Goal: Task Accomplishment & Management: Complete application form

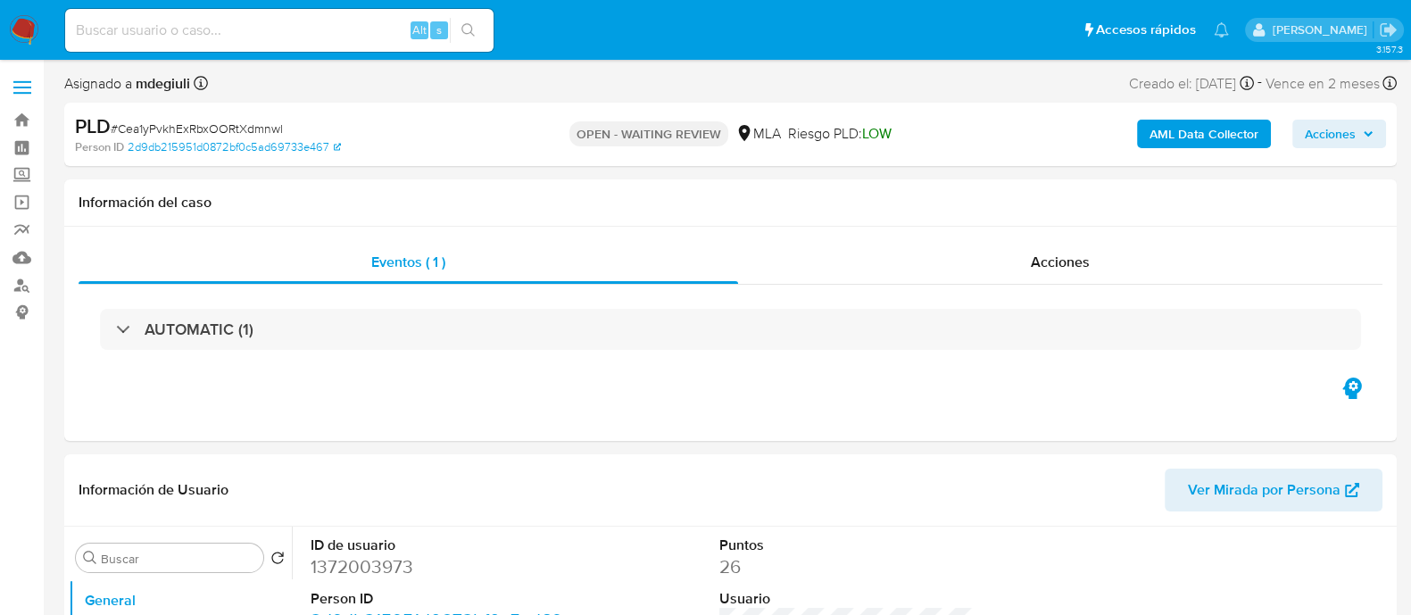
select select "10"
click at [187, 37] on input at bounding box center [279, 30] width 428 height 23
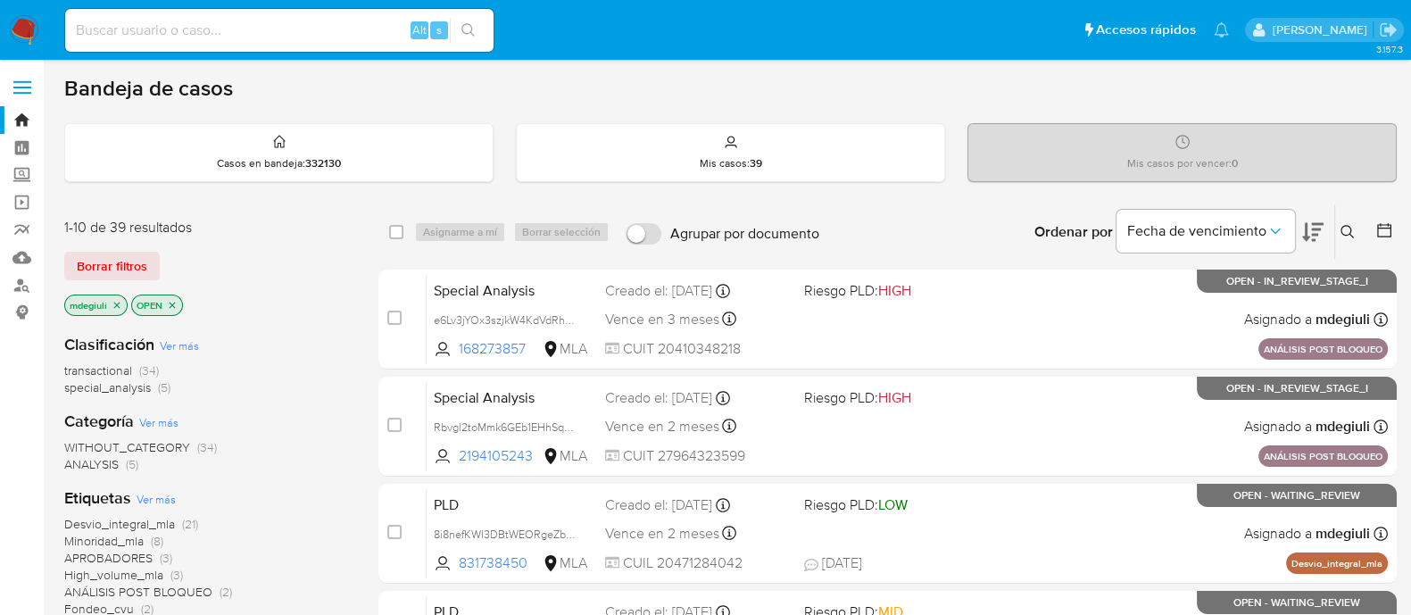
click at [278, 29] on input at bounding box center [279, 30] width 428 height 23
paste input "2457984577"
type input "2457984577"
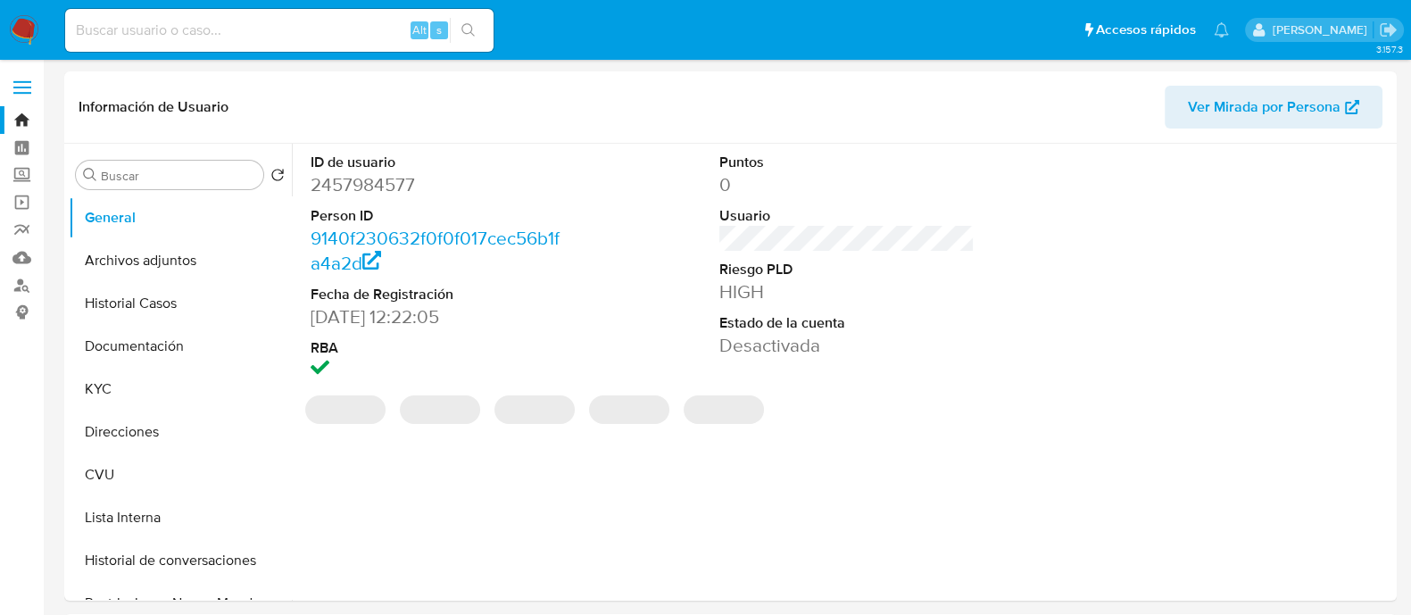
select select "10"
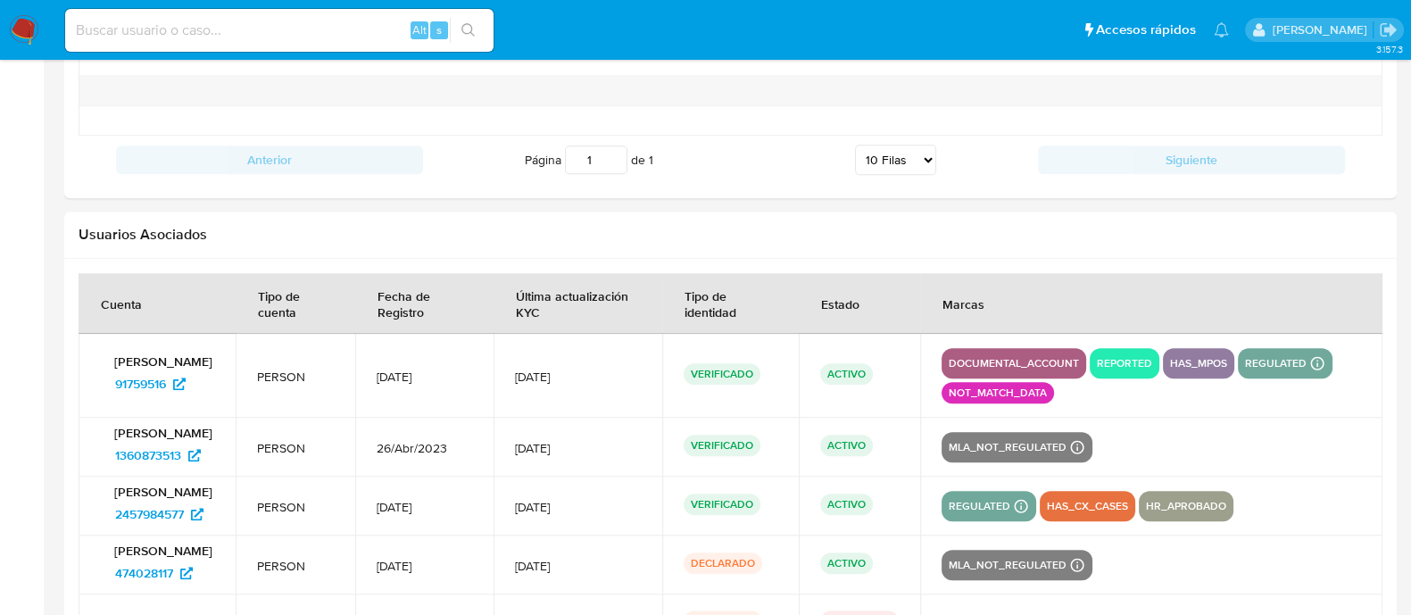
scroll to position [2160, 0]
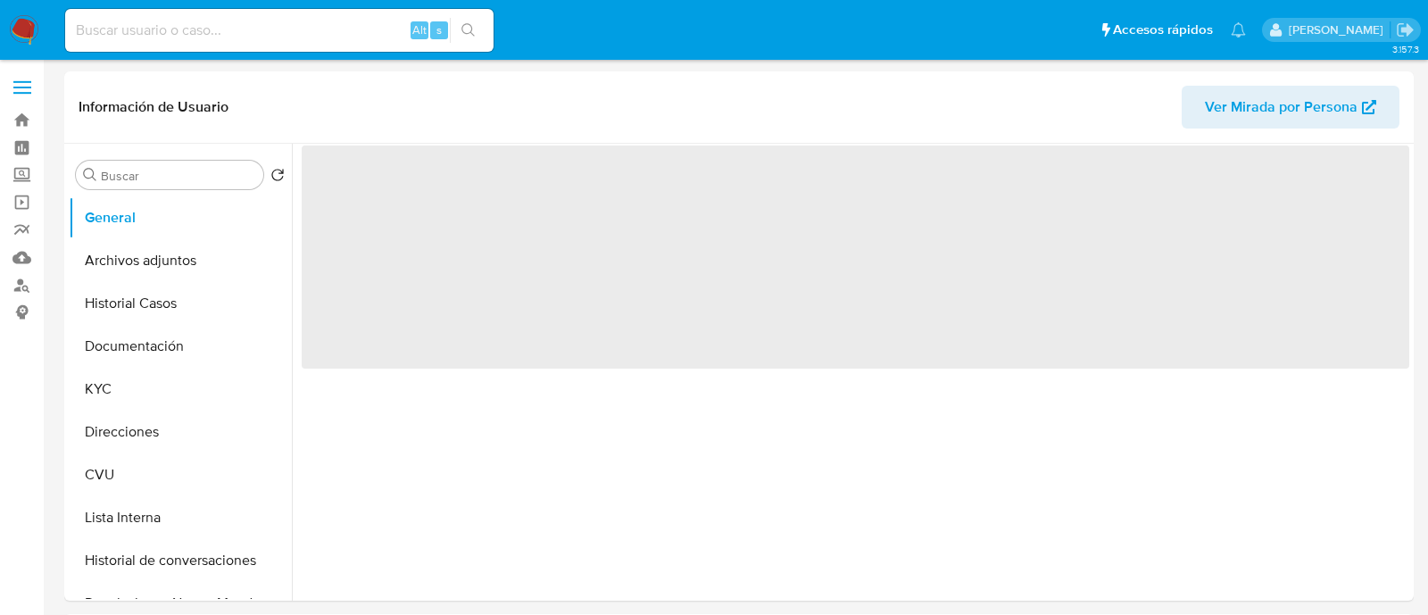
select select "10"
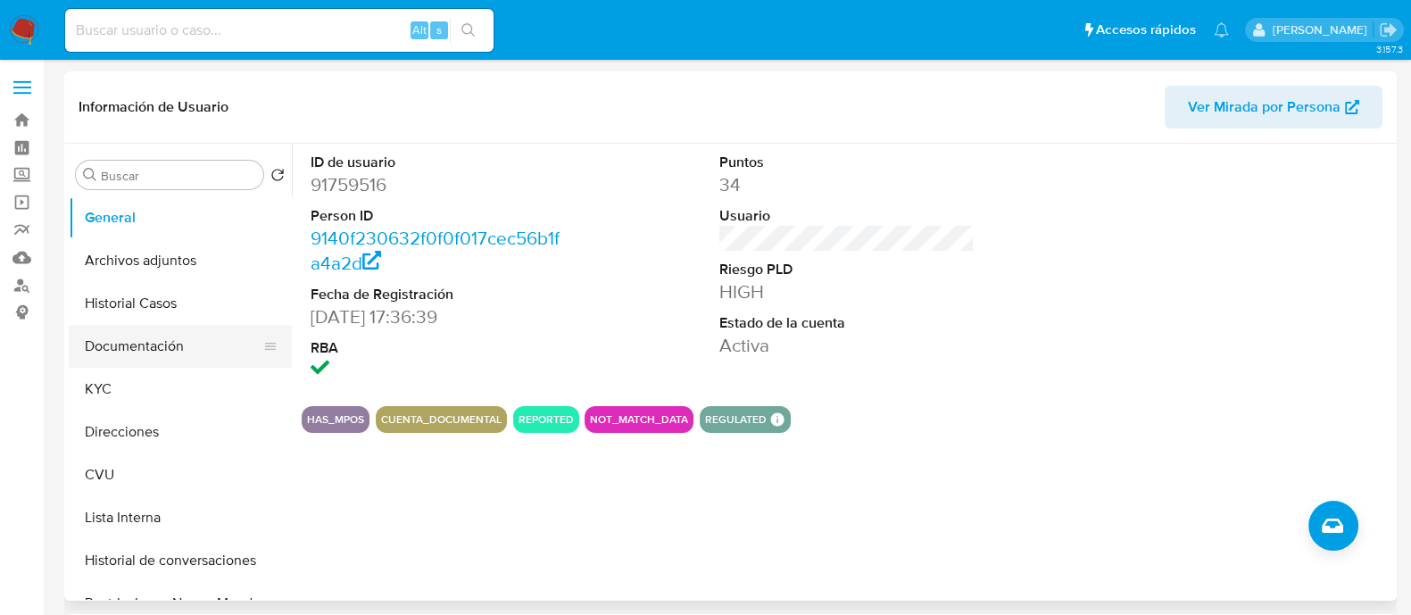
click at [181, 354] on button "Documentación" at bounding box center [173, 346] width 209 height 43
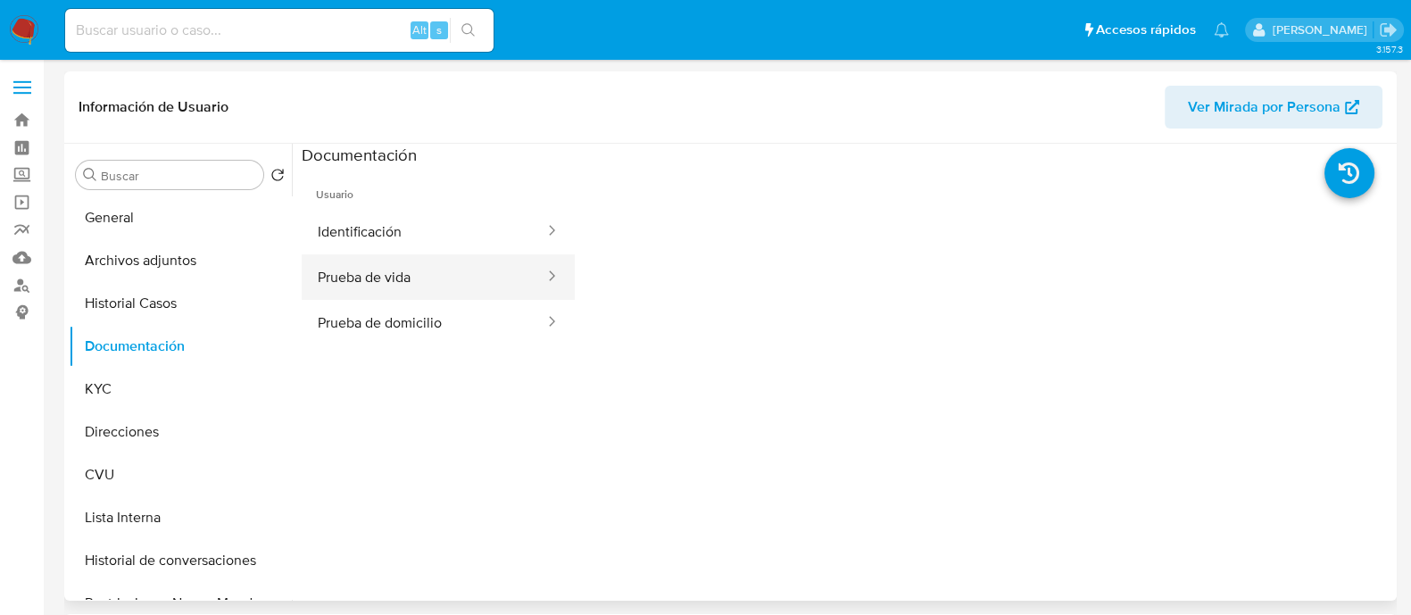
click at [344, 289] on button "Prueba de vida" at bounding box center [424, 277] width 245 height 46
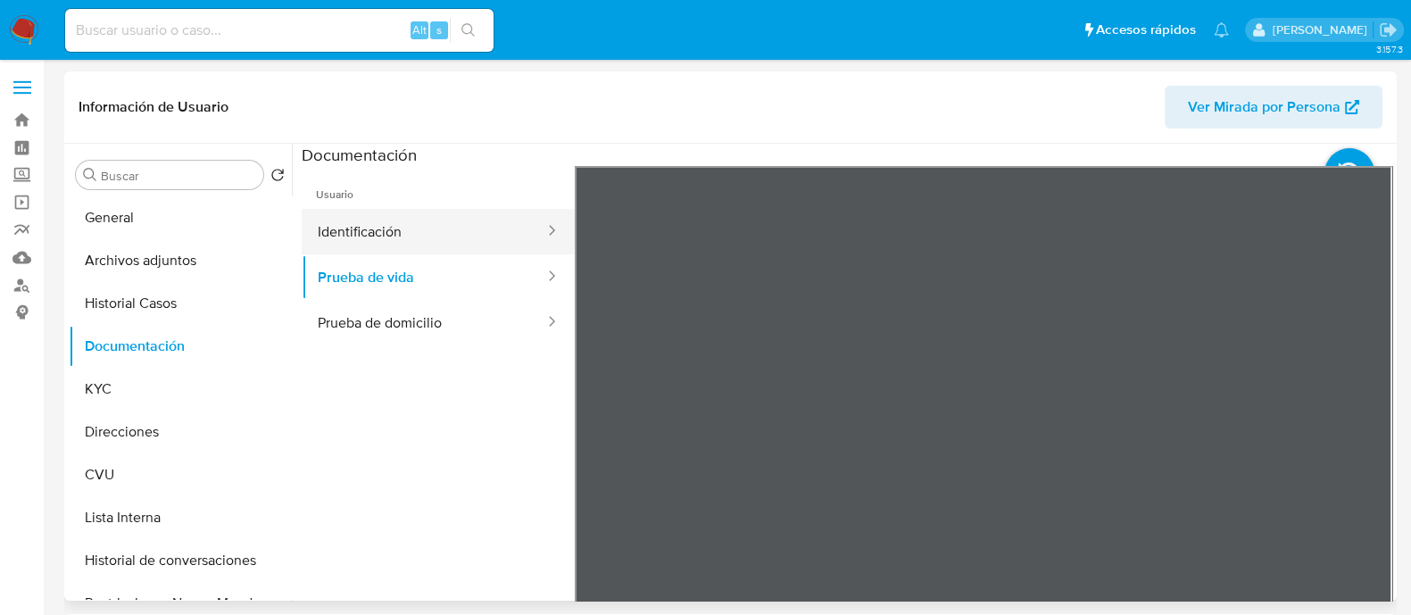
click at [419, 220] on button "Identificación" at bounding box center [424, 232] width 245 height 46
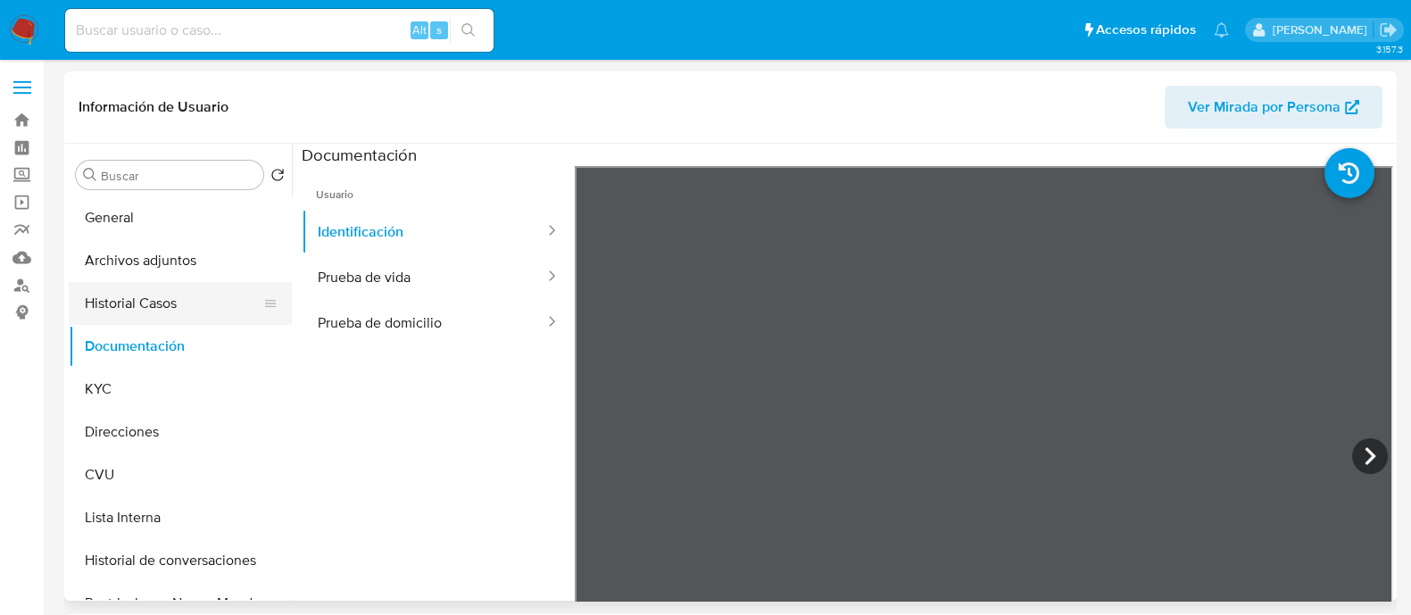
click at [188, 296] on button "Historial Casos" at bounding box center [173, 303] width 209 height 43
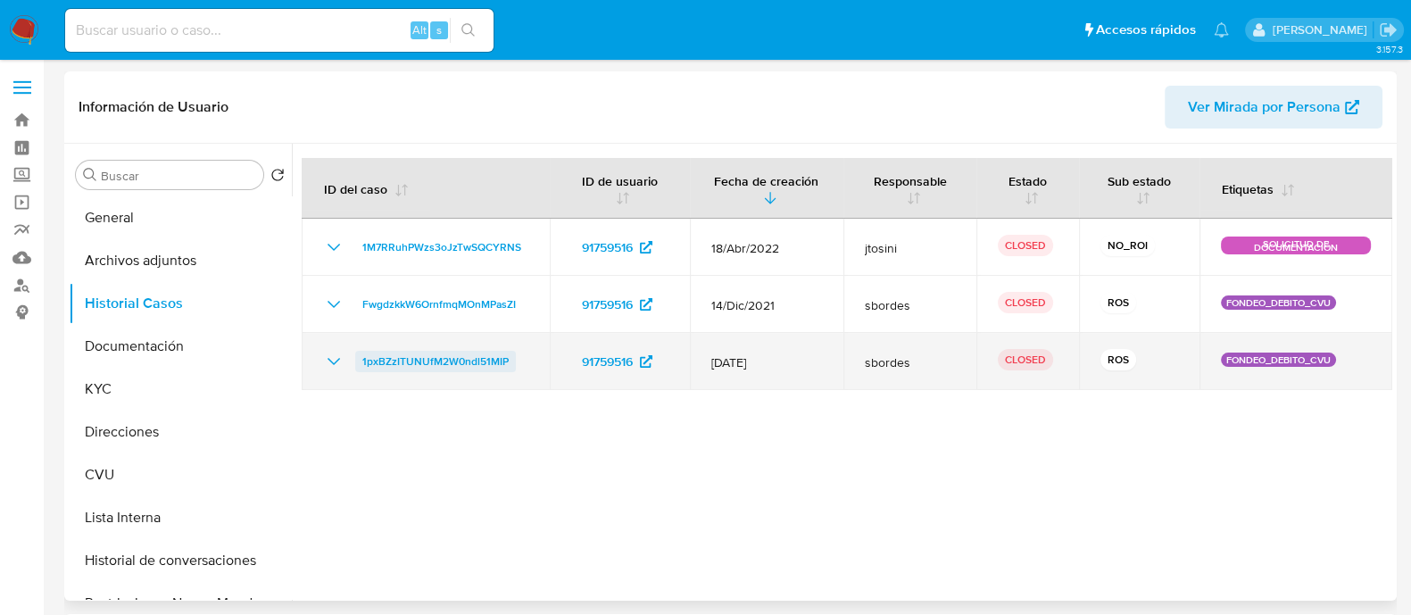
click at [425, 354] on span "1pxBZzITUNUfM2W0ndl51MIP" at bounding box center [435, 361] width 146 height 21
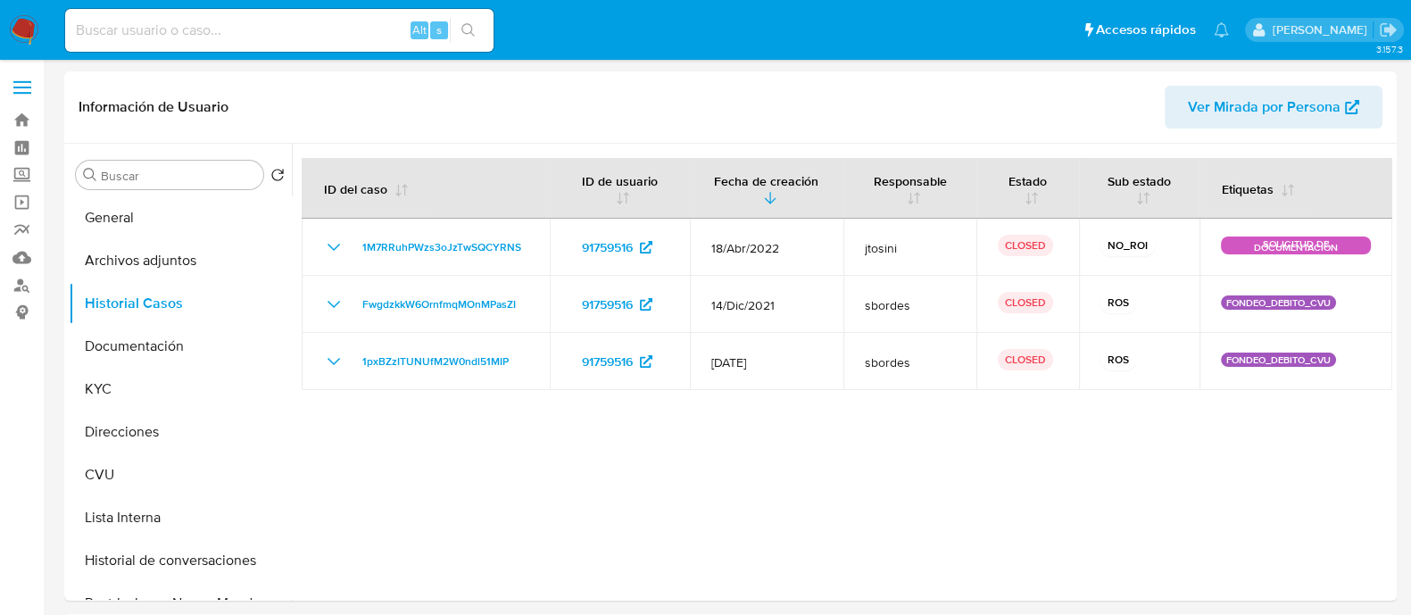
click at [303, 37] on input at bounding box center [279, 30] width 428 height 23
paste input "238523166"
type input "238523166"
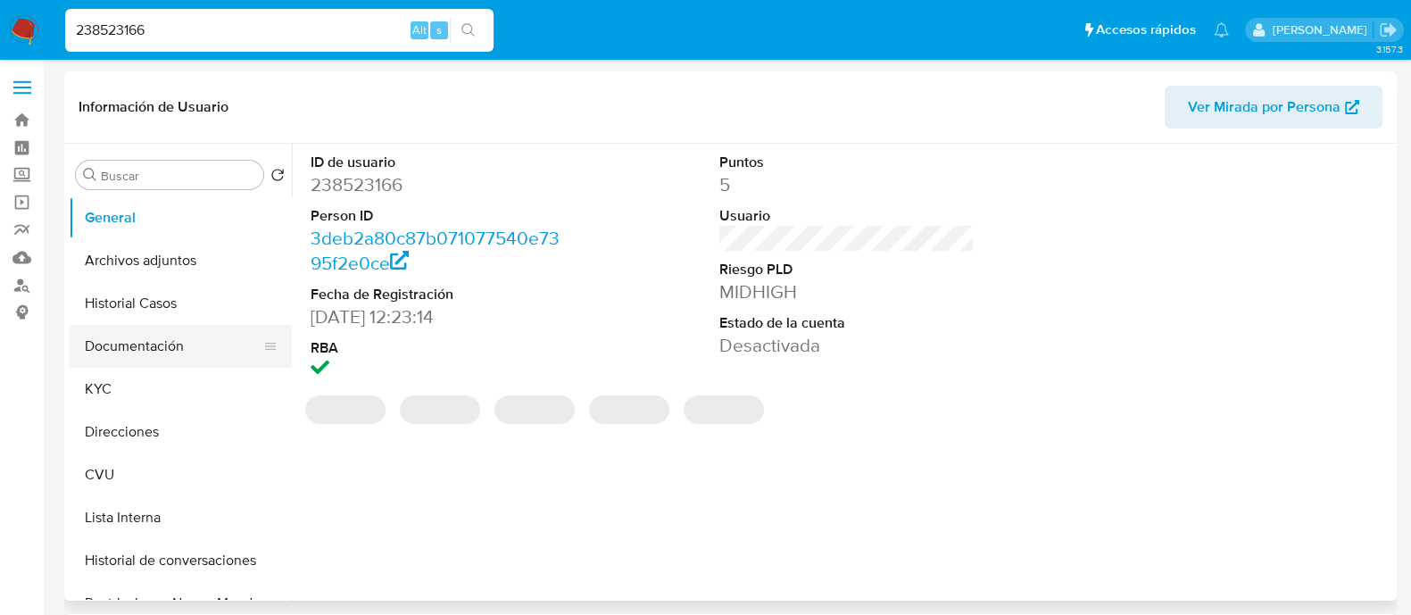
click at [168, 326] on button "Documentación" at bounding box center [173, 346] width 209 height 43
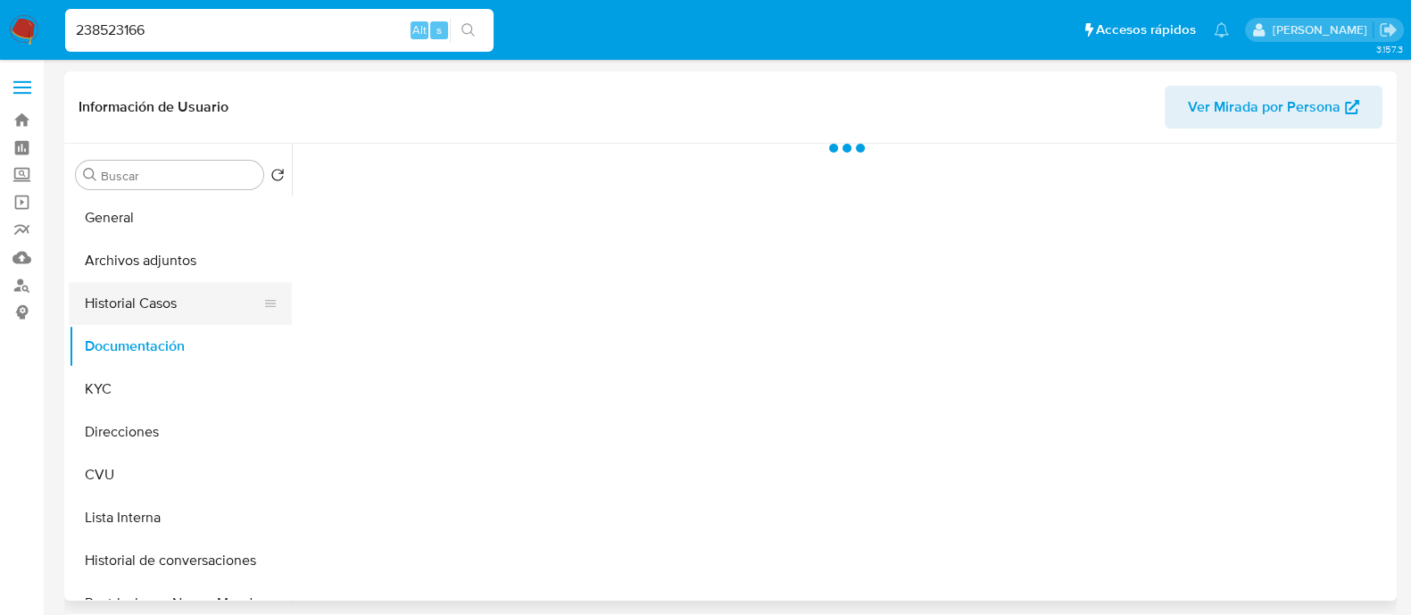
select select "10"
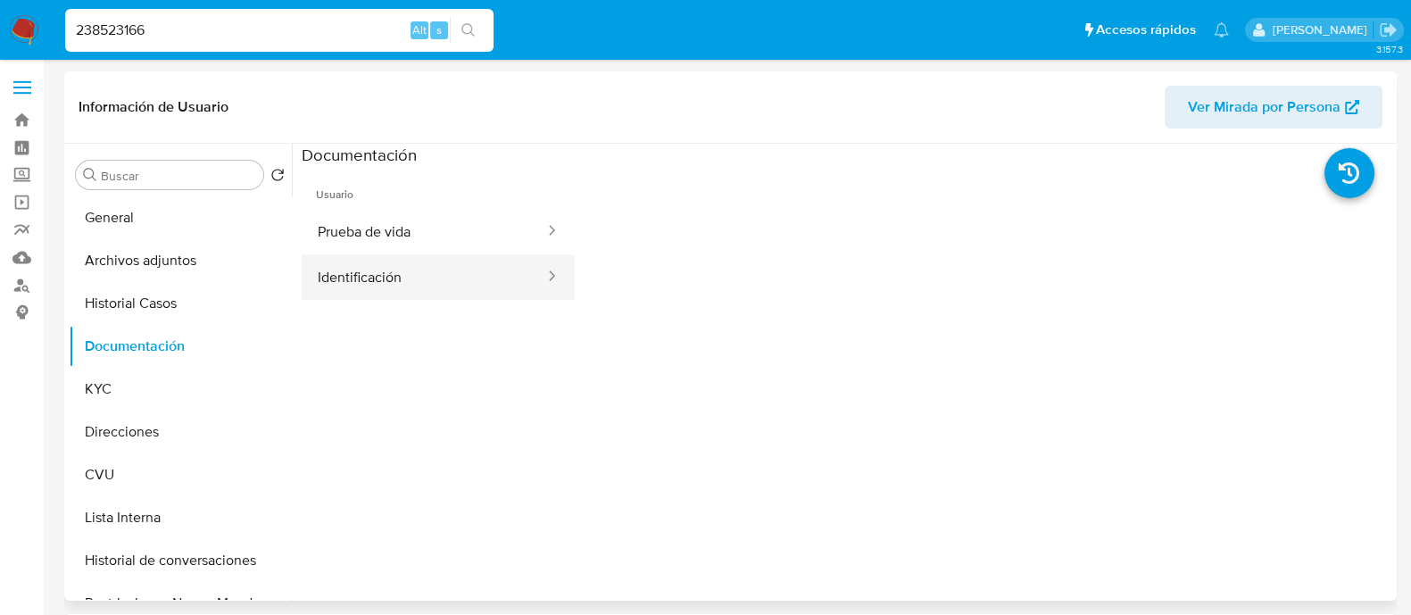
click at [357, 290] on button "Identificación" at bounding box center [424, 277] width 245 height 46
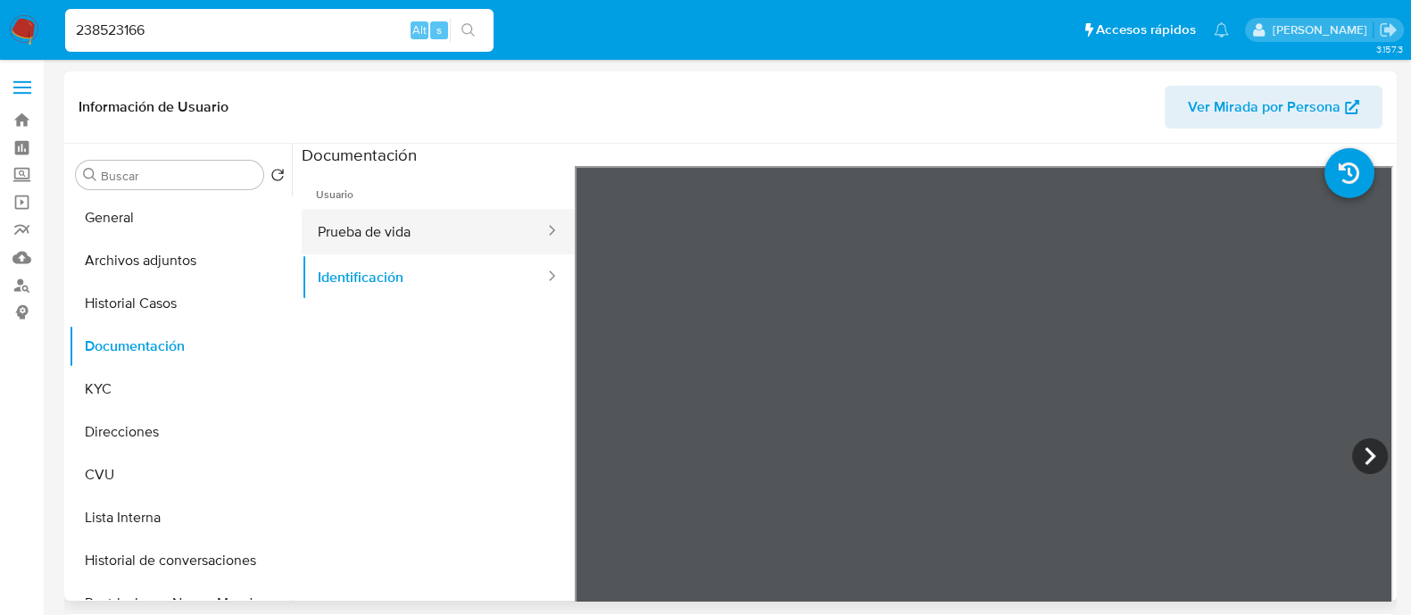
click at [429, 228] on button "Prueba de vida" at bounding box center [424, 232] width 245 height 46
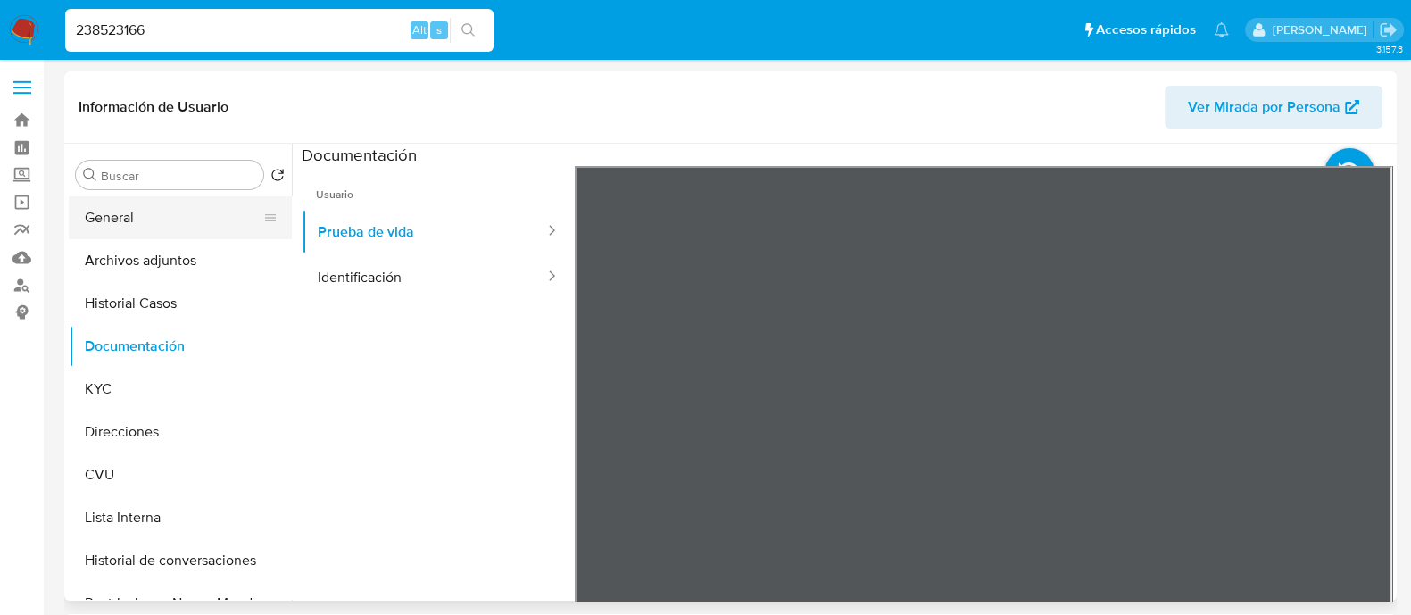
click at [165, 228] on button "General" at bounding box center [173, 217] width 209 height 43
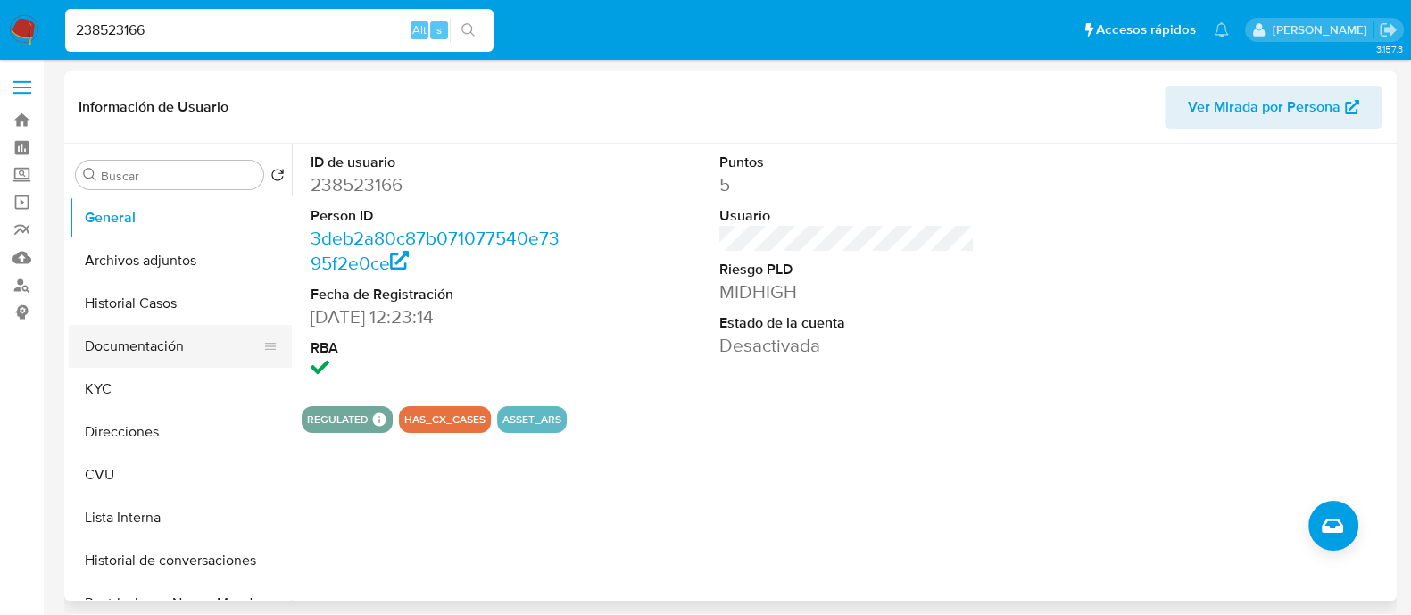
click at [116, 336] on button "Documentación" at bounding box center [173, 346] width 209 height 43
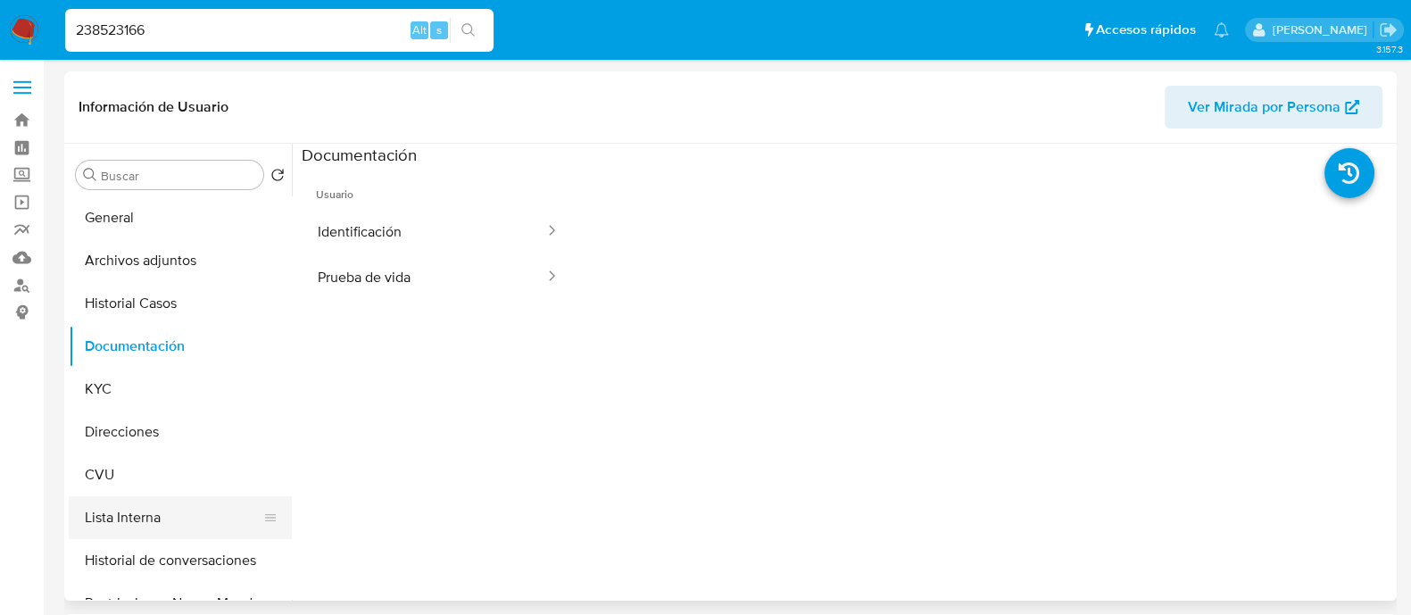
click at [175, 513] on button "Lista Interna" at bounding box center [173, 517] width 209 height 43
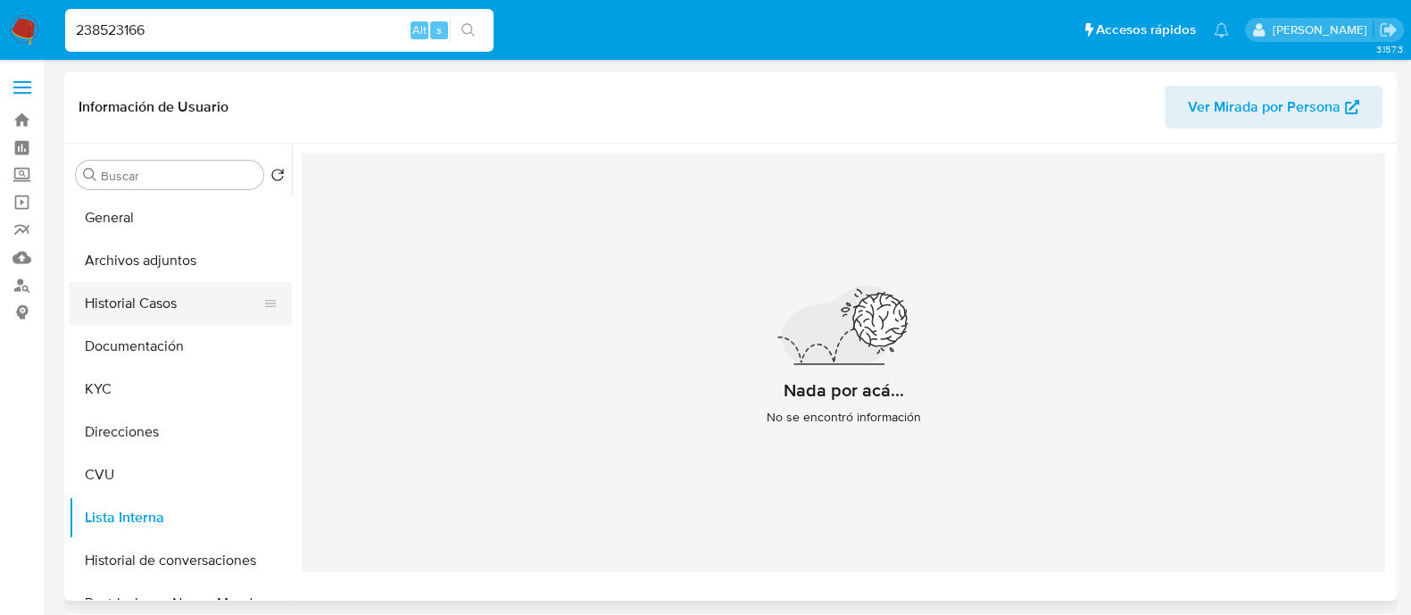
click at [181, 284] on button "Historial Casos" at bounding box center [173, 303] width 209 height 43
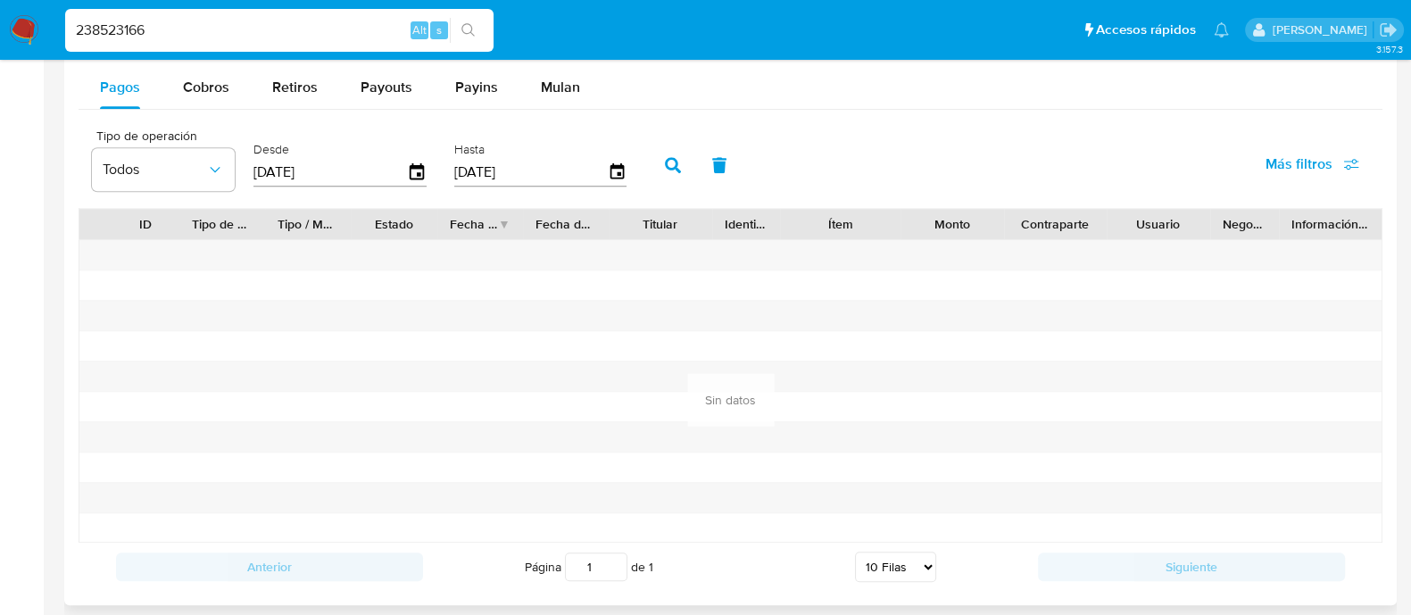
scroll to position [1881, 0]
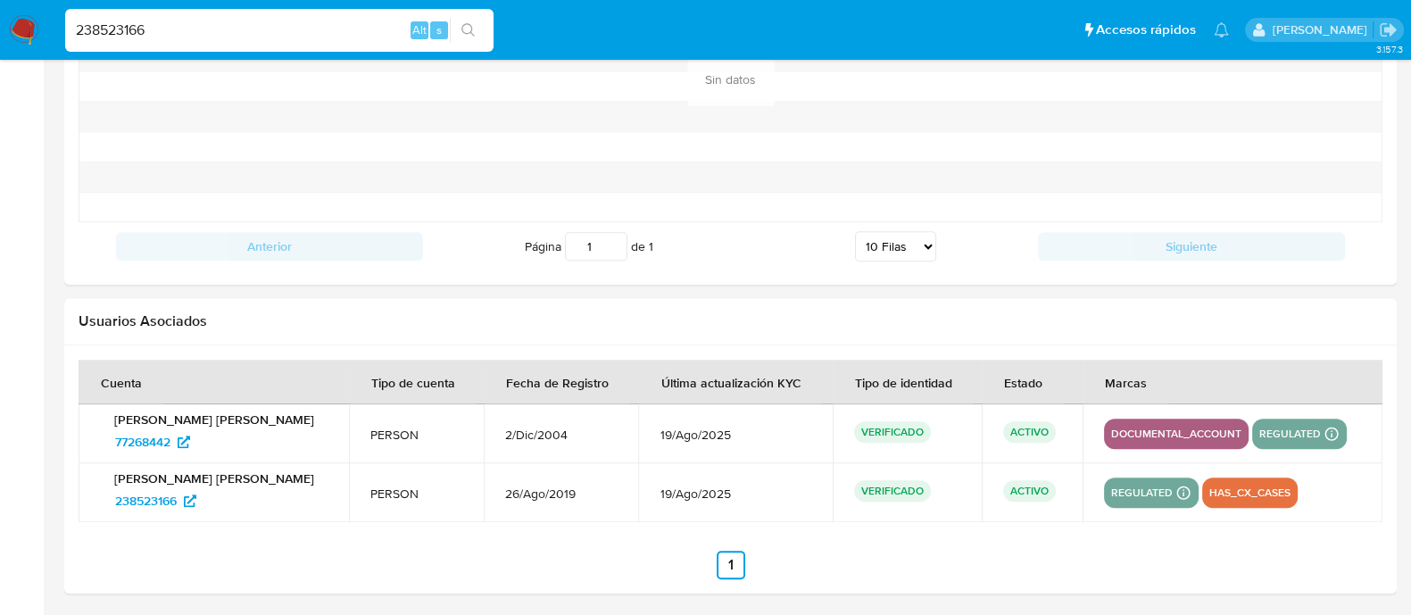
click at [240, 33] on input "238523166" at bounding box center [279, 30] width 428 height 23
paste input "432287218"
type input "432287218"
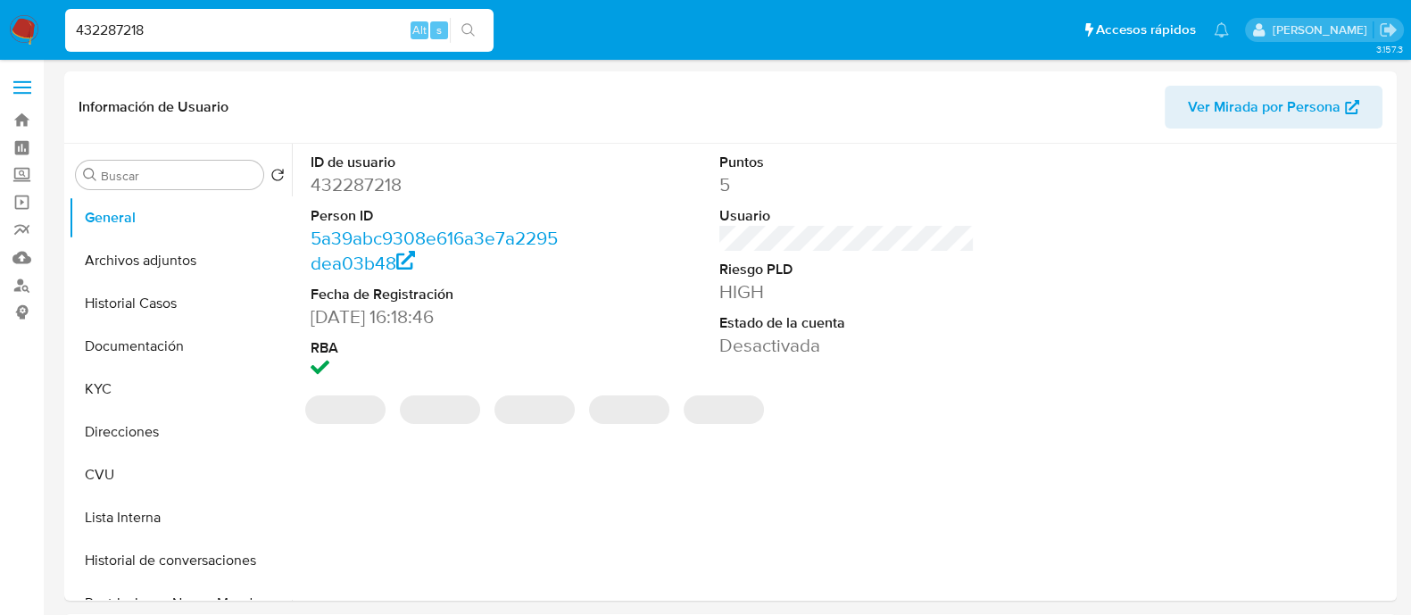
select select "10"
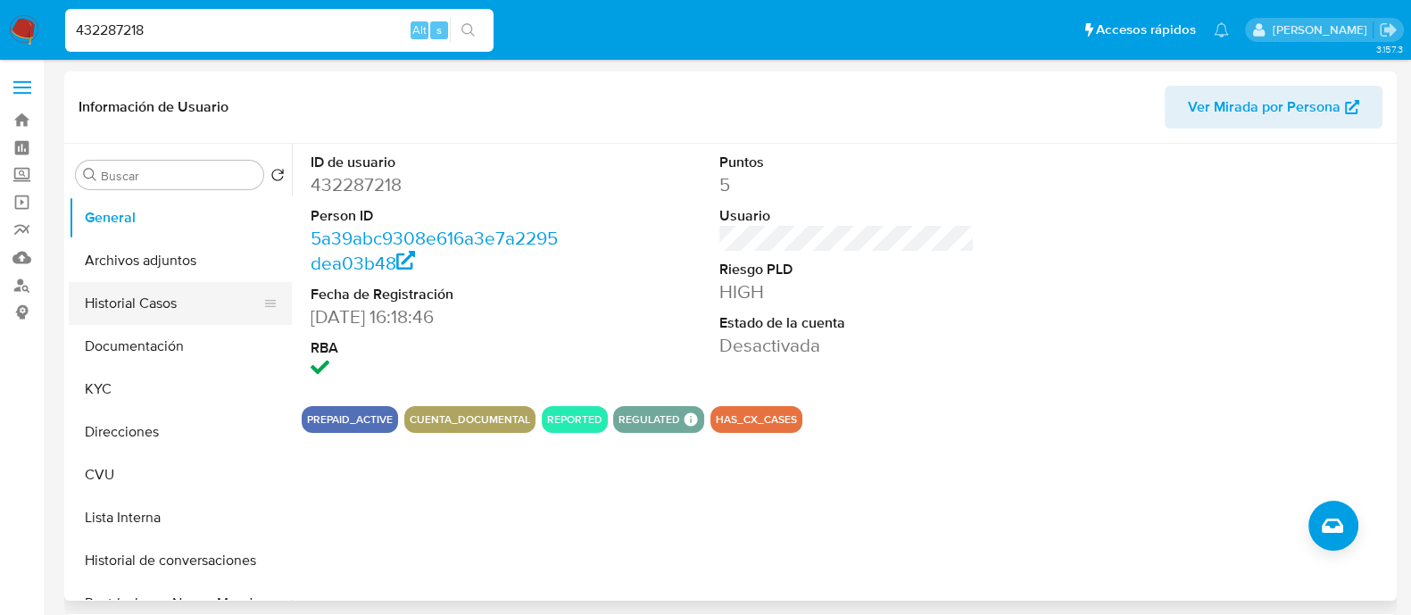
click at [168, 299] on button "Historial Casos" at bounding box center [173, 303] width 209 height 43
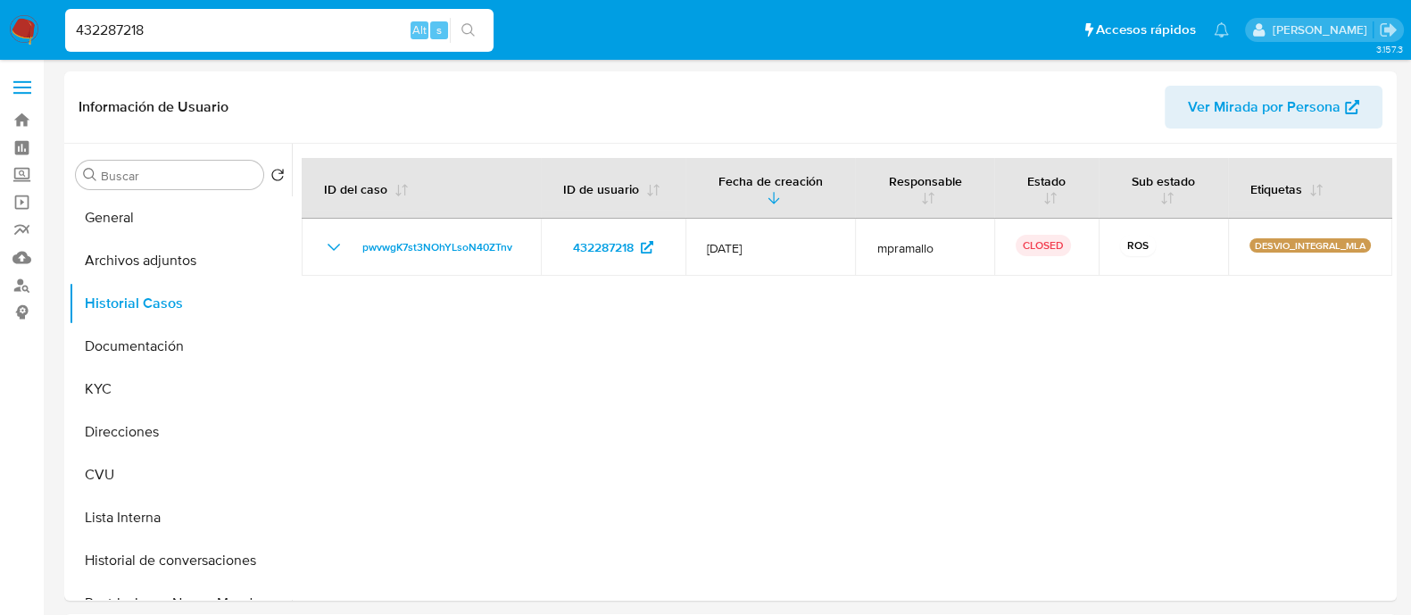
click at [198, 37] on input "432287218" at bounding box center [279, 30] width 428 height 23
click at [157, 224] on button "General" at bounding box center [173, 217] width 209 height 43
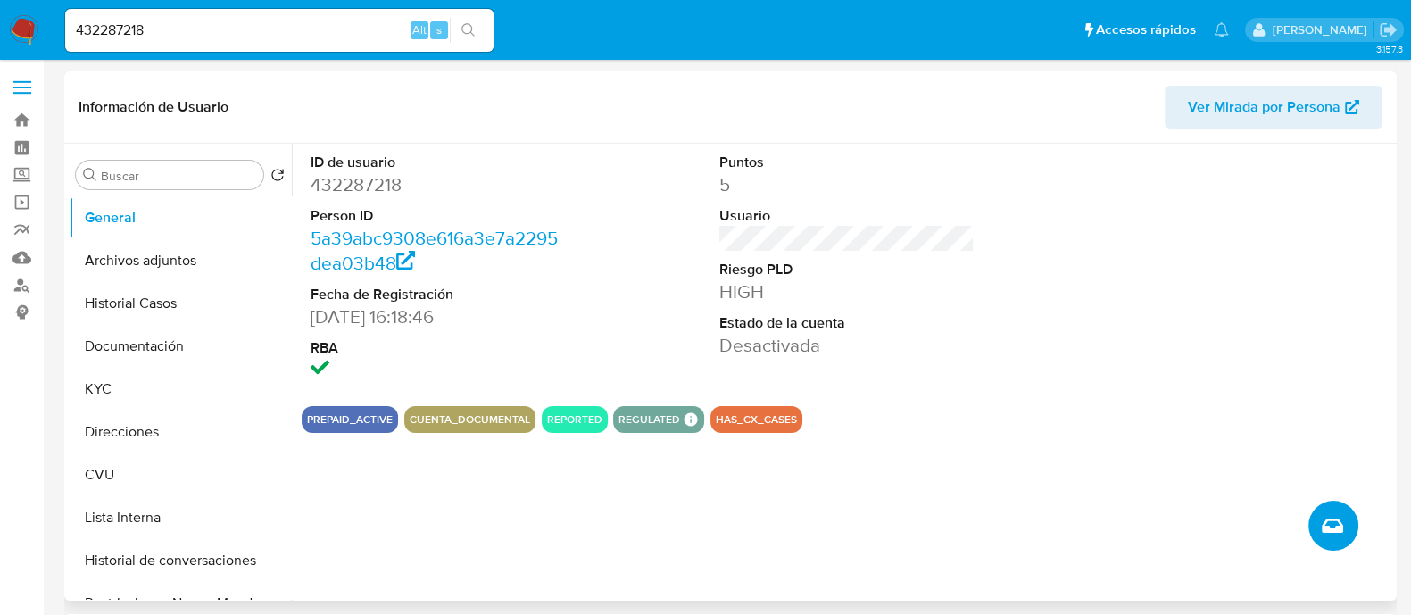
click at [1336, 518] on icon "Crear caso manual" at bounding box center [1332, 525] width 21 height 21
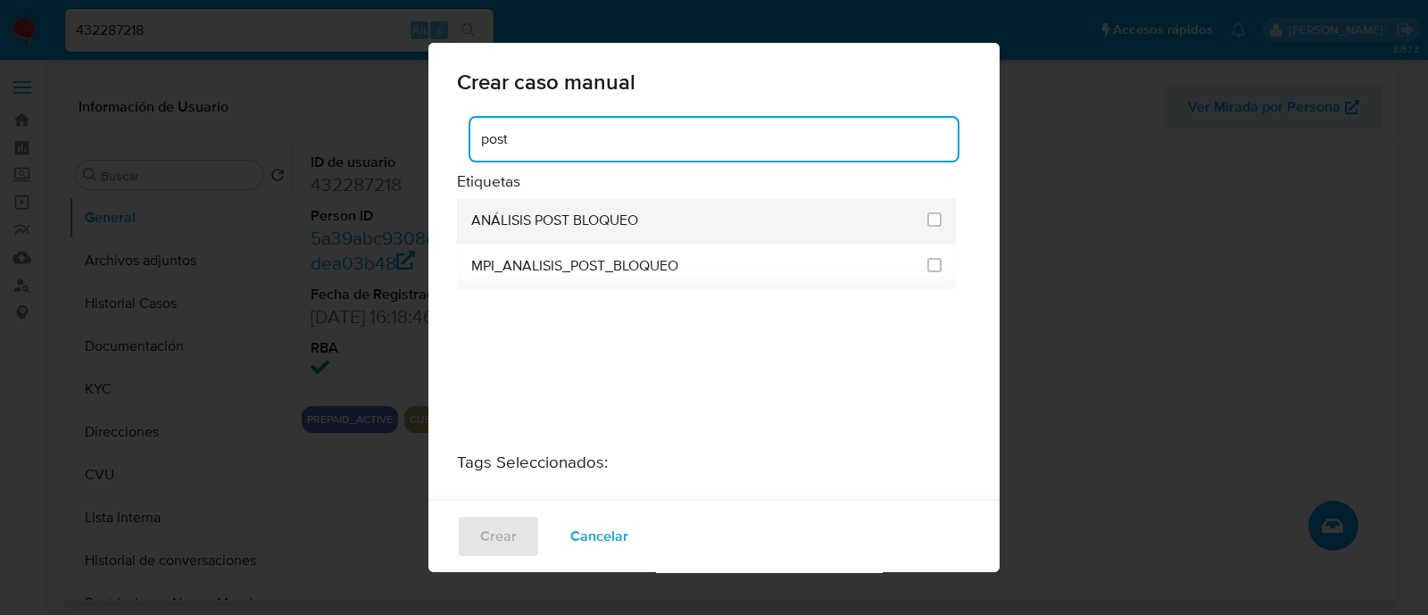
type input "post"
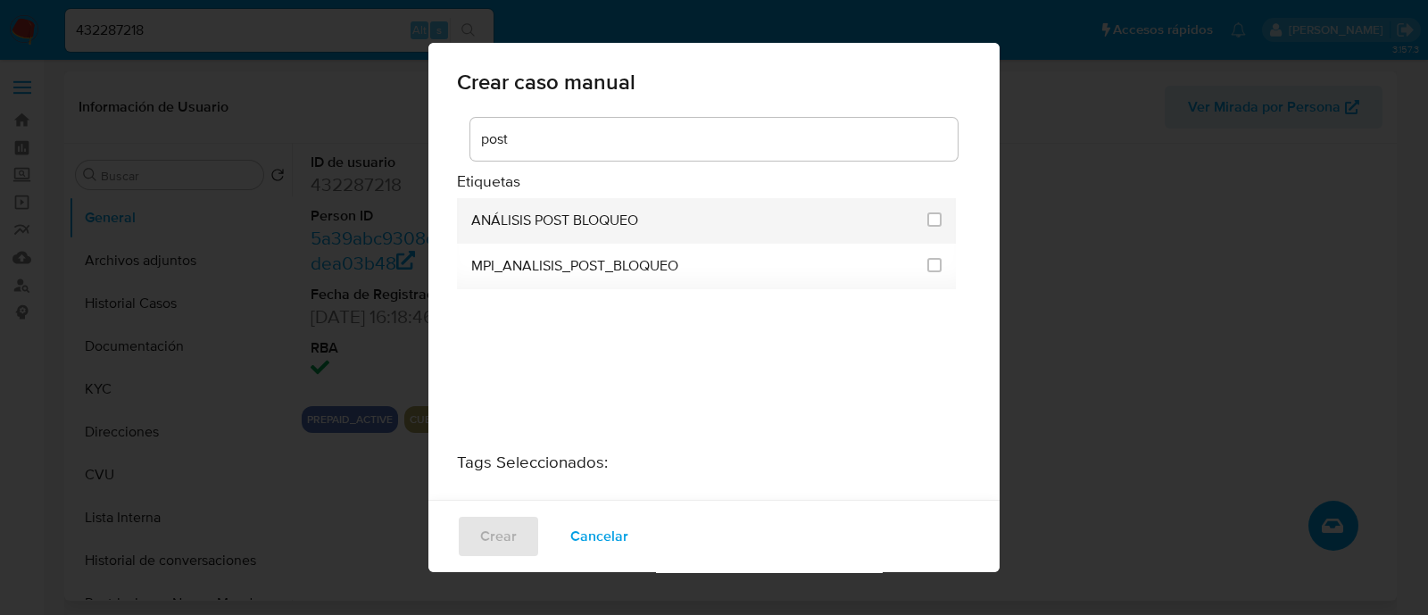
click at [641, 223] on div "ANÁLISIS POST BLOQUEO" at bounding box center [693, 221] width 445 height 46
click at [932, 217] on input "3249" at bounding box center [934, 219] width 14 height 14
checkbox input "true"
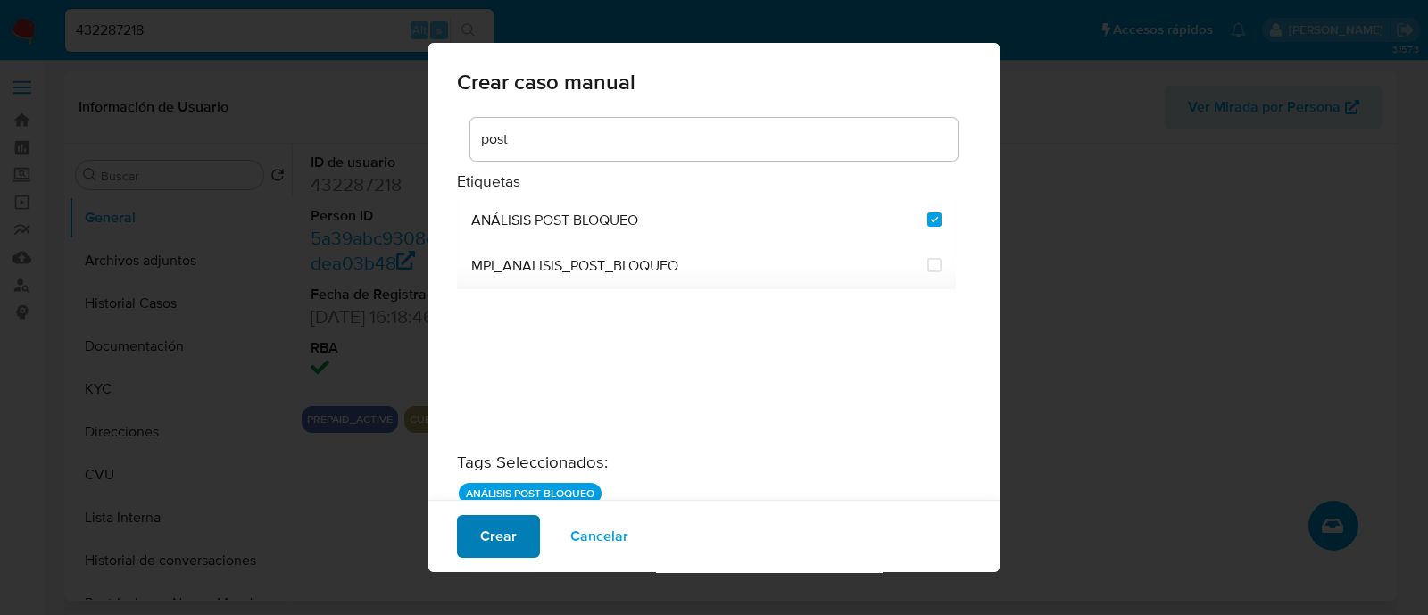
click at [483, 546] on span "Crear" at bounding box center [498, 536] width 37 height 39
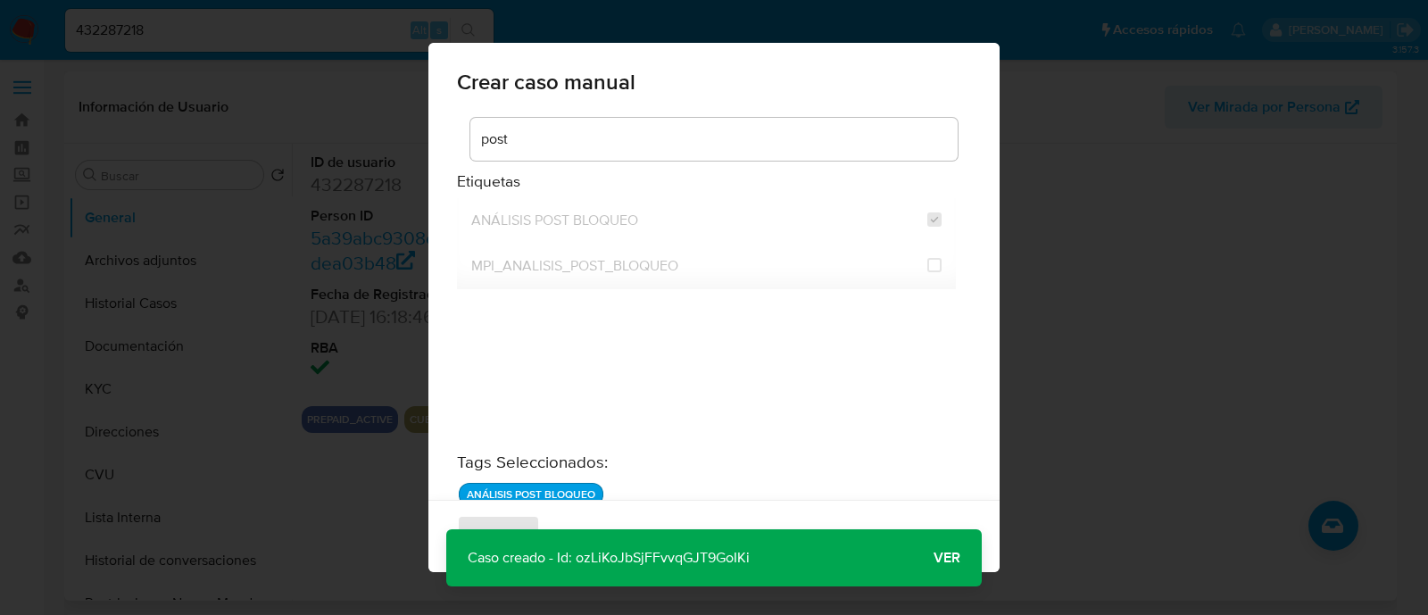
click at [941, 558] on span "Ver" at bounding box center [947, 558] width 27 height 0
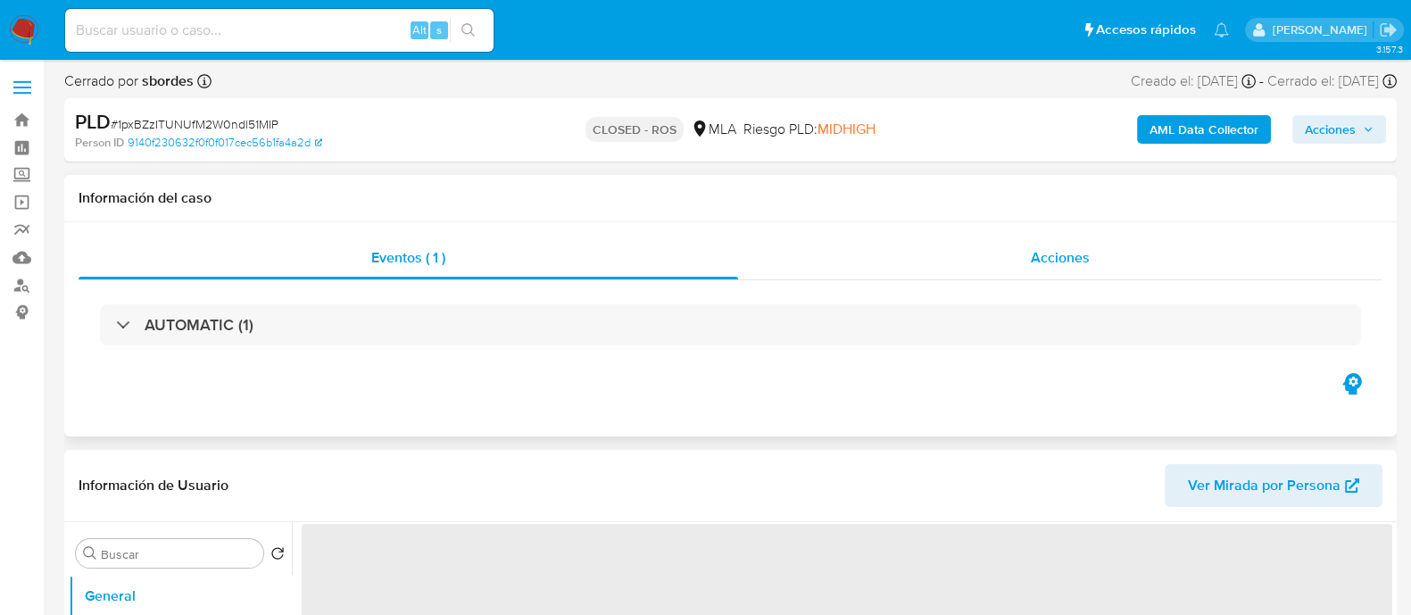
click at [1022, 267] on div "Acciones" at bounding box center [1060, 257] width 644 height 43
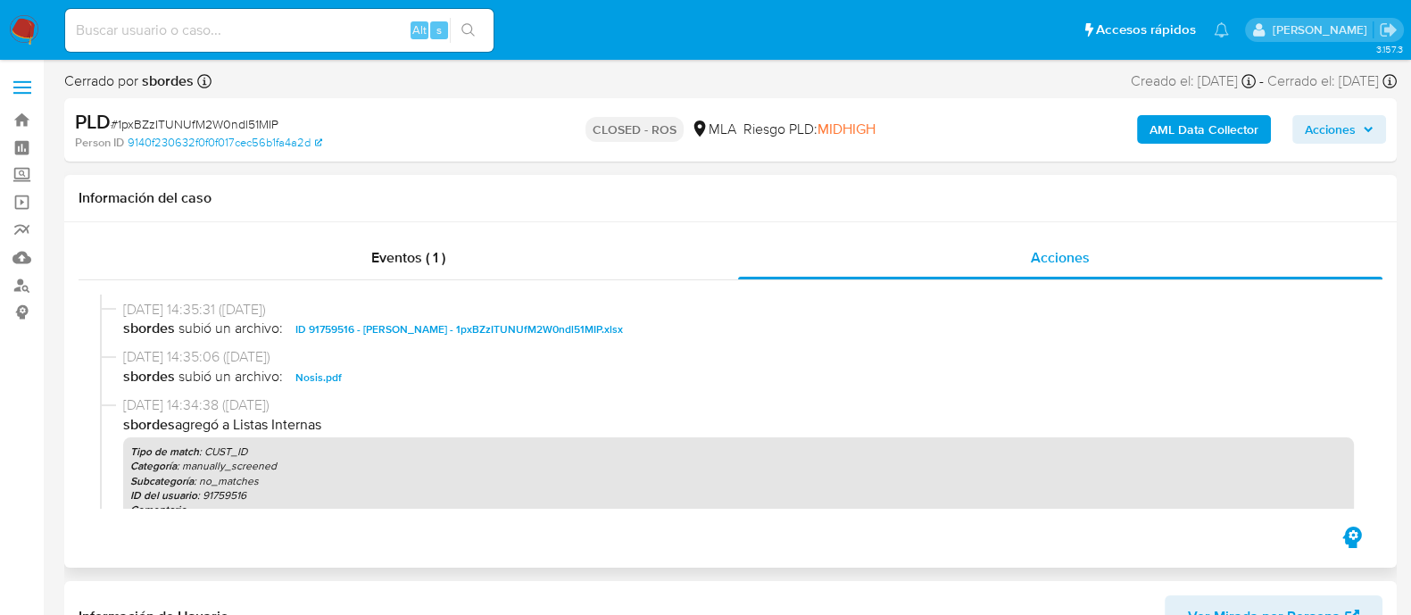
select select "10"
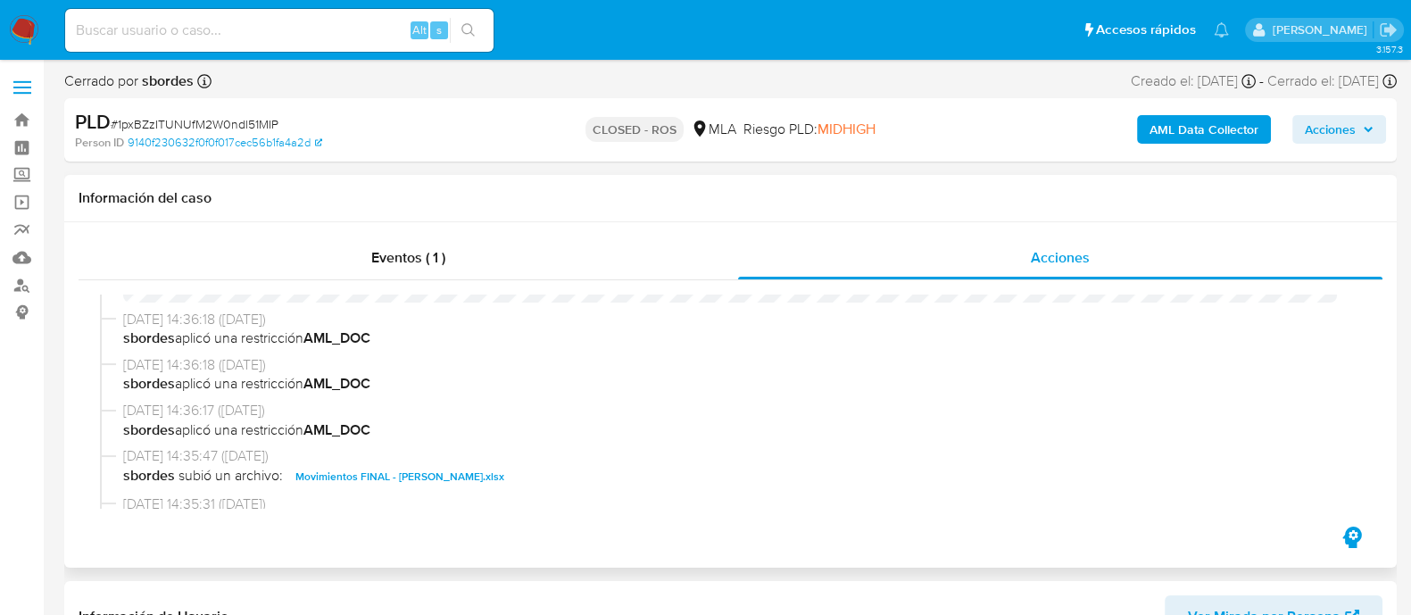
scroll to position [573, 0]
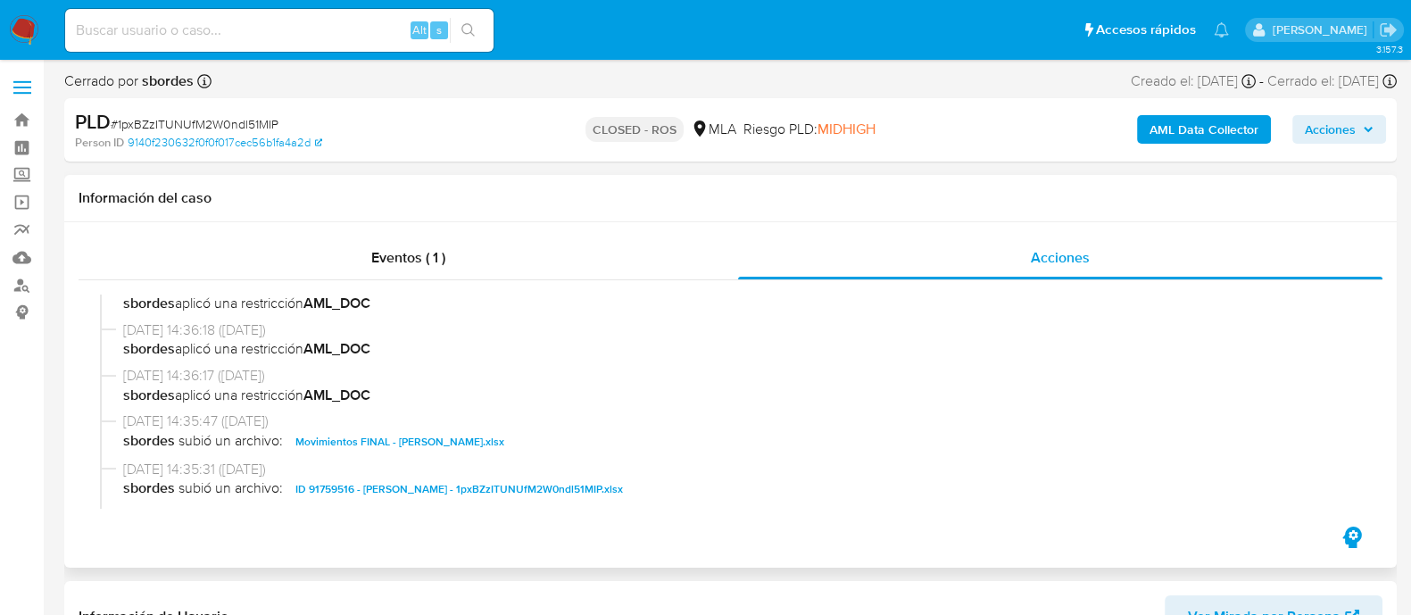
click at [398, 492] on span "ID 91759516 - Juan Volmer - 1pxBZzITUNUfM2W0ndl51MIP.xlsx" at bounding box center [459, 488] width 328 height 21
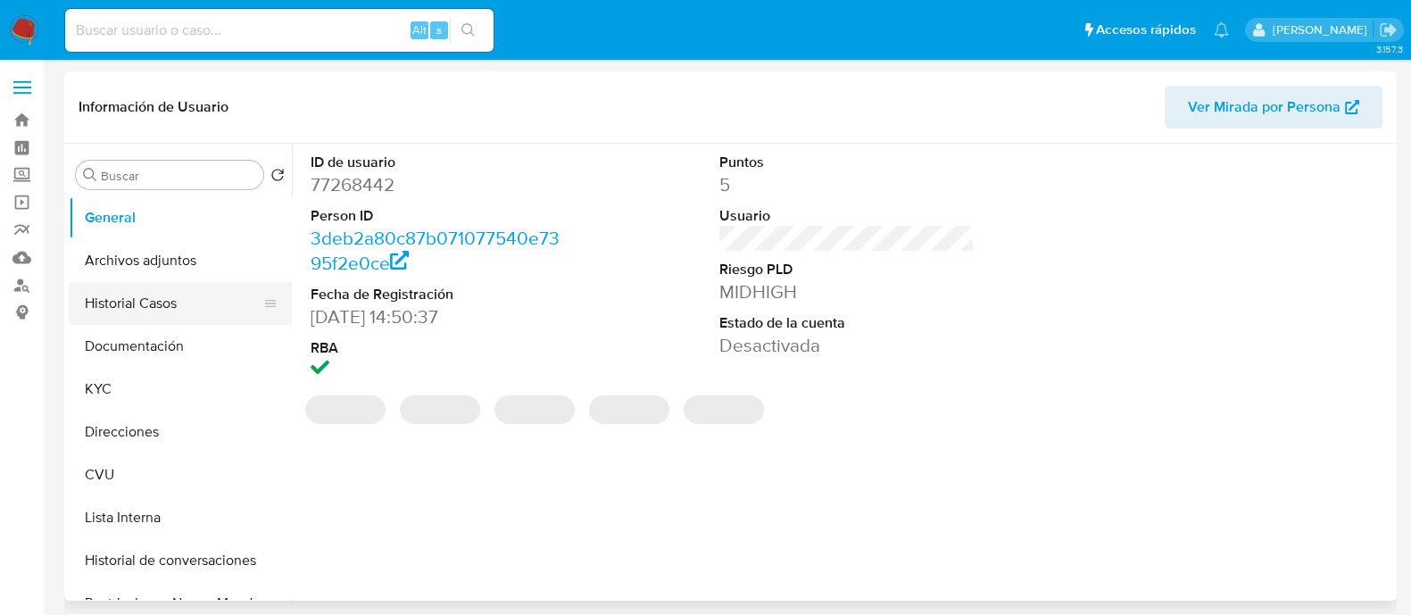
click at [140, 293] on button "Historial Casos" at bounding box center [173, 303] width 209 height 43
select select "10"
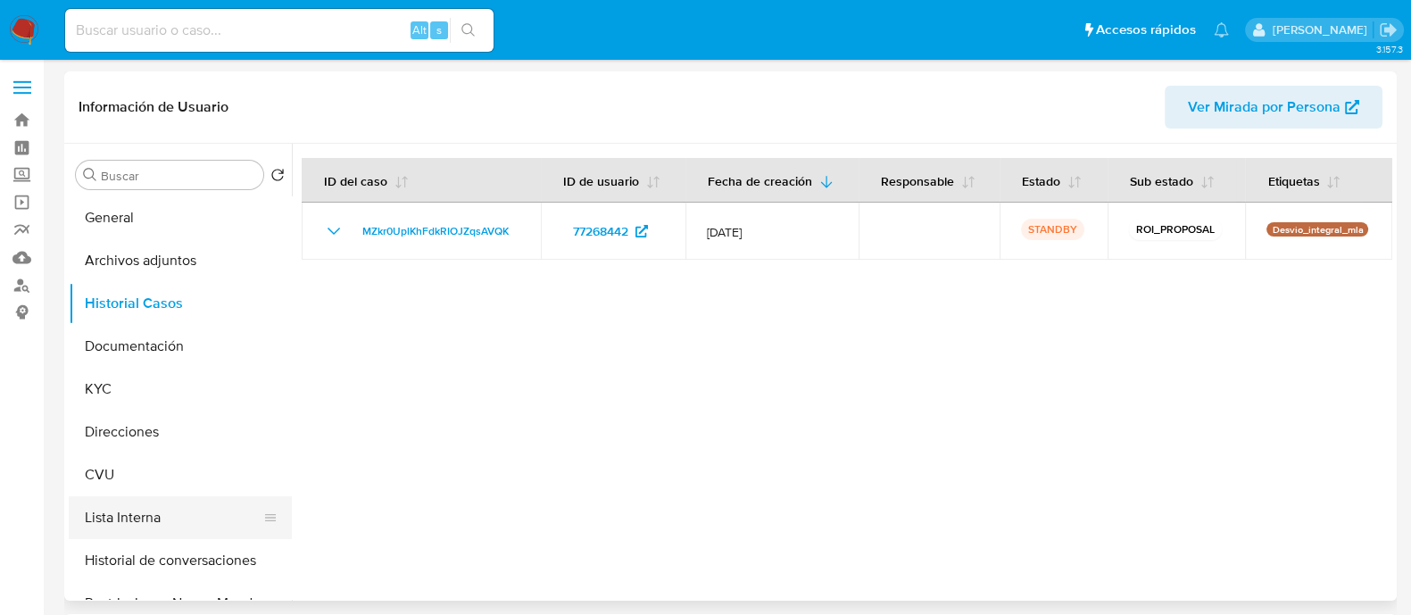
click at [135, 524] on button "Lista Interna" at bounding box center [173, 517] width 209 height 43
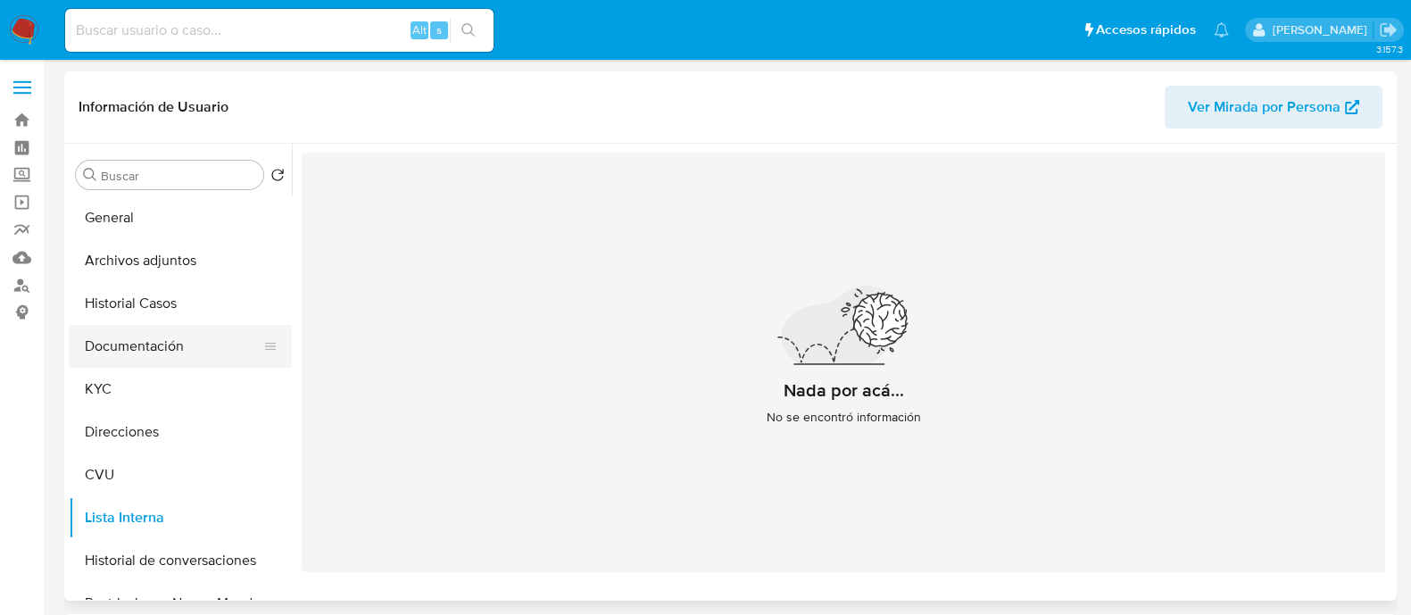
click at [146, 344] on button "Documentación" at bounding box center [173, 346] width 209 height 43
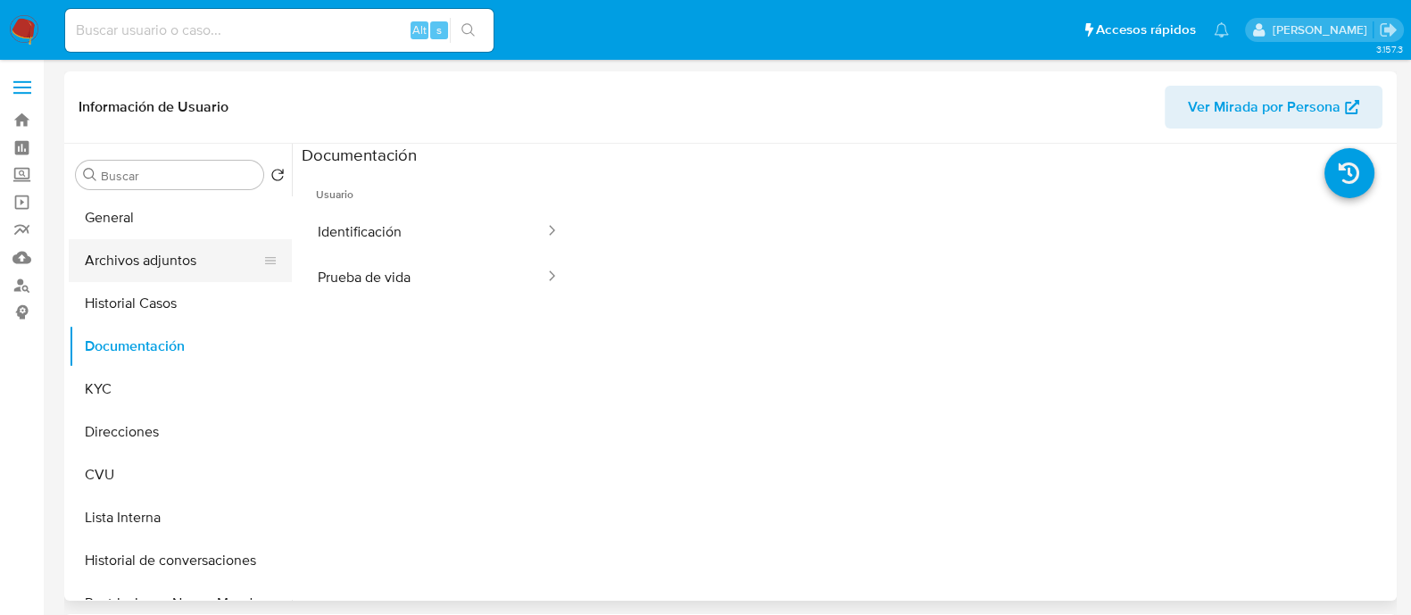
click at [183, 259] on button "Archivos adjuntos" at bounding box center [173, 260] width 209 height 43
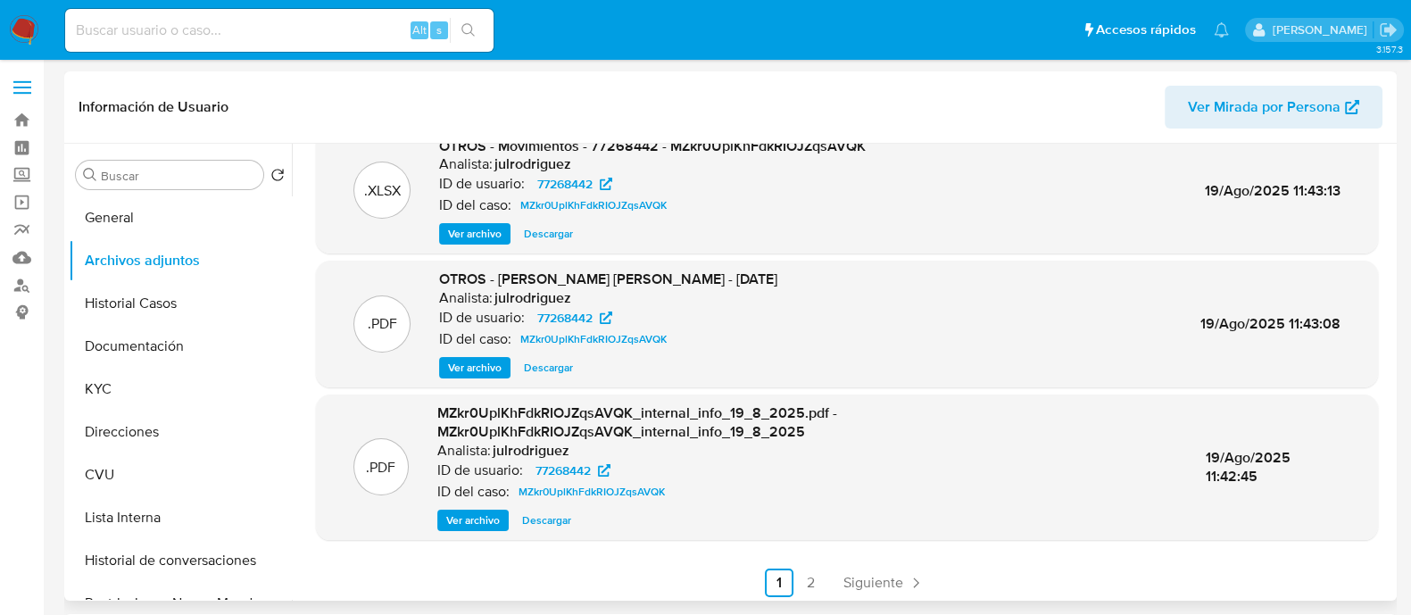
scroll to position [170, 0]
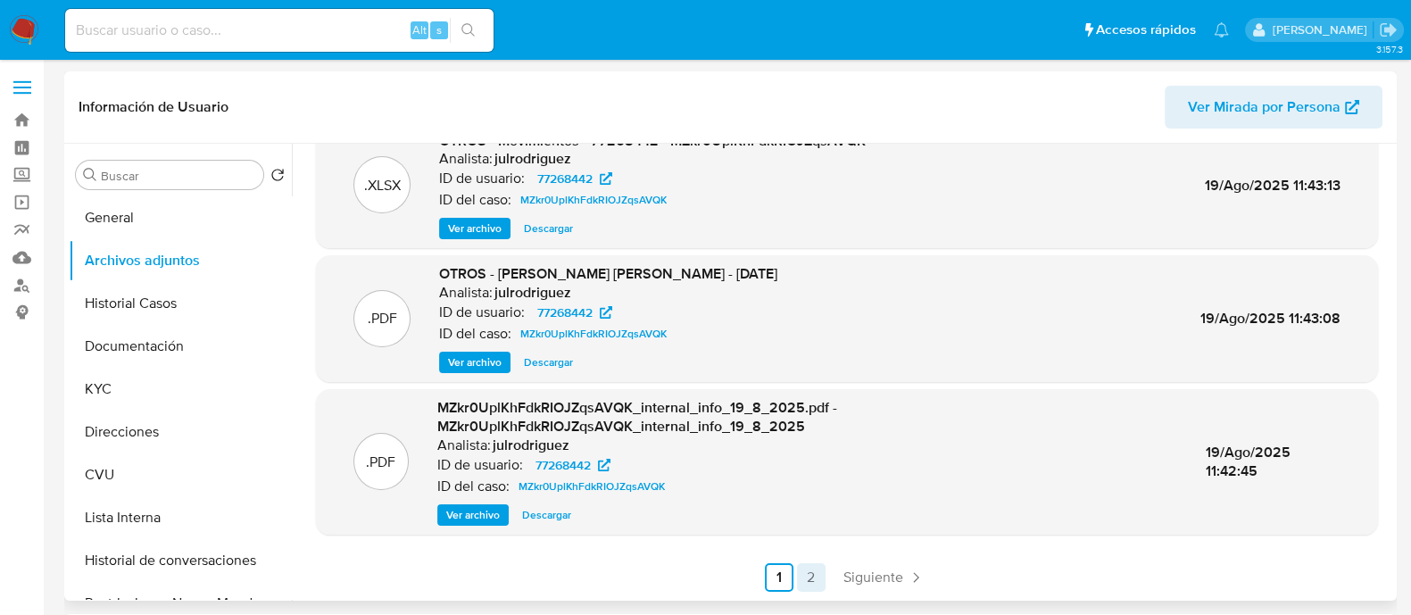
click at [812, 577] on link "2" at bounding box center [811, 577] width 29 height 29
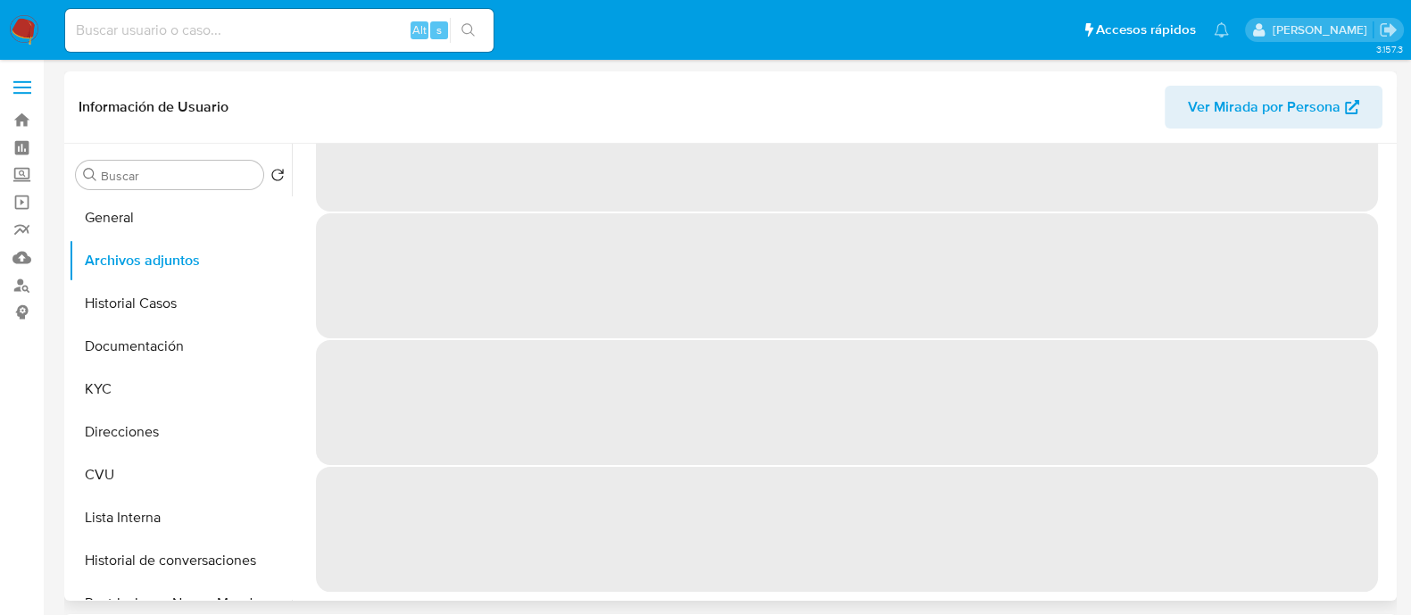
scroll to position [0, 0]
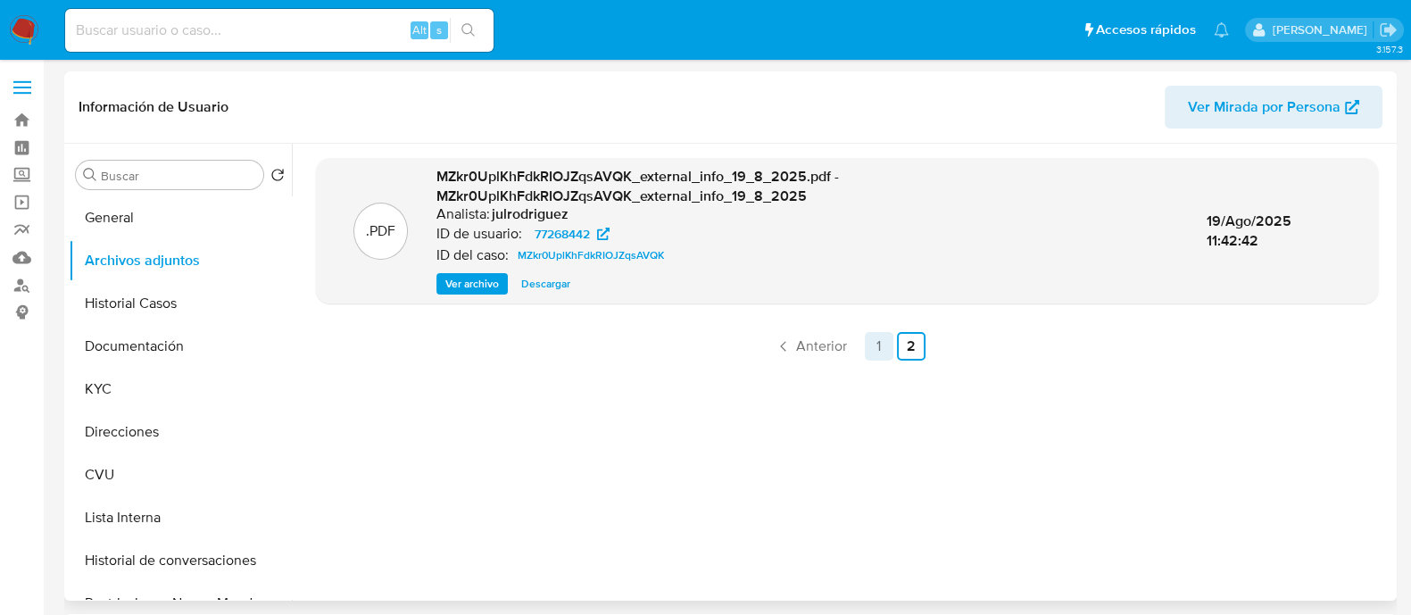
click at [871, 339] on link "1" at bounding box center [879, 346] width 29 height 29
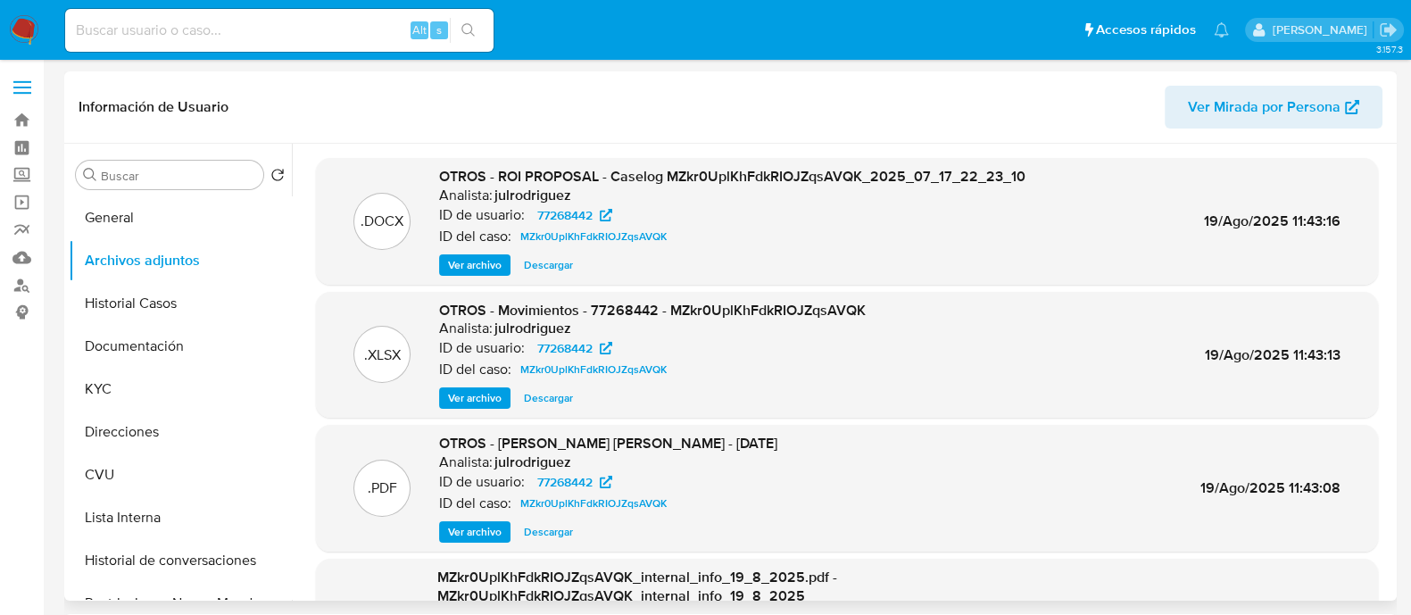
click at [465, 270] on span "Ver archivo" at bounding box center [475, 265] width 54 height 18
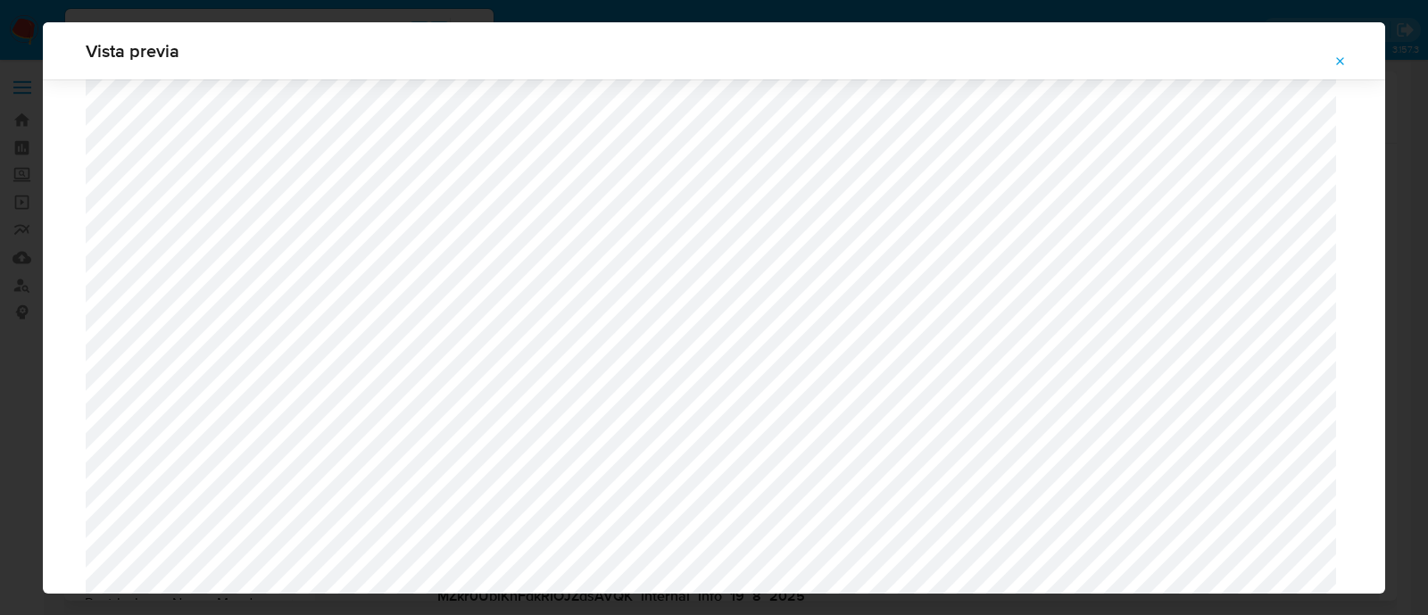
scroll to position [1260, 0]
click at [0, 480] on div "Vista previa" at bounding box center [714, 307] width 1428 height 615
click at [1335, 68] on icon "Attachment preview" at bounding box center [1340, 61] width 14 height 14
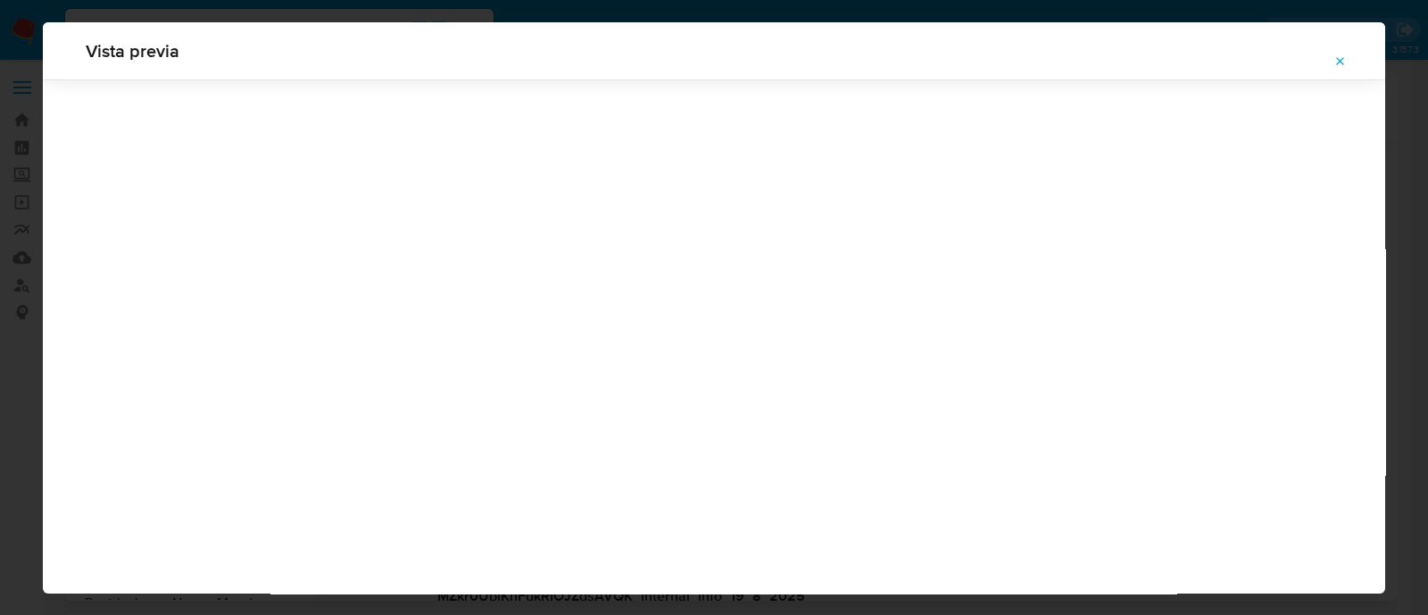
scroll to position [57, 0]
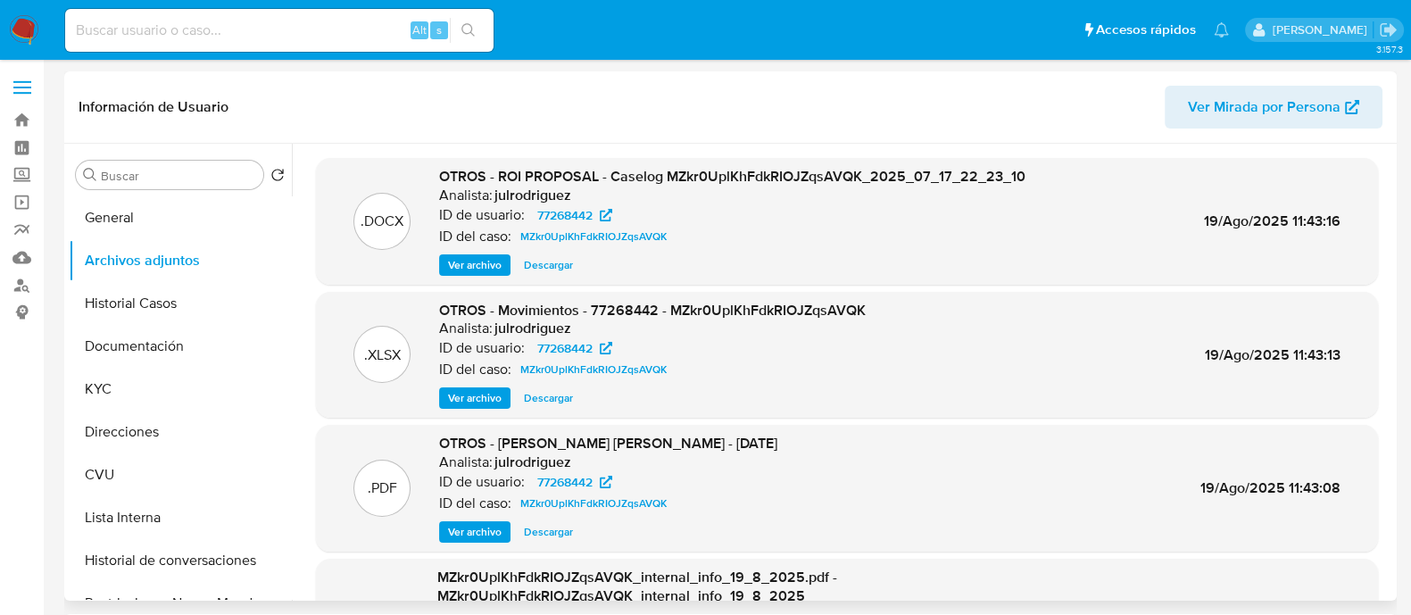
click at [465, 270] on span "Ver archivo" at bounding box center [475, 265] width 54 height 18
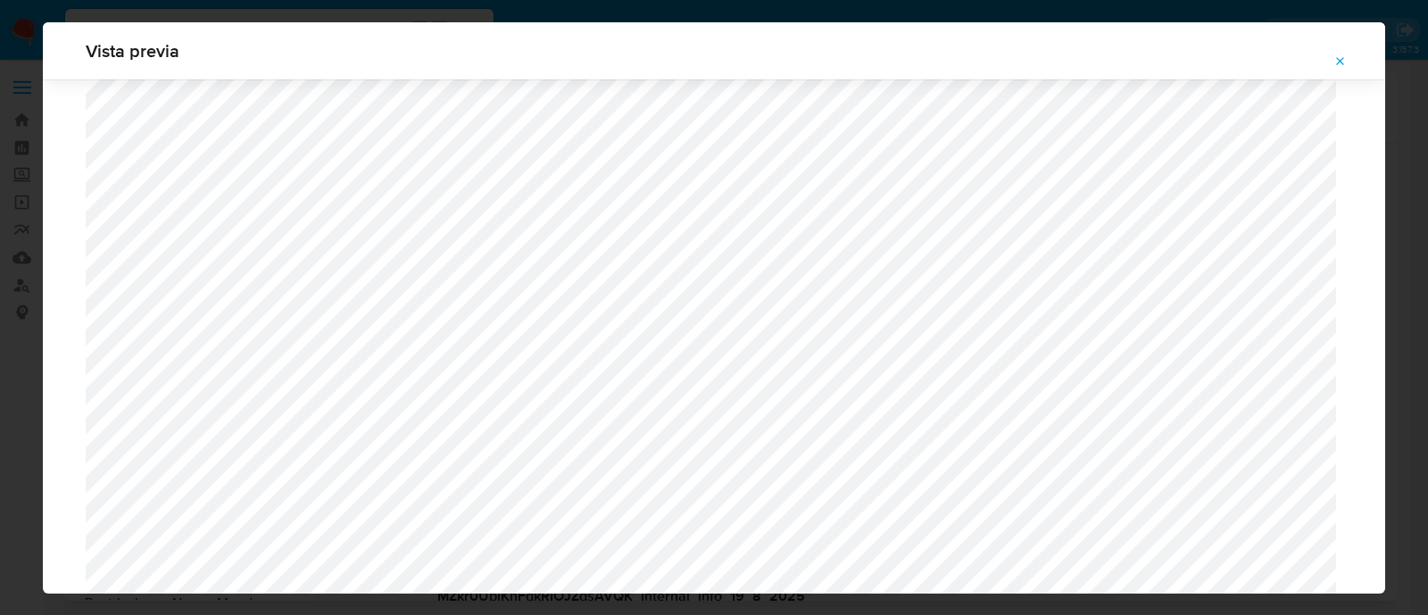
scroll to position [1191, 0]
click at [0, 390] on div "Vista previa" at bounding box center [714, 307] width 1428 height 615
click at [0, 457] on div "Vista previa" at bounding box center [714, 307] width 1428 height 615
click at [0, 452] on div "Vista previa" at bounding box center [714, 307] width 1428 height 615
click at [1343, 58] on icon "Attachment preview" at bounding box center [1341, 61] width 8 height 8
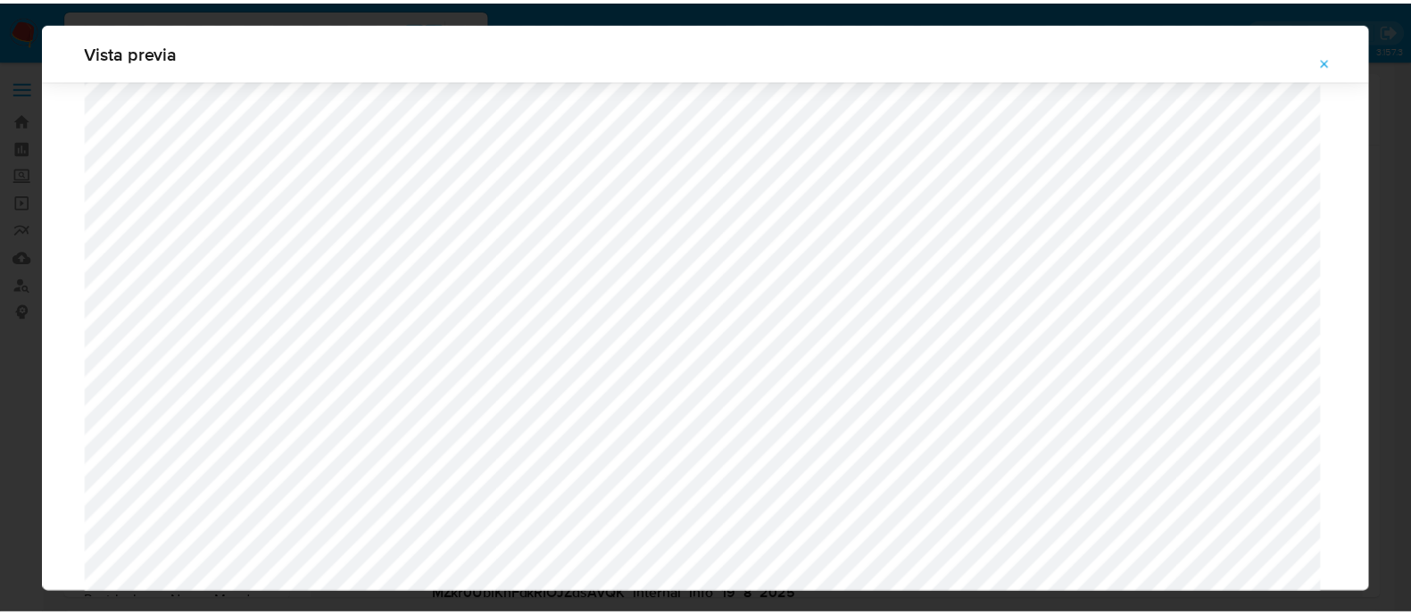
scroll to position [57, 0]
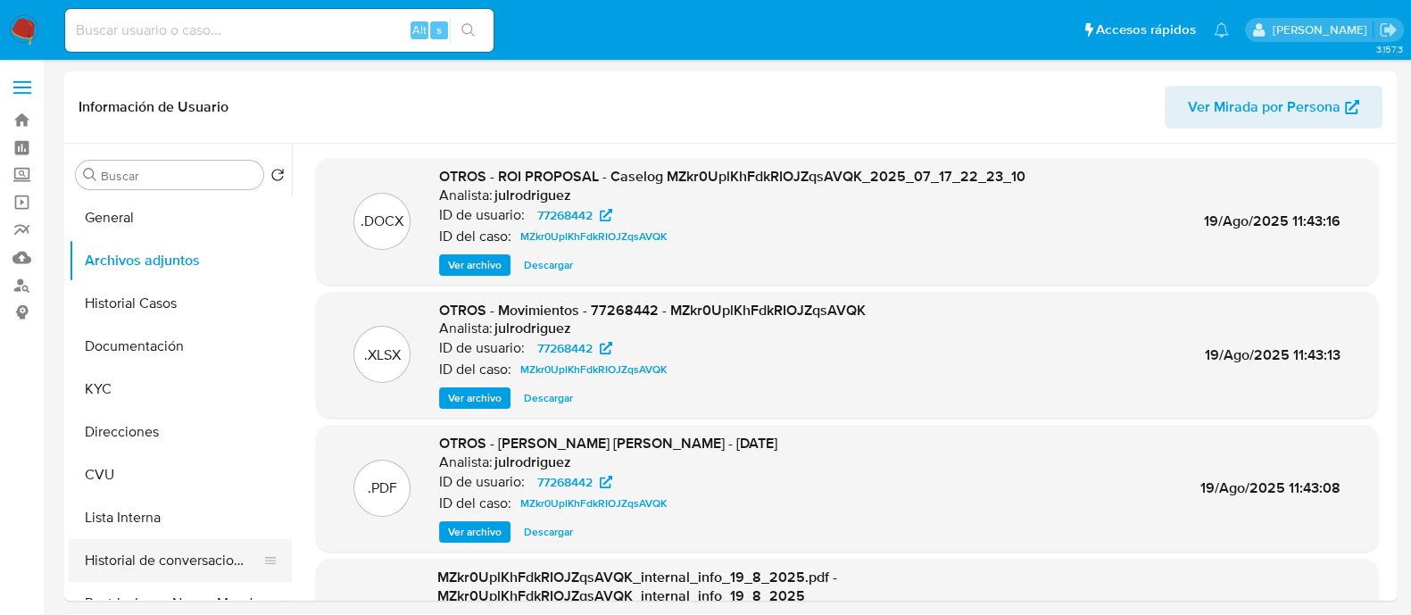
click at [186, 566] on button "Historial de conversaciones" at bounding box center [173, 560] width 209 height 43
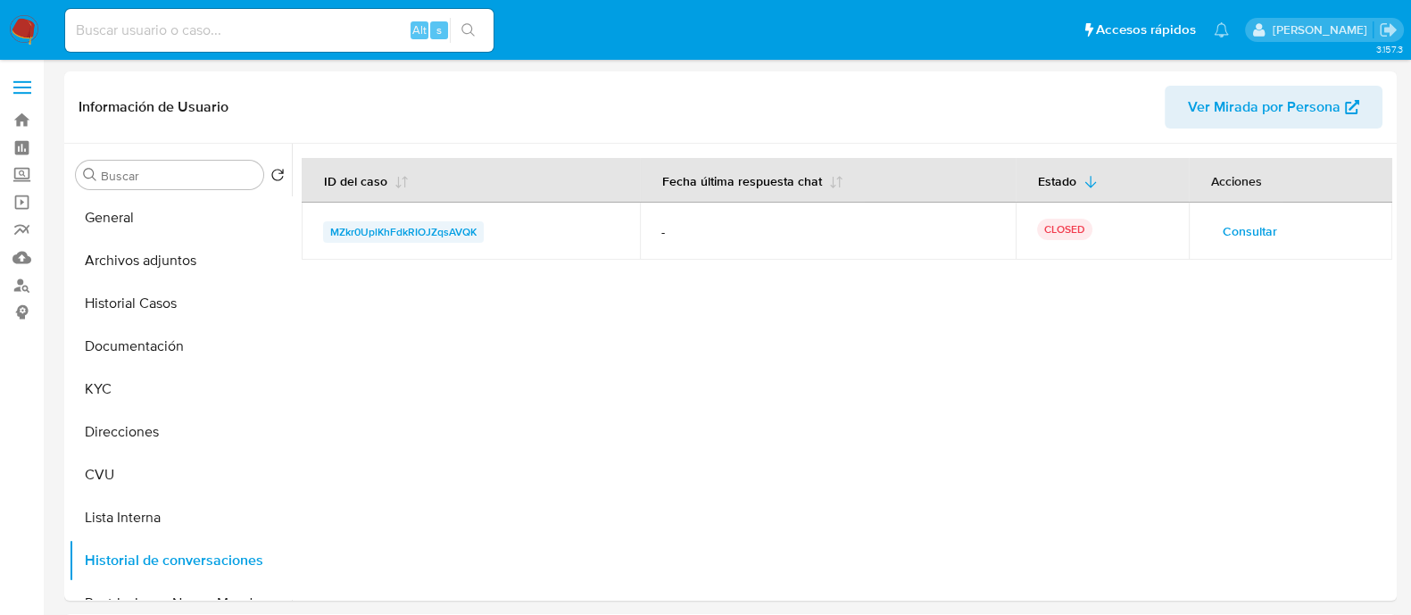
click at [375, 231] on span "MZkr0UplKhFdkRIOJZqsAVQK" at bounding box center [403, 231] width 146 height 21
click at [144, 287] on button "Historial Casos" at bounding box center [173, 303] width 209 height 43
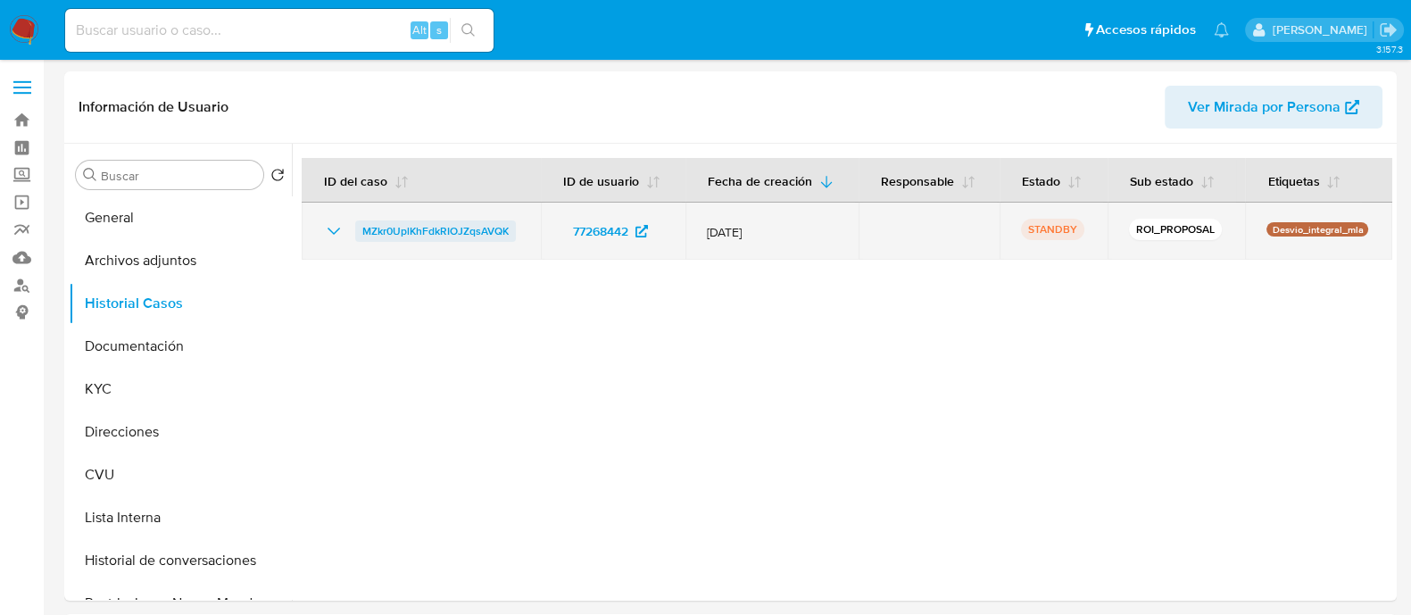
click at [393, 225] on span "MZkr0UplKhFdkRIOJZqsAVQK" at bounding box center [435, 230] width 146 height 21
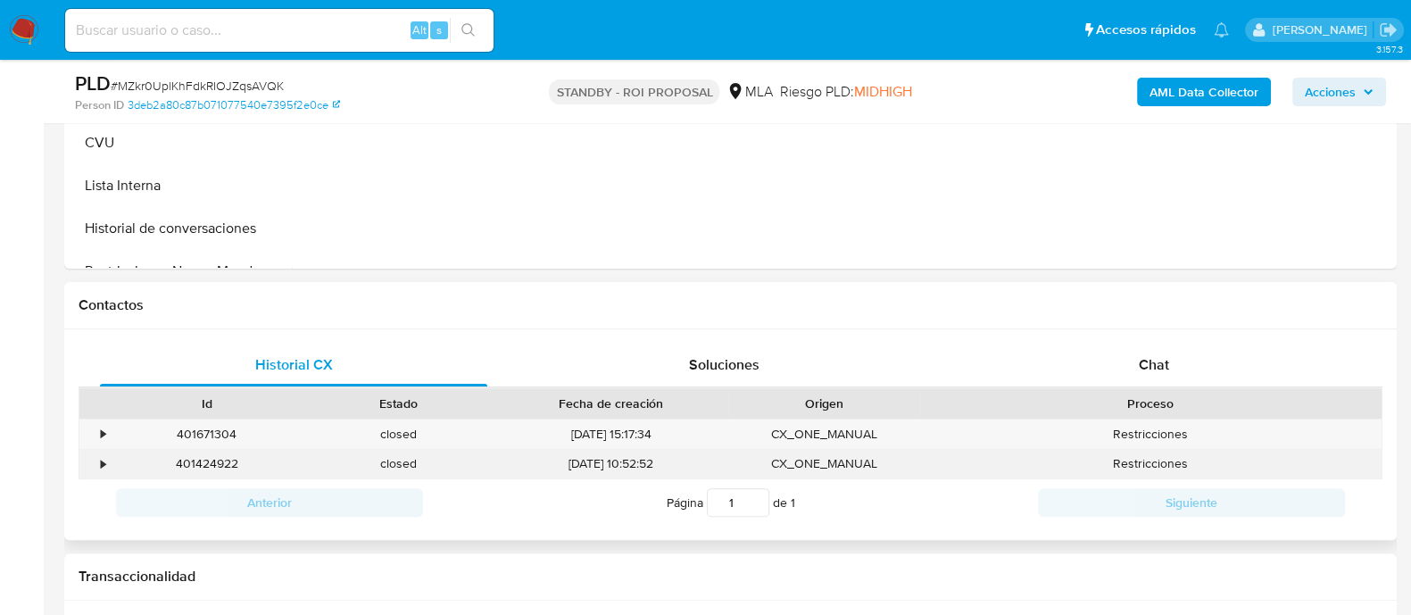
select select "10"
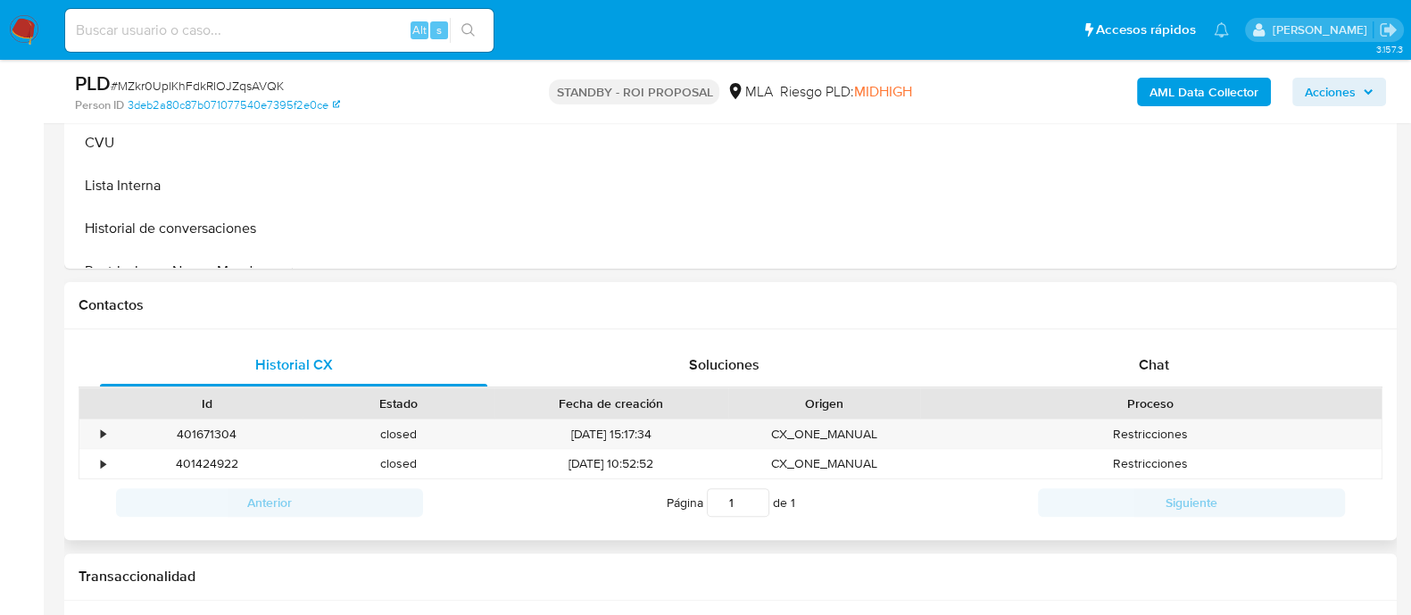
scroll to position [669, 0]
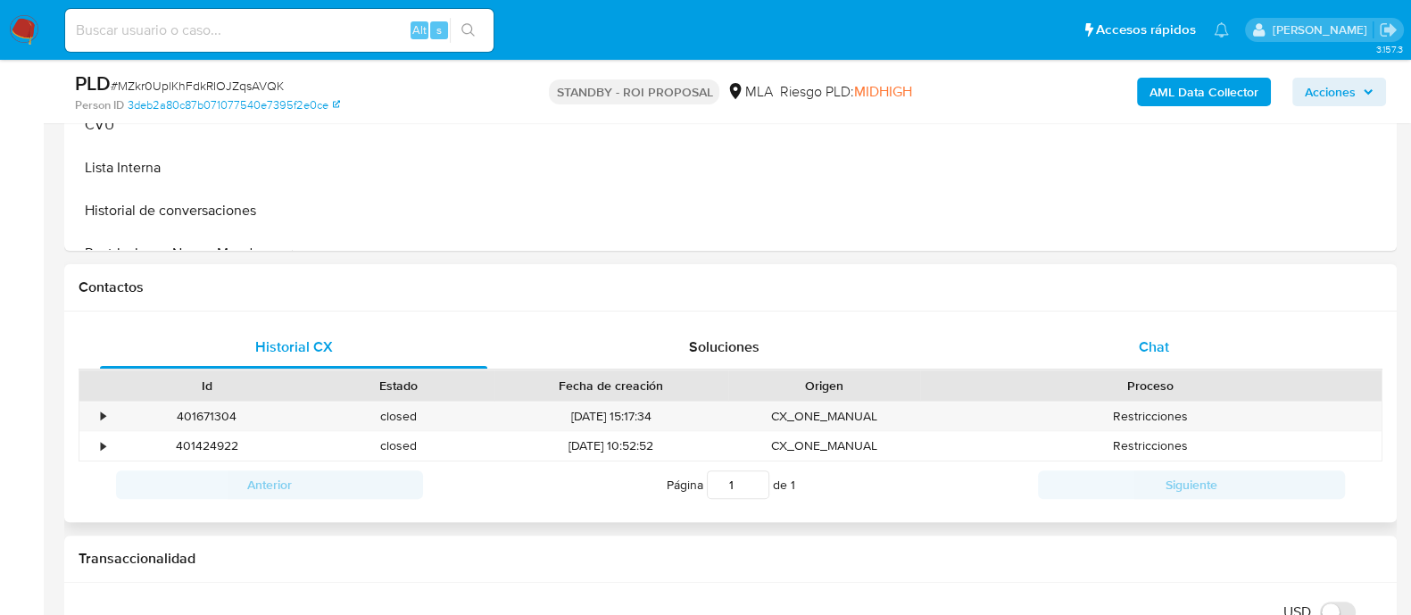
click at [1120, 362] on div "Chat" at bounding box center [1153, 347] width 387 height 43
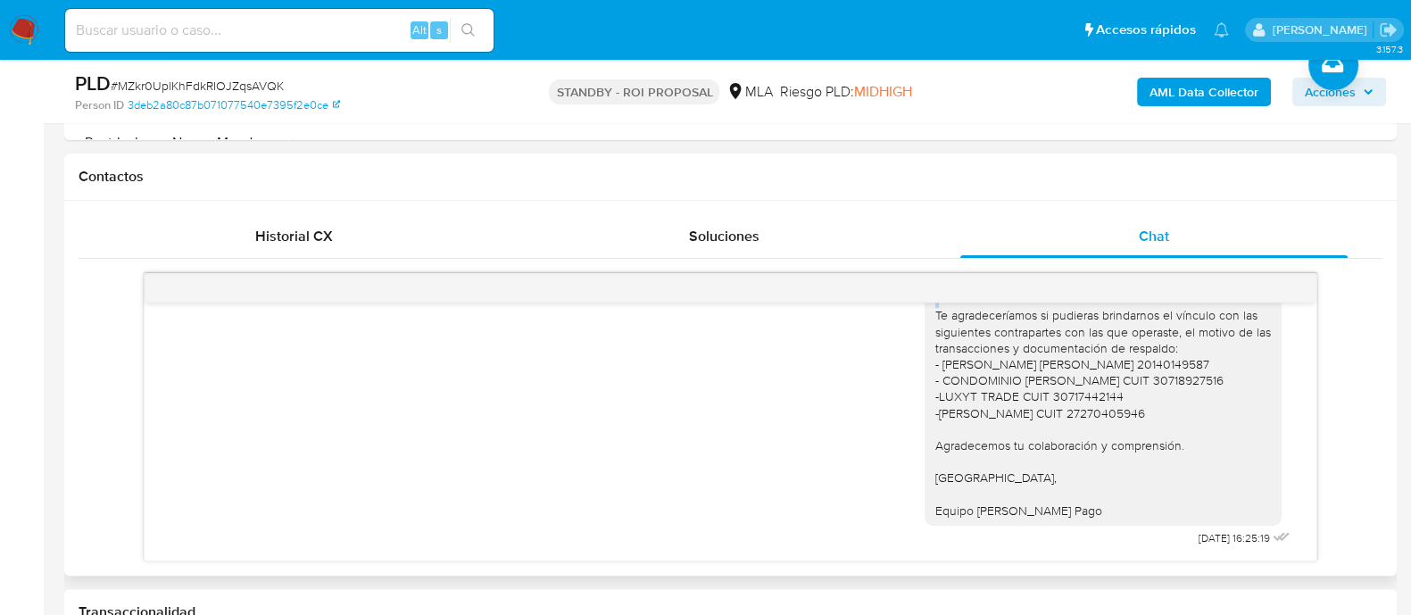
scroll to position [1541, 0]
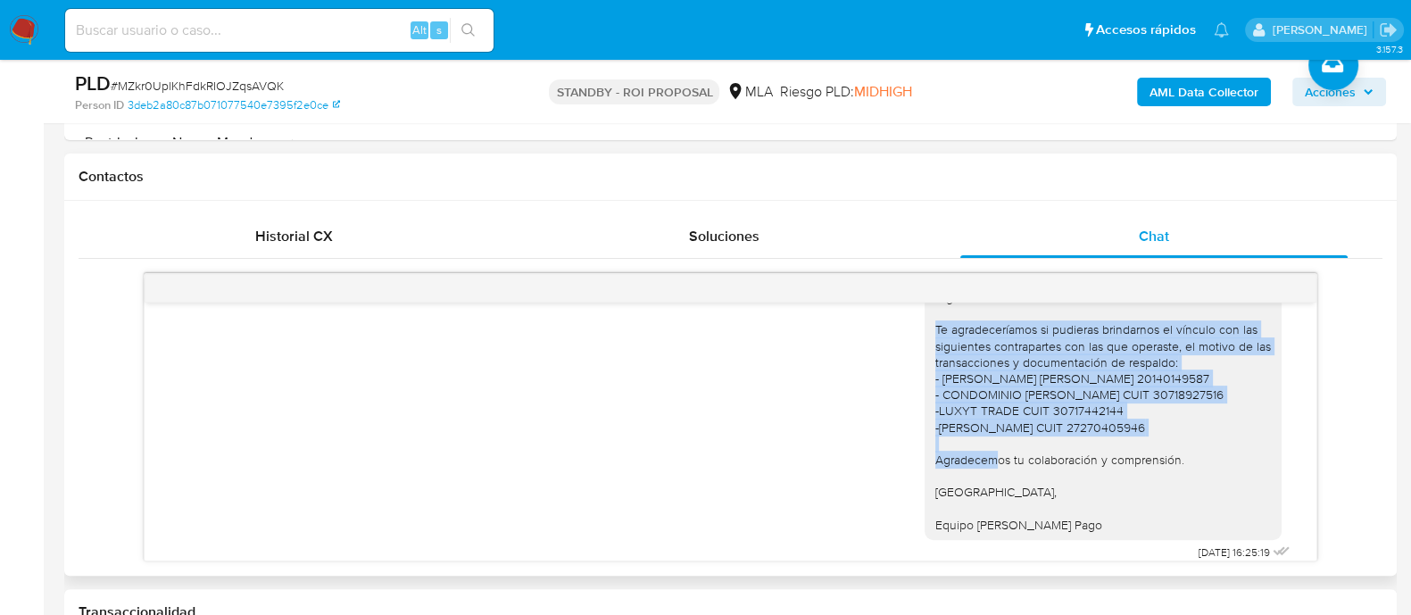
drag, startPoint x: 919, startPoint y: 310, endPoint x: 1138, endPoint y: 471, distance: 271.8
click at [1138, 471] on div "Buenas tardes, Queremos aclararte que la Resolución General ARCA 5696/2025 indi…" at bounding box center [1103, 330] width 336 height 406
copy div "Te agradeceríamos si pudieras brindarnos el vínculo con las siguientes contrapa…"
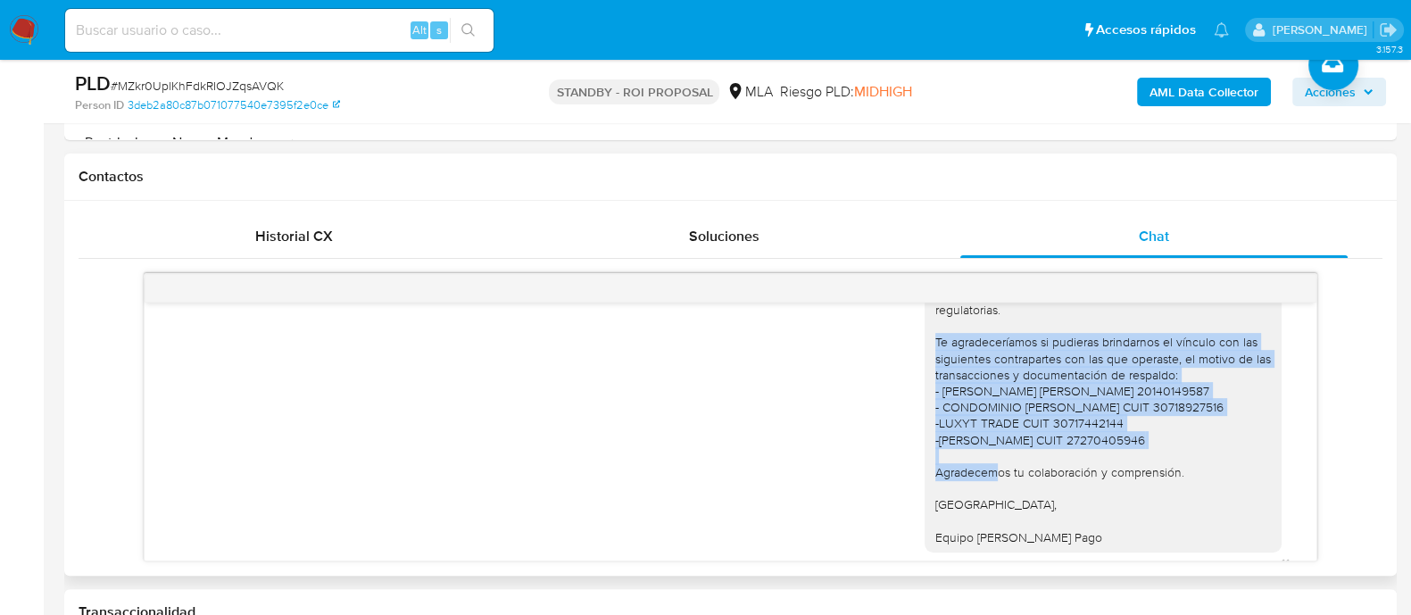
scroll to position [1602, 0]
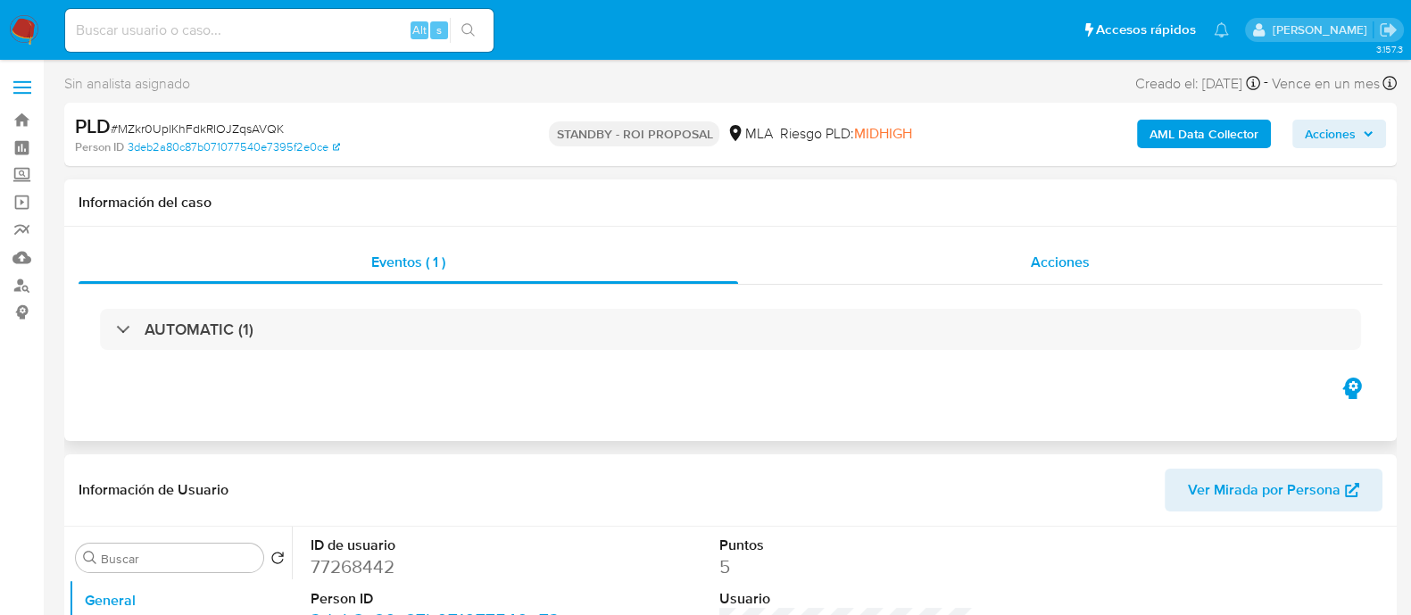
select select "10"
click at [1026, 261] on div "Acciones" at bounding box center [1060, 262] width 644 height 43
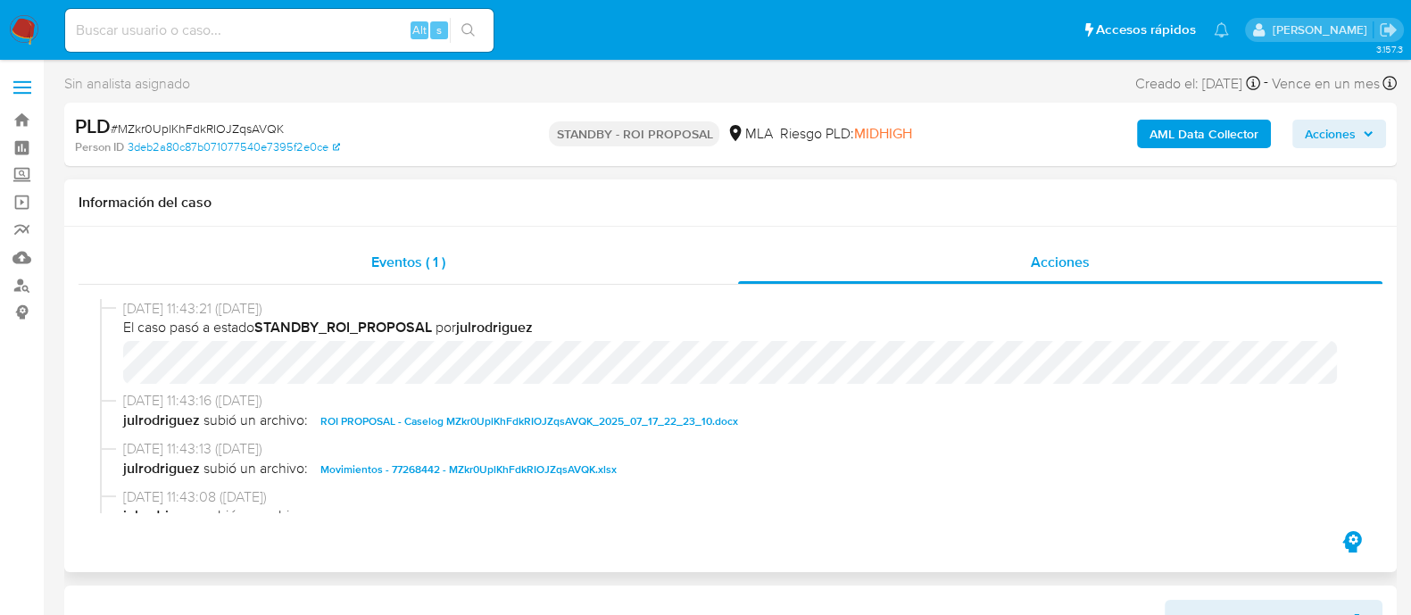
click at [382, 277] on div "Eventos ( 1 )" at bounding box center [409, 262] width 660 height 43
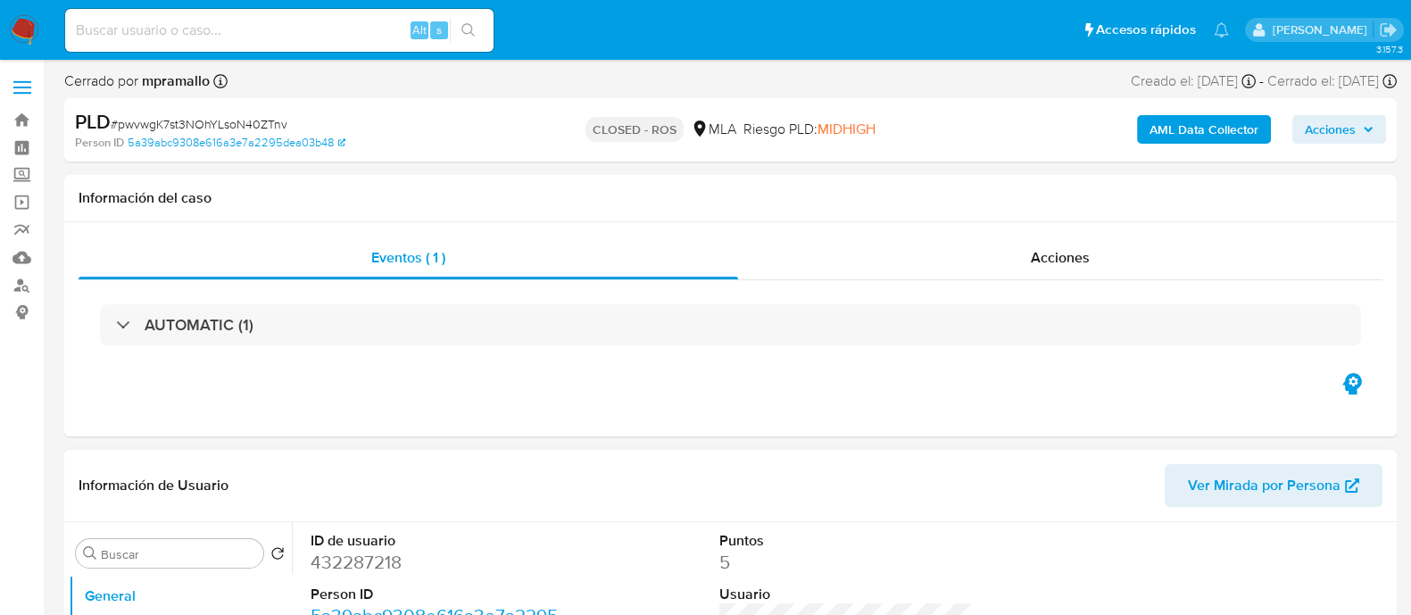
select select "10"
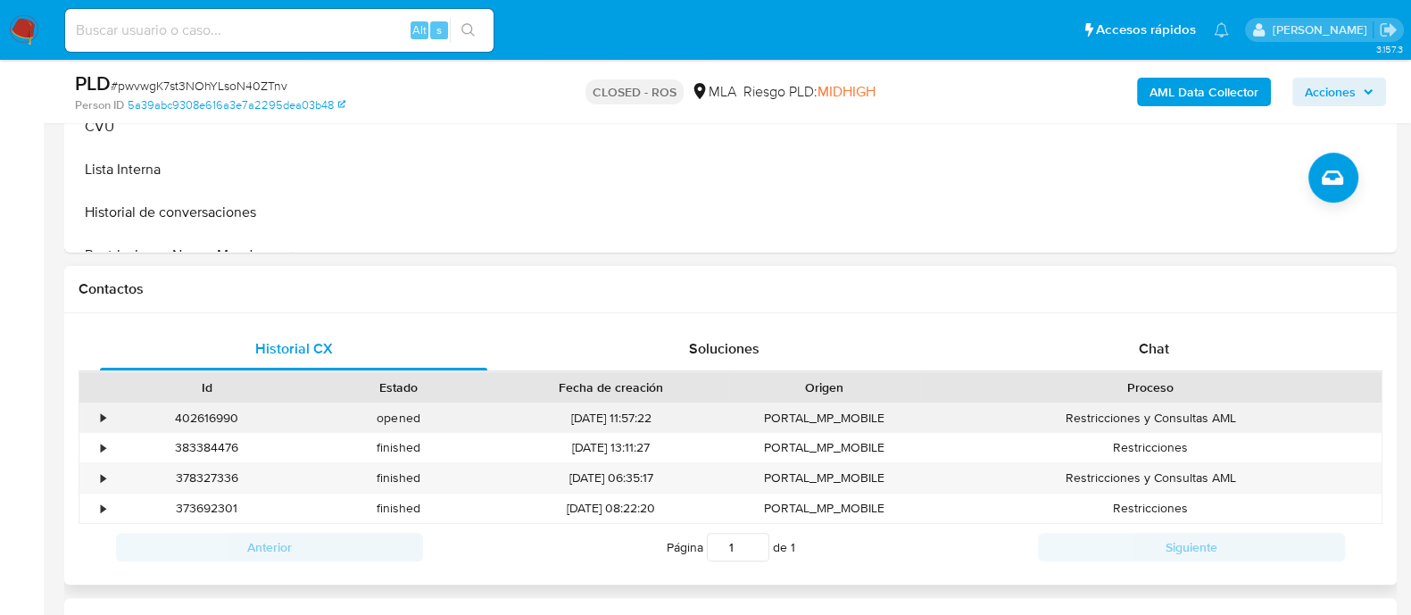
scroll to position [669, 0]
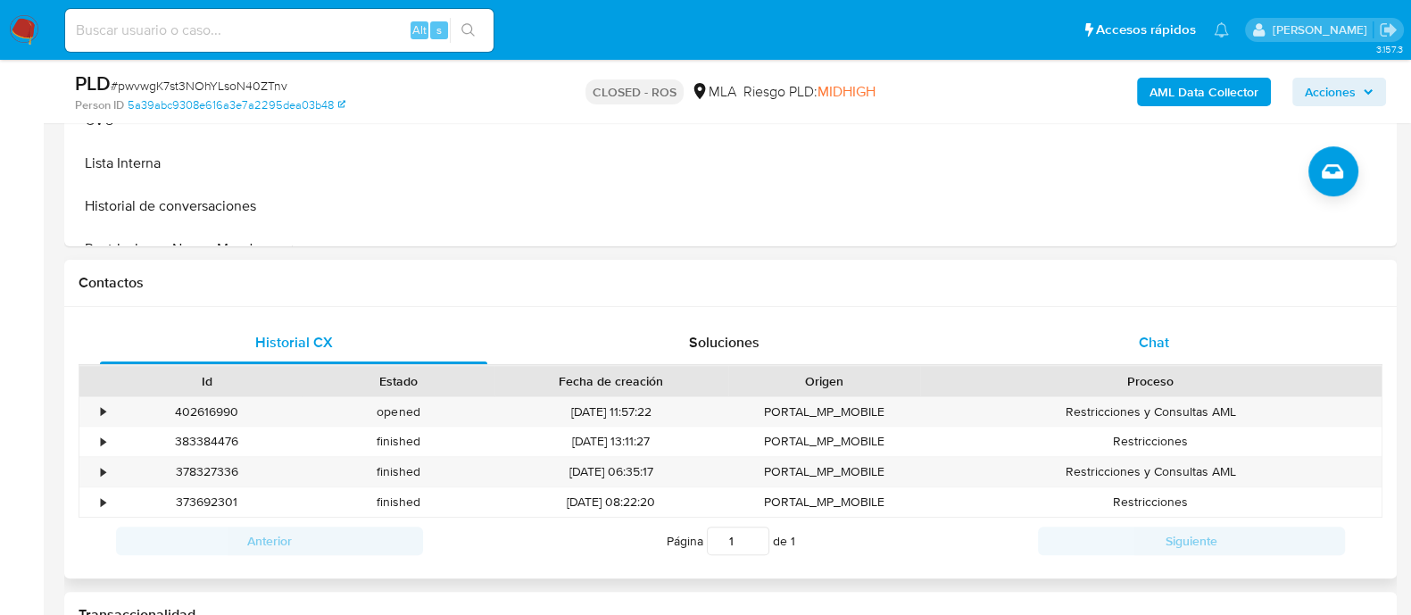
click at [1102, 342] on div "Chat" at bounding box center [1153, 342] width 387 height 43
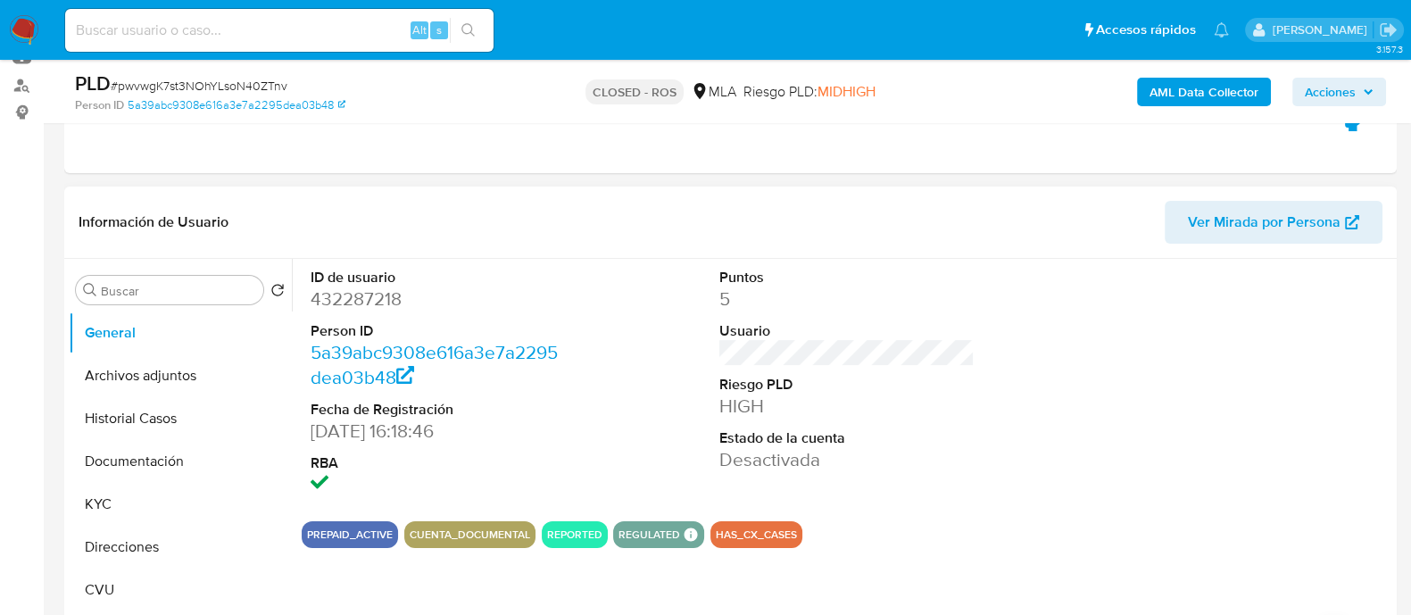
scroll to position [335, 0]
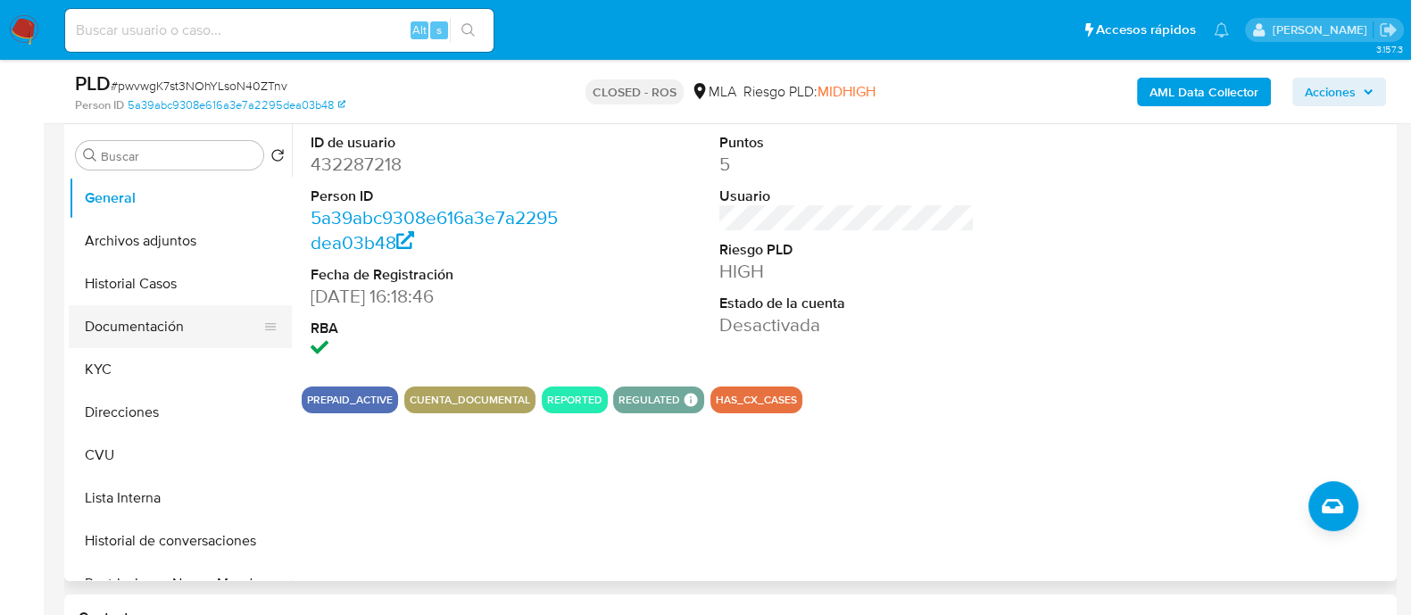
click at [111, 310] on button "Documentación" at bounding box center [173, 326] width 209 height 43
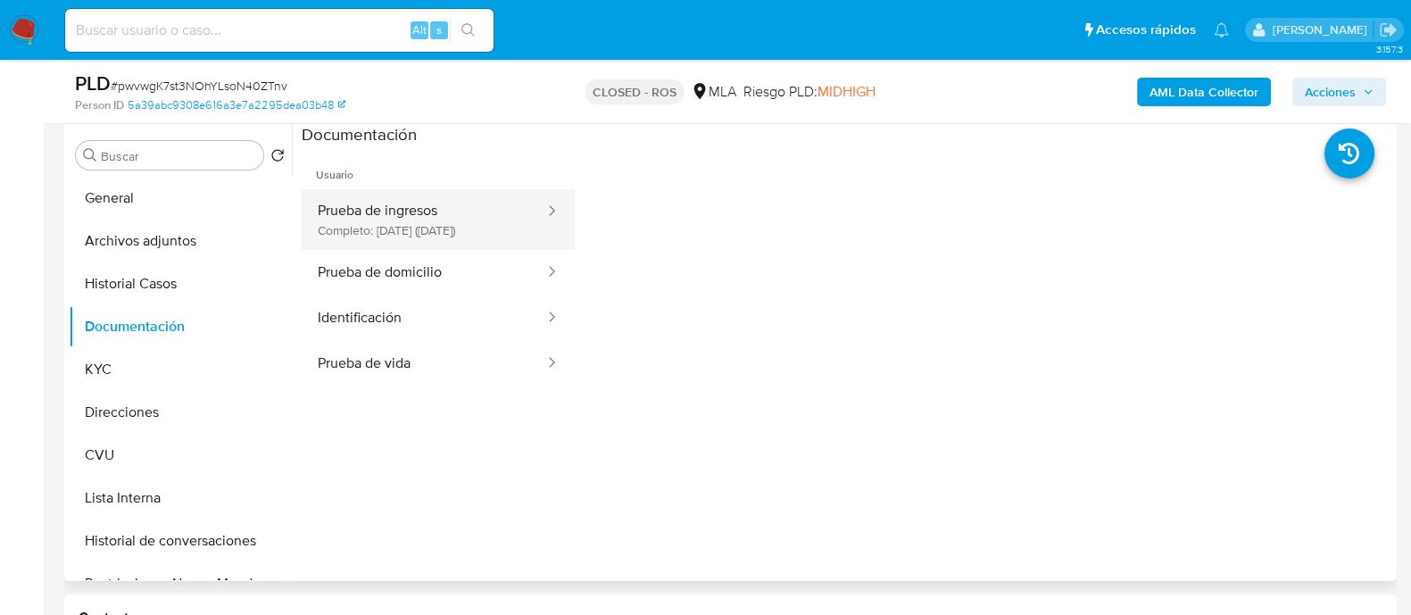
click at [378, 235] on button "Prueba de ingresos Completo: 30/08/2021 (hace 4 años)" at bounding box center [424, 219] width 245 height 61
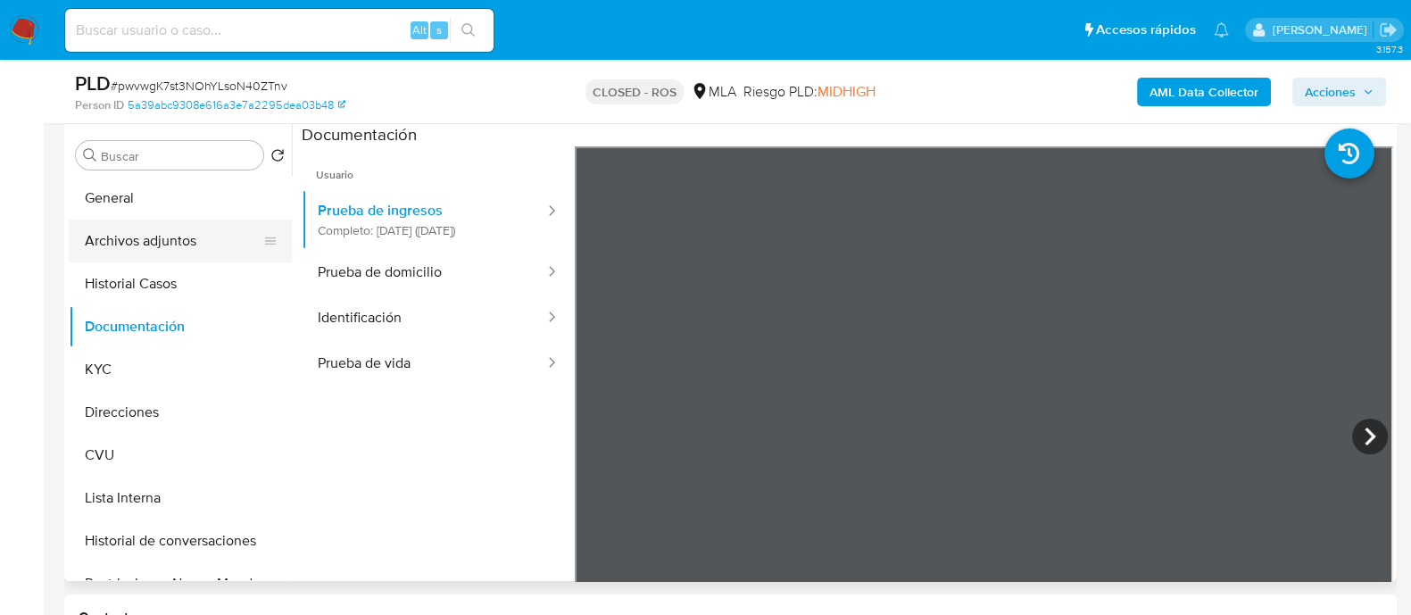
click at [126, 233] on button "Archivos adjuntos" at bounding box center [173, 241] width 209 height 43
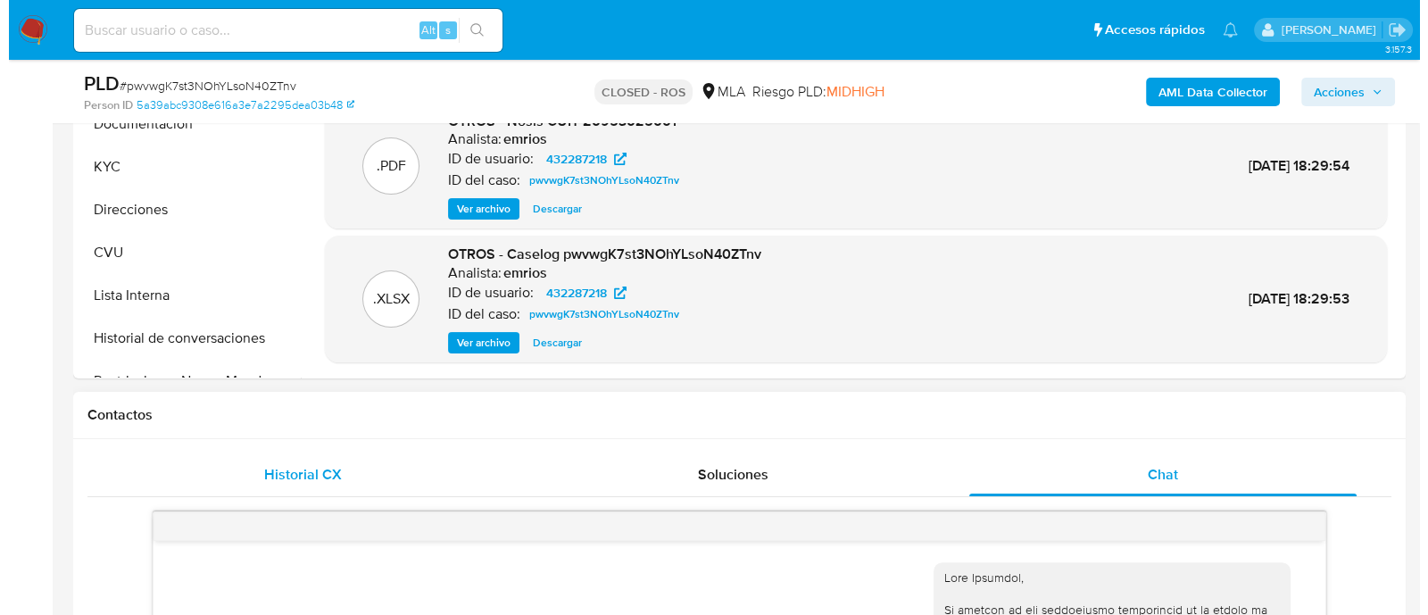
scroll to position [558, 0]
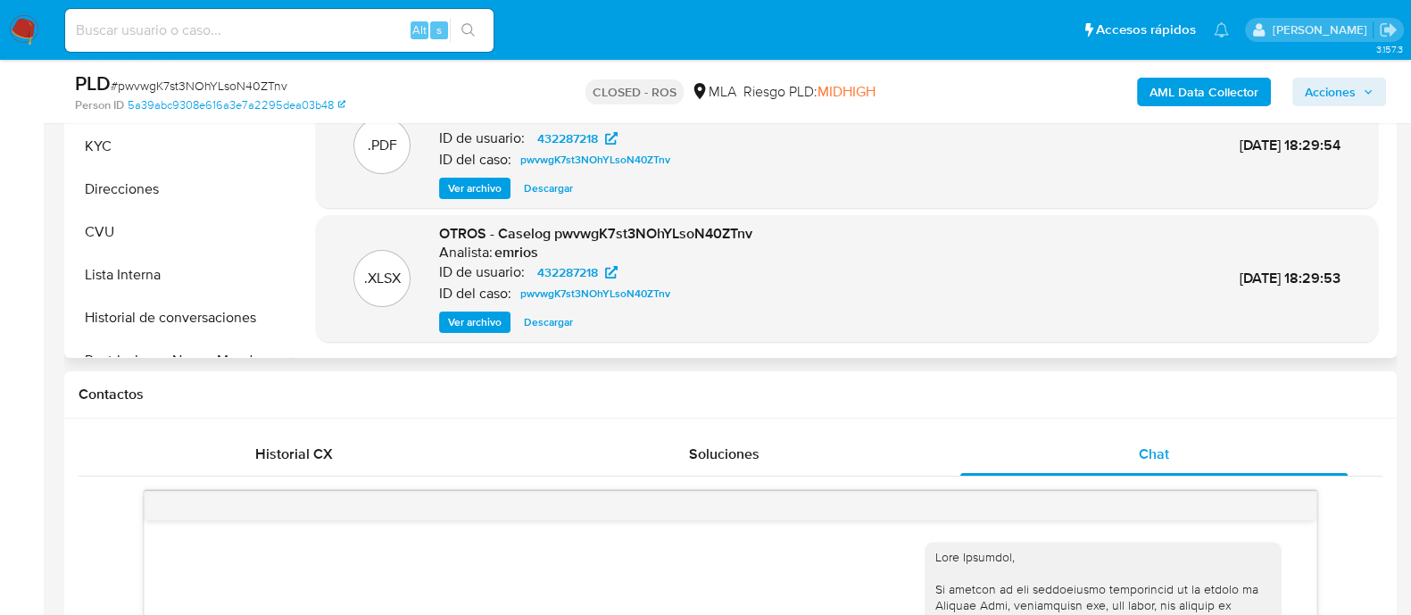
click at [488, 321] on span "Ver archivo" at bounding box center [475, 322] width 54 height 18
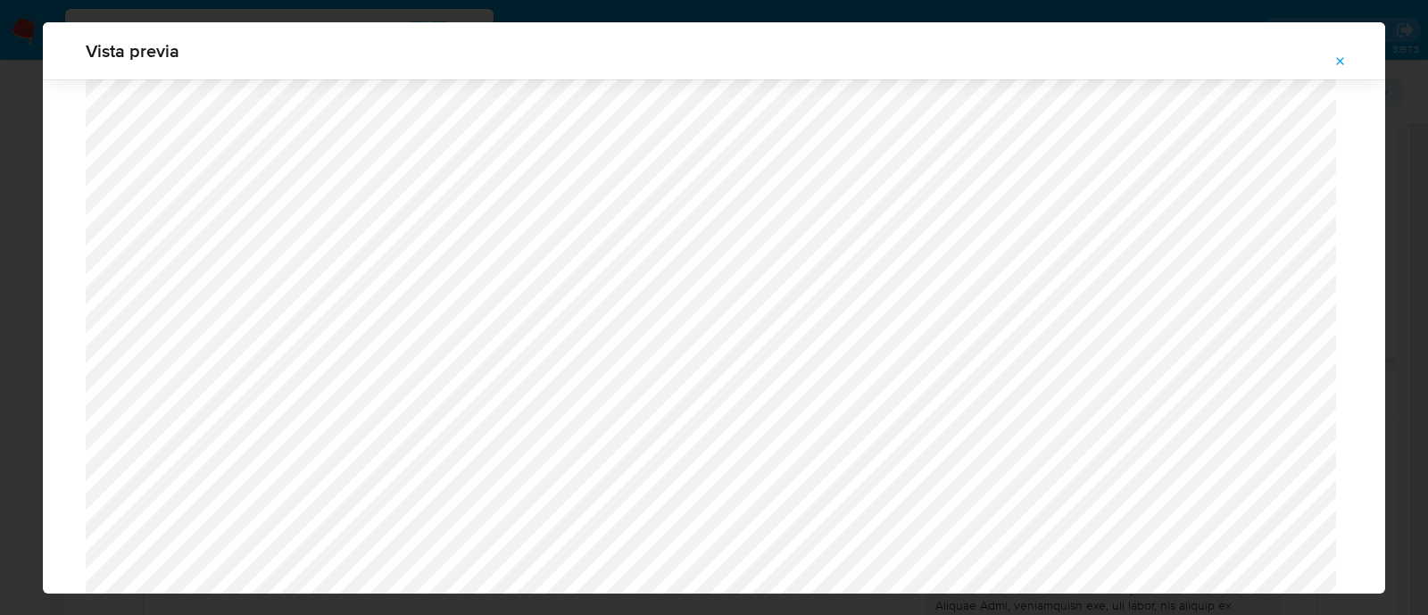
scroll to position [1525, 0]
click at [1335, 53] on span "Attachment preview" at bounding box center [1340, 61] width 14 height 25
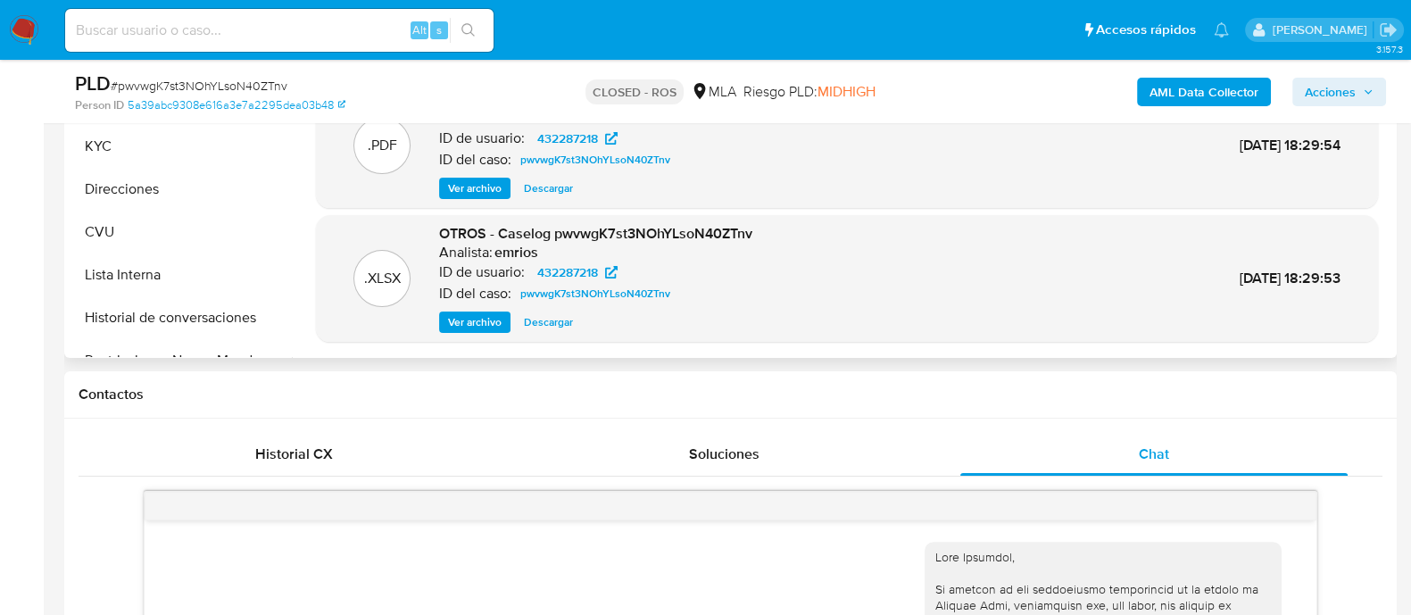
scroll to position [0, 0]
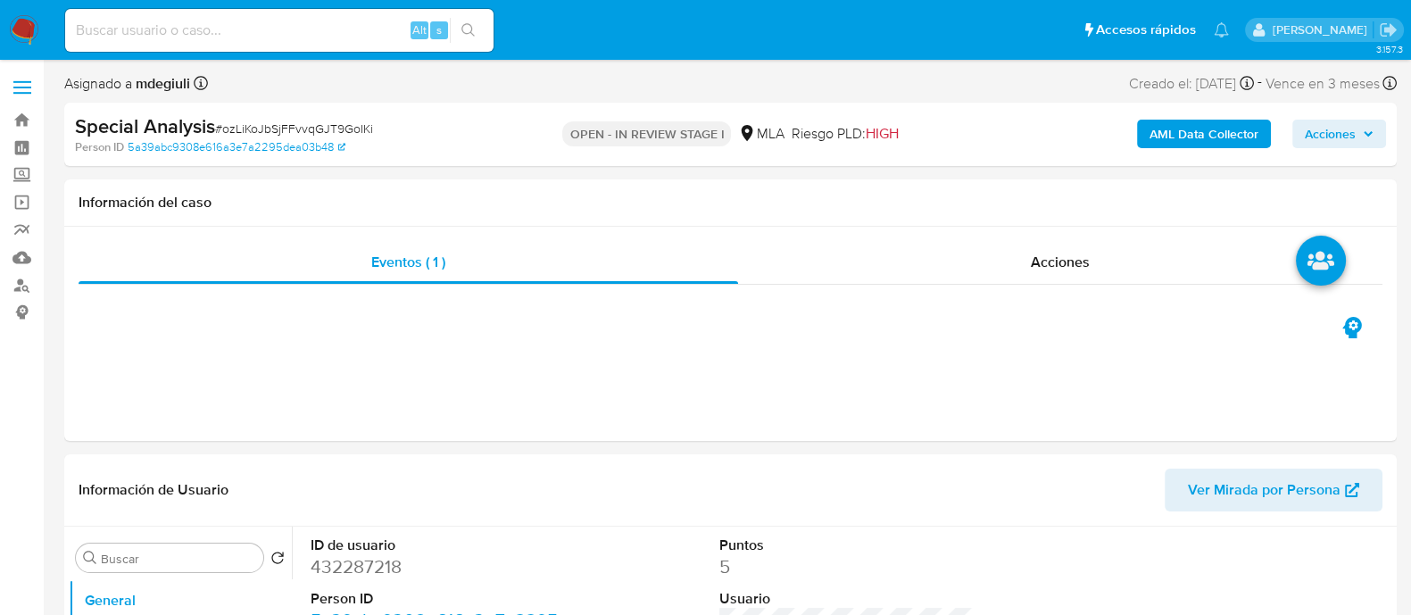
click at [328, 127] on span "# ozLiKoJbSjFFvvqGJT9GoIKi" at bounding box center [294, 129] width 158 height 18
select select "10"
copy span "ozLiKoJbSjFFvvqGJT9GoIKi"
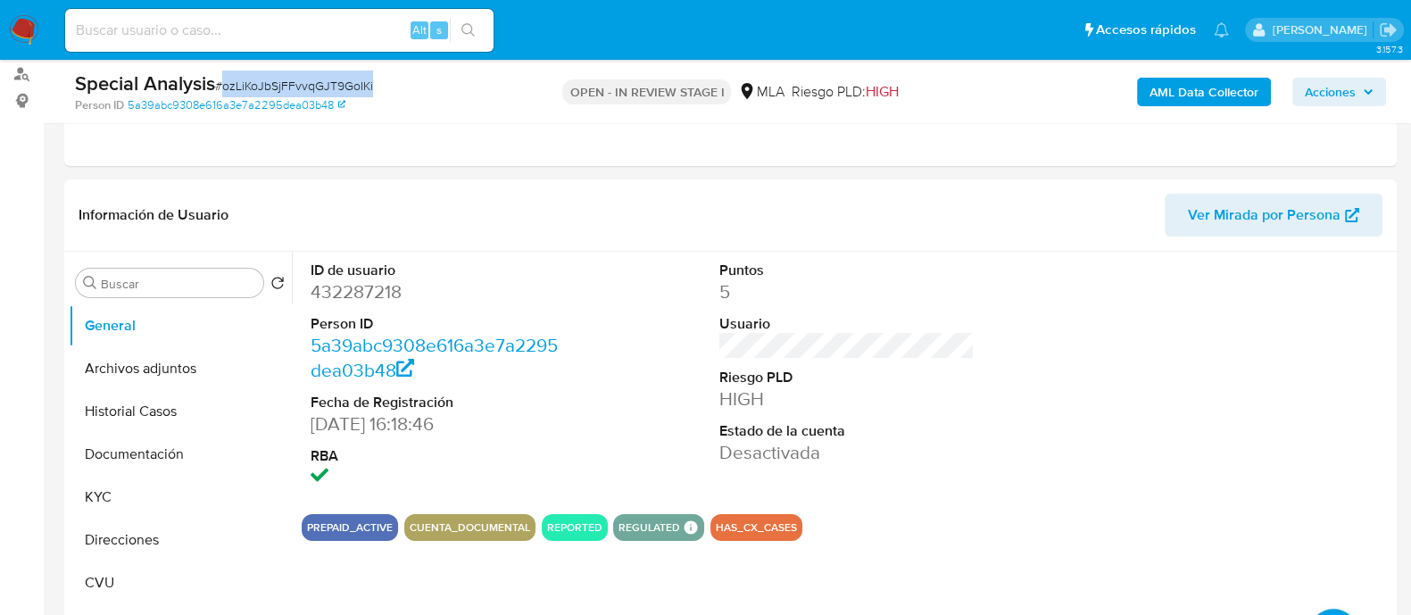
scroll to position [335, 0]
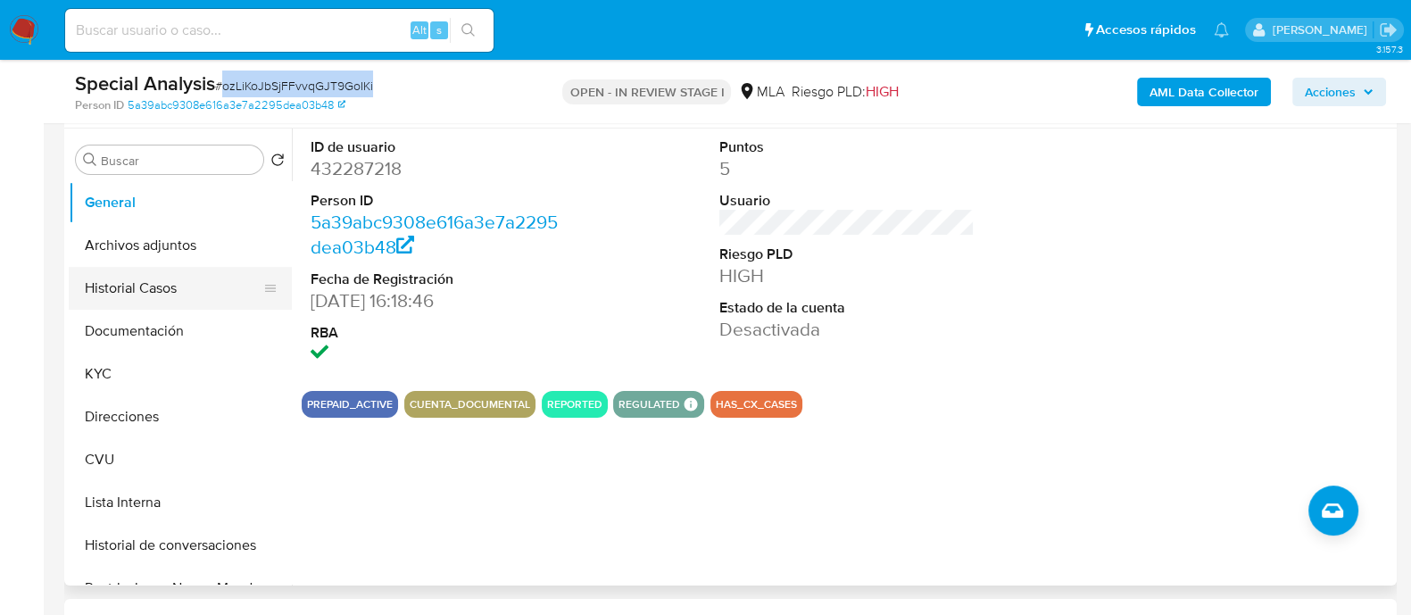
click at [145, 293] on button "Historial Casos" at bounding box center [173, 288] width 209 height 43
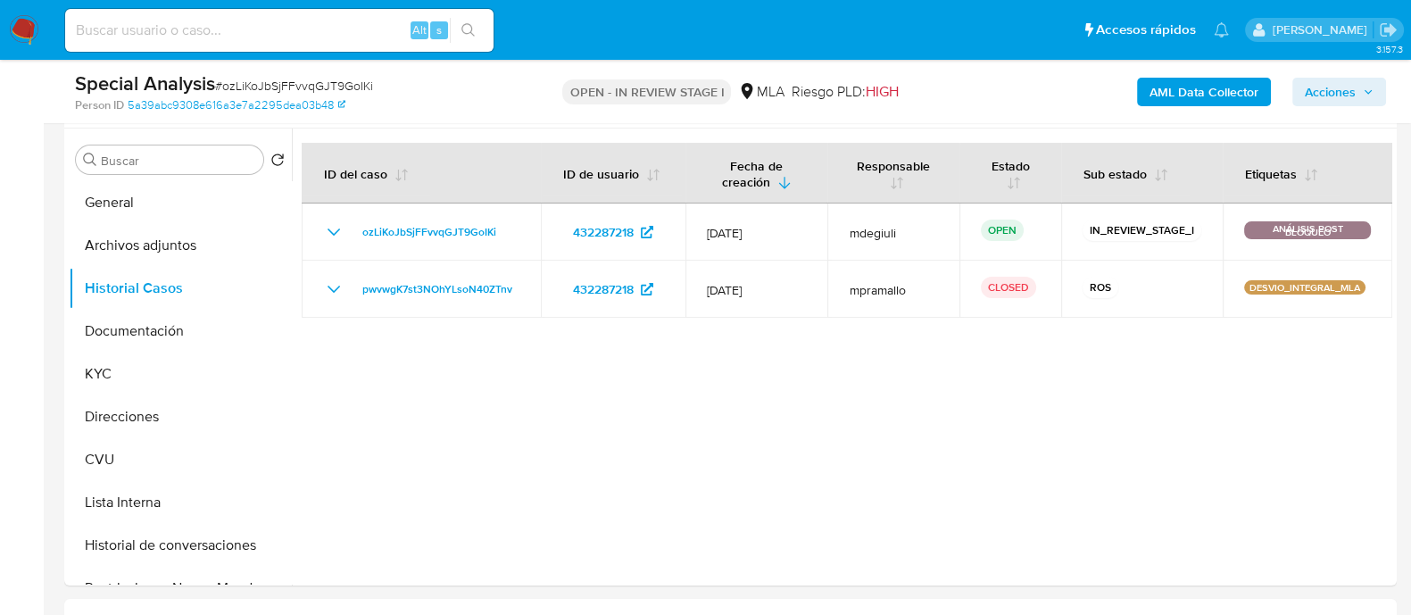
click at [169, 37] on input at bounding box center [279, 30] width 428 height 23
paste input "93138732"
type input "93138732"
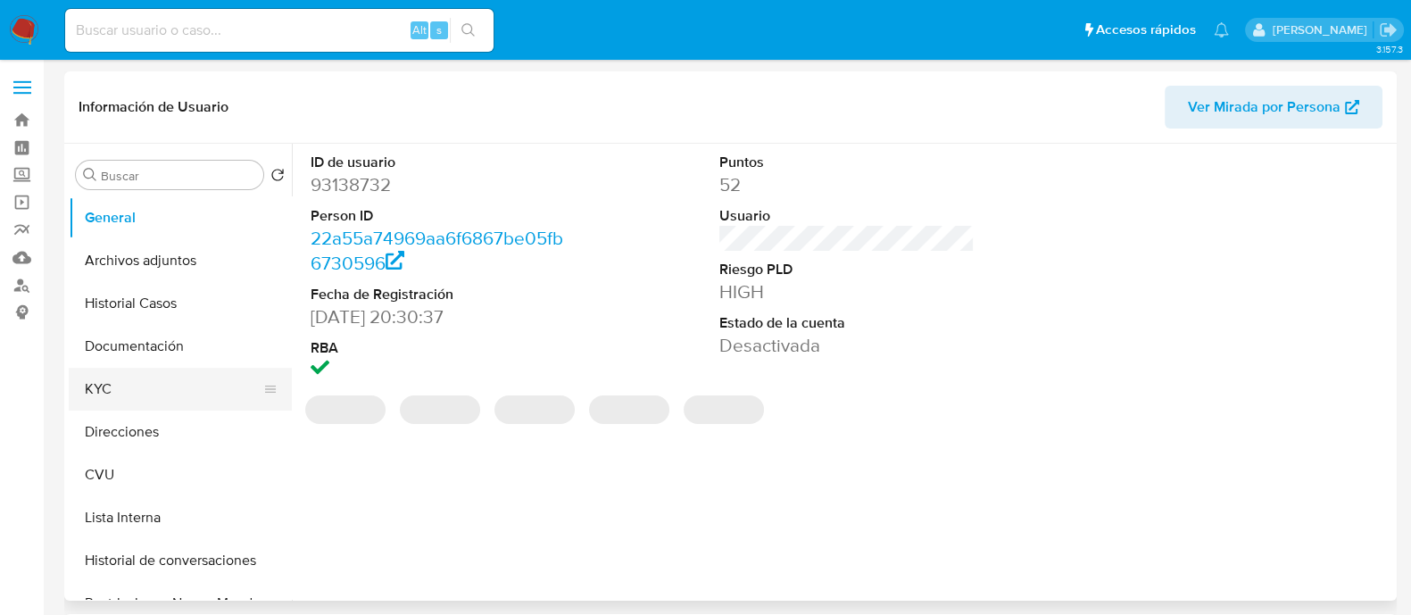
select select "10"
click at [152, 358] on button "Documentación" at bounding box center [173, 346] width 209 height 43
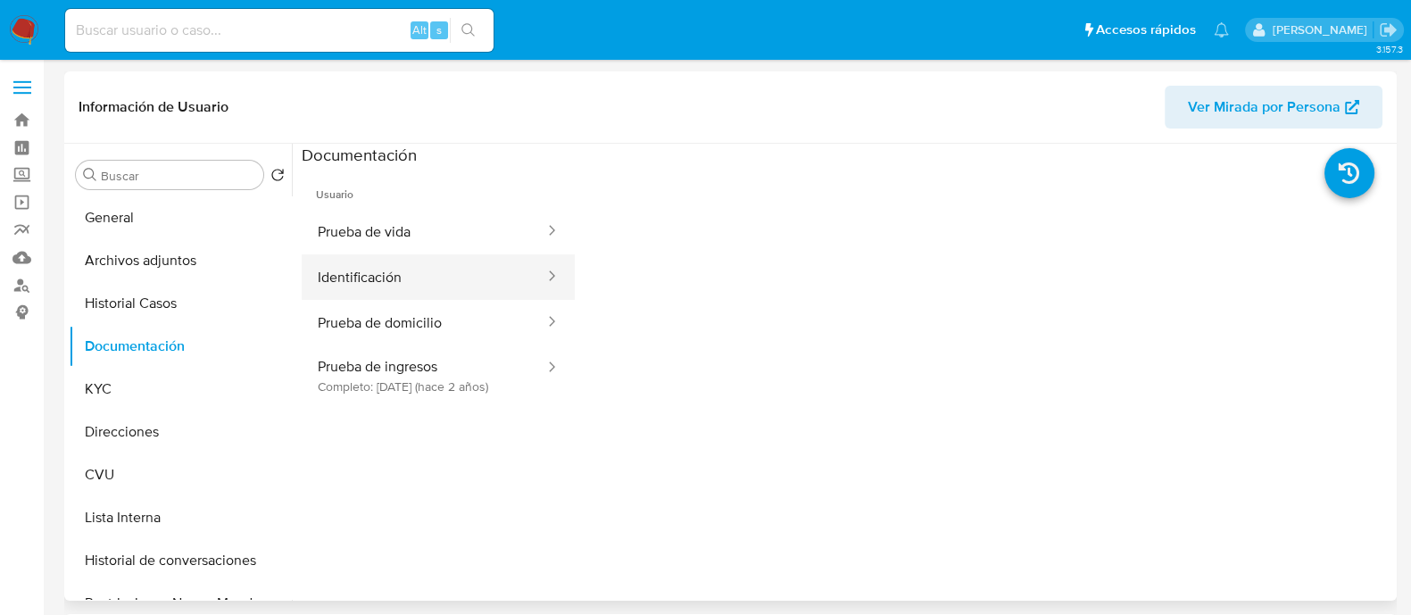
click at [373, 273] on button "Identificación" at bounding box center [424, 277] width 245 height 46
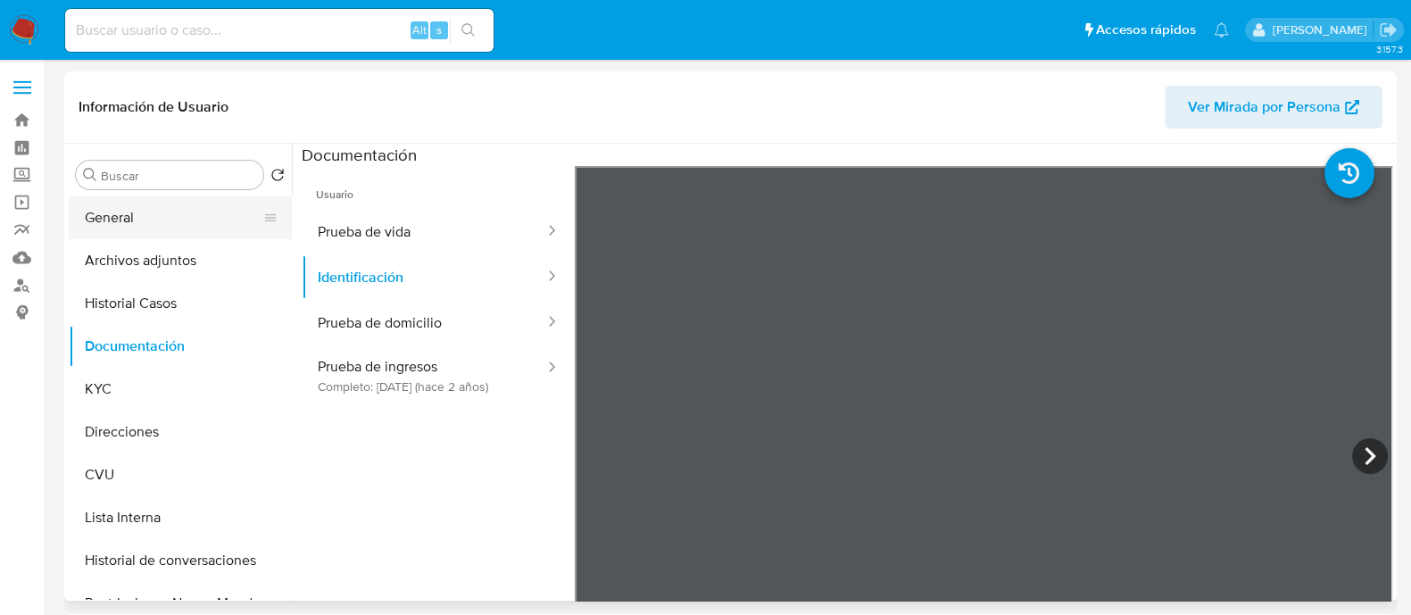
click at [170, 216] on button "General" at bounding box center [173, 217] width 209 height 43
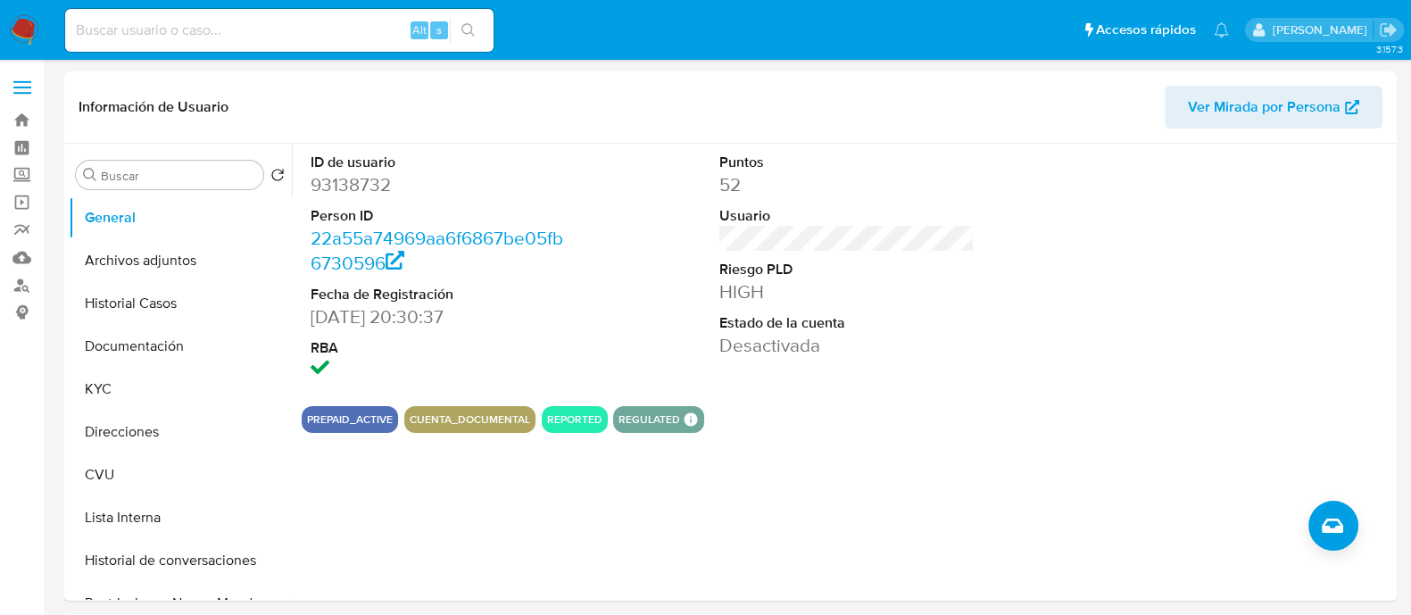
click at [213, 41] on input at bounding box center [279, 30] width 428 height 23
paste input "765582993"
type input "765582993"
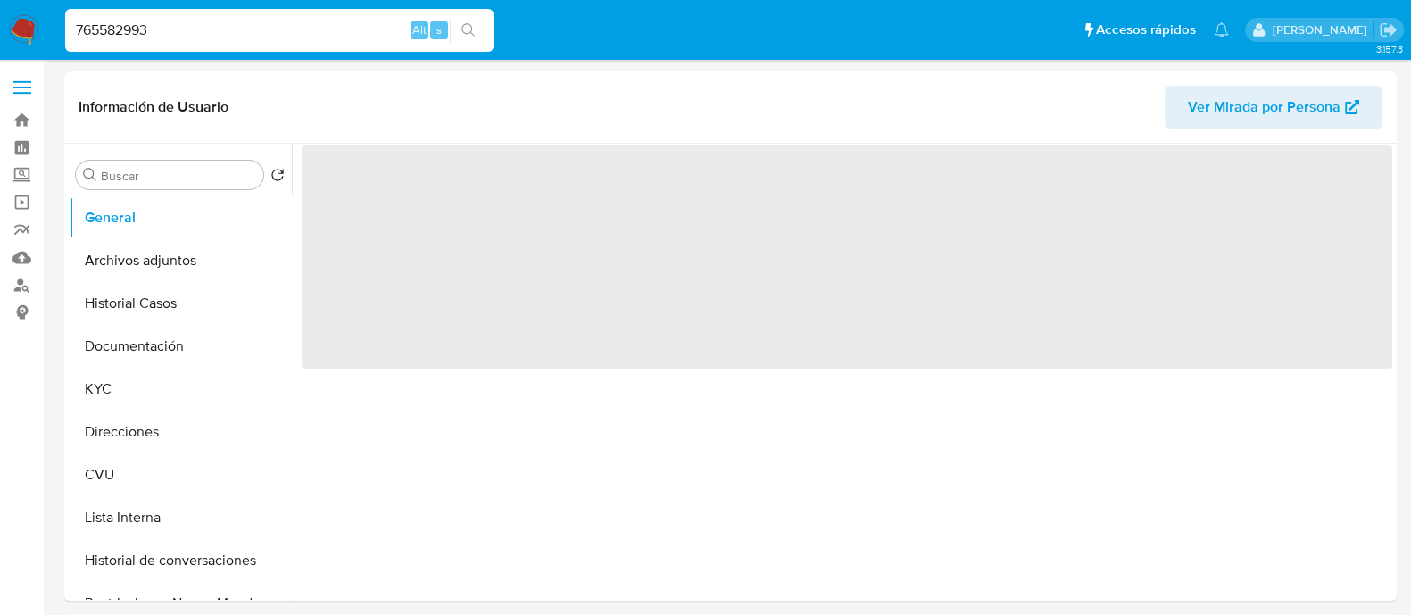
select select "10"
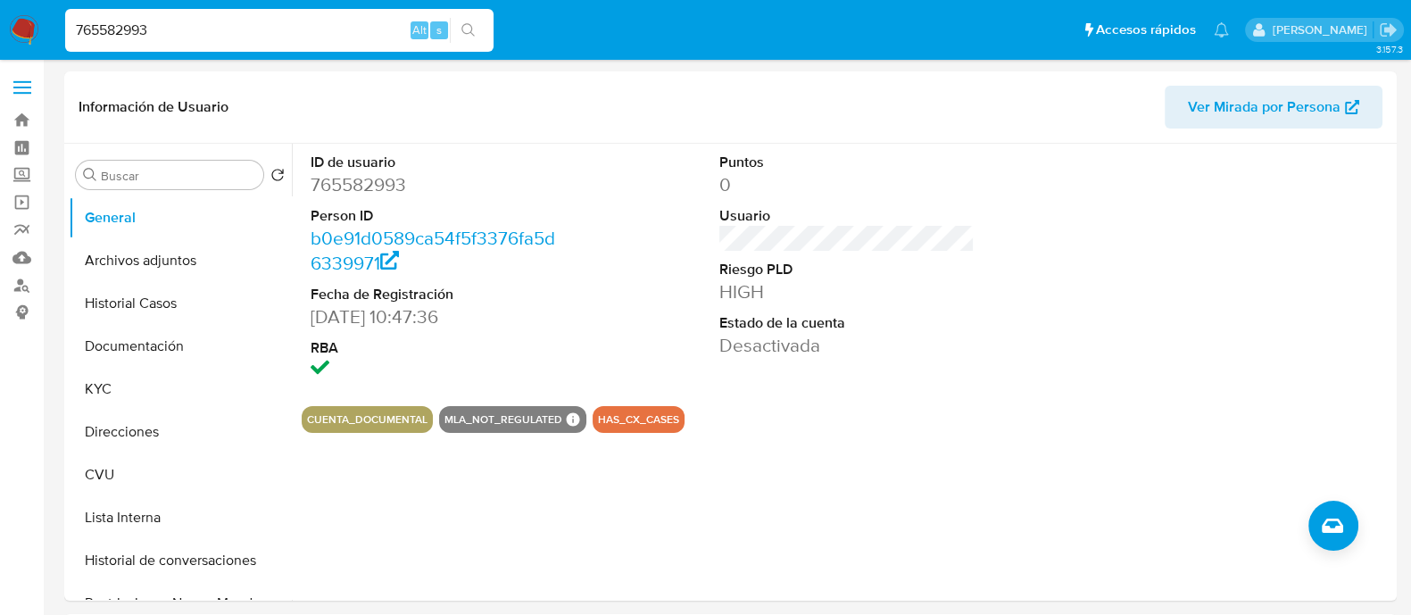
click at [127, 40] on input "765582993" at bounding box center [279, 30] width 428 height 23
click at [129, 47] on div "765582993 Alt s" at bounding box center [279, 30] width 428 height 43
click at [133, 33] on input "765582993" at bounding box center [279, 30] width 428 height 23
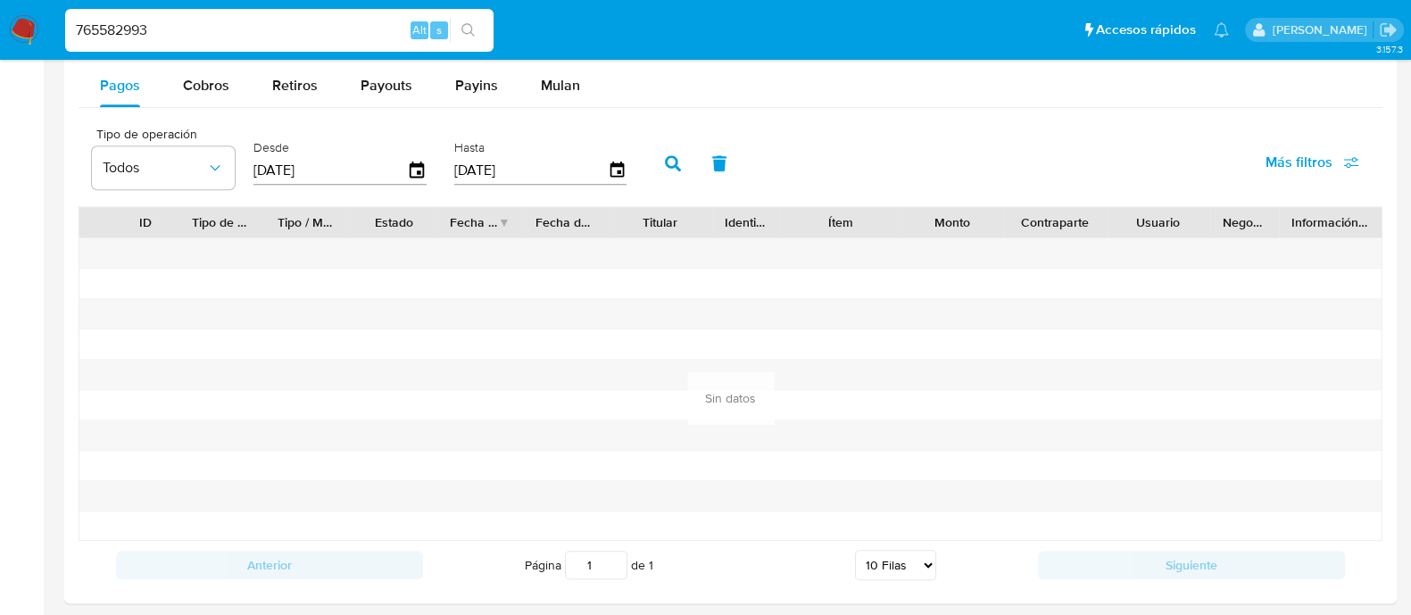
scroll to position [2154, 0]
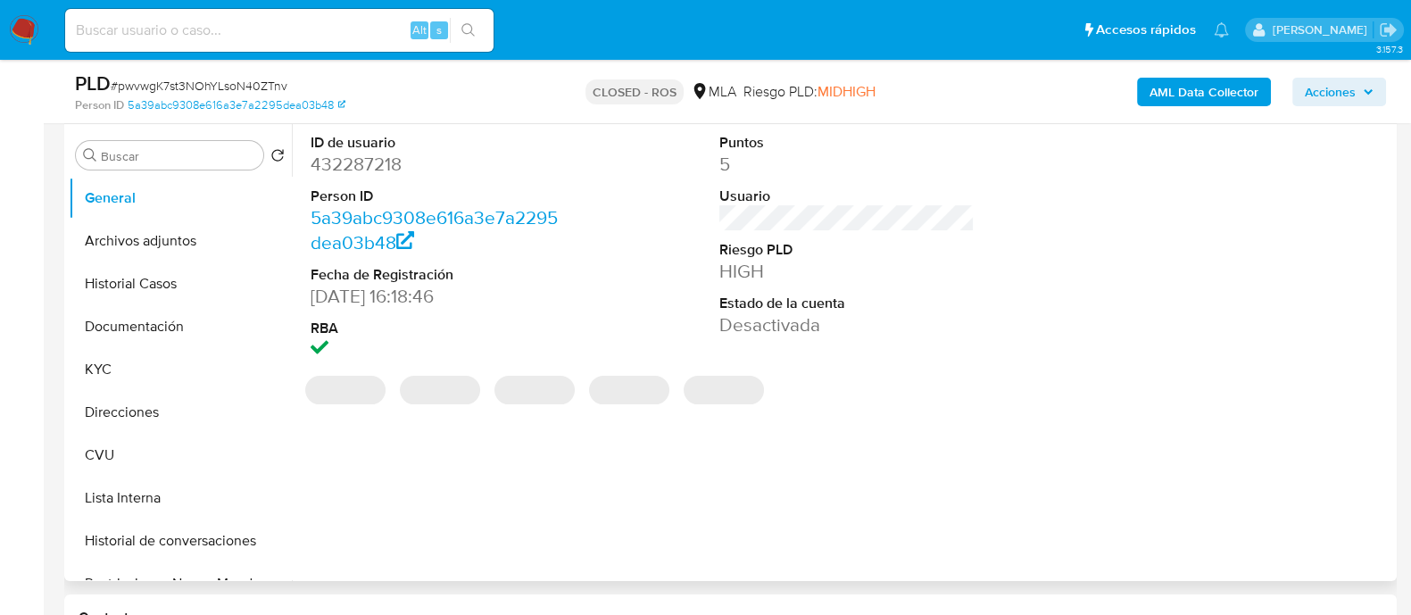
select select "10"
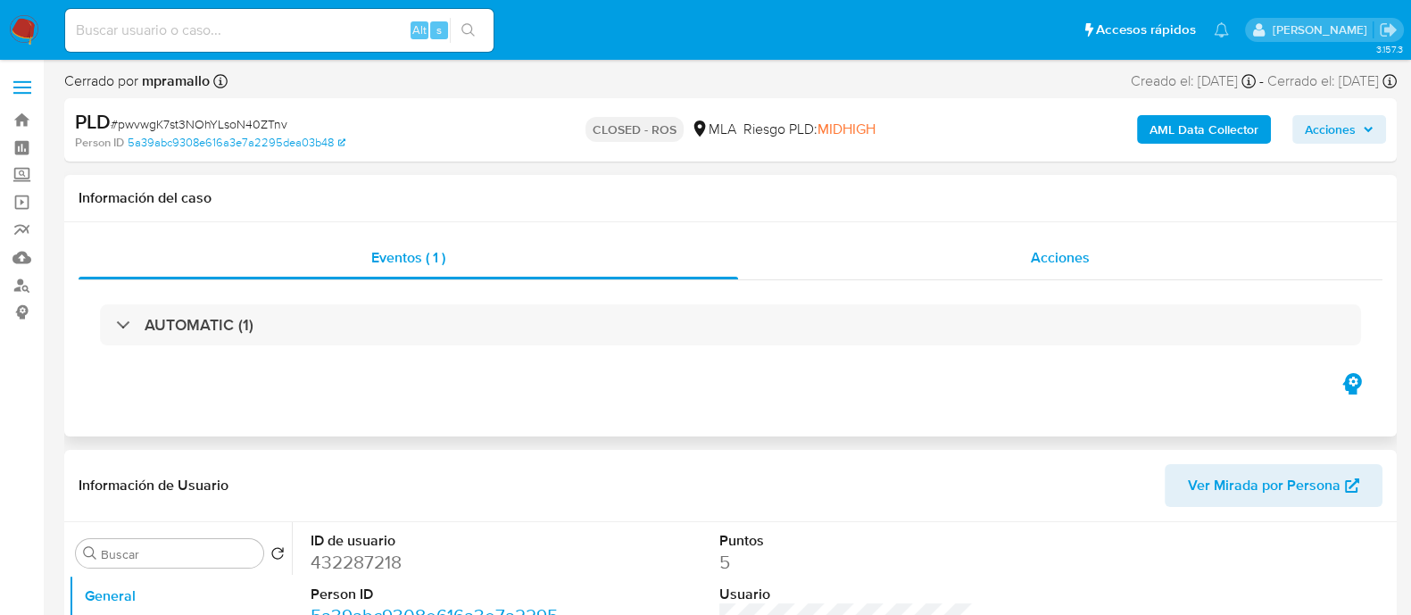
click at [1050, 249] on span "Acciones" at bounding box center [1060, 257] width 59 height 21
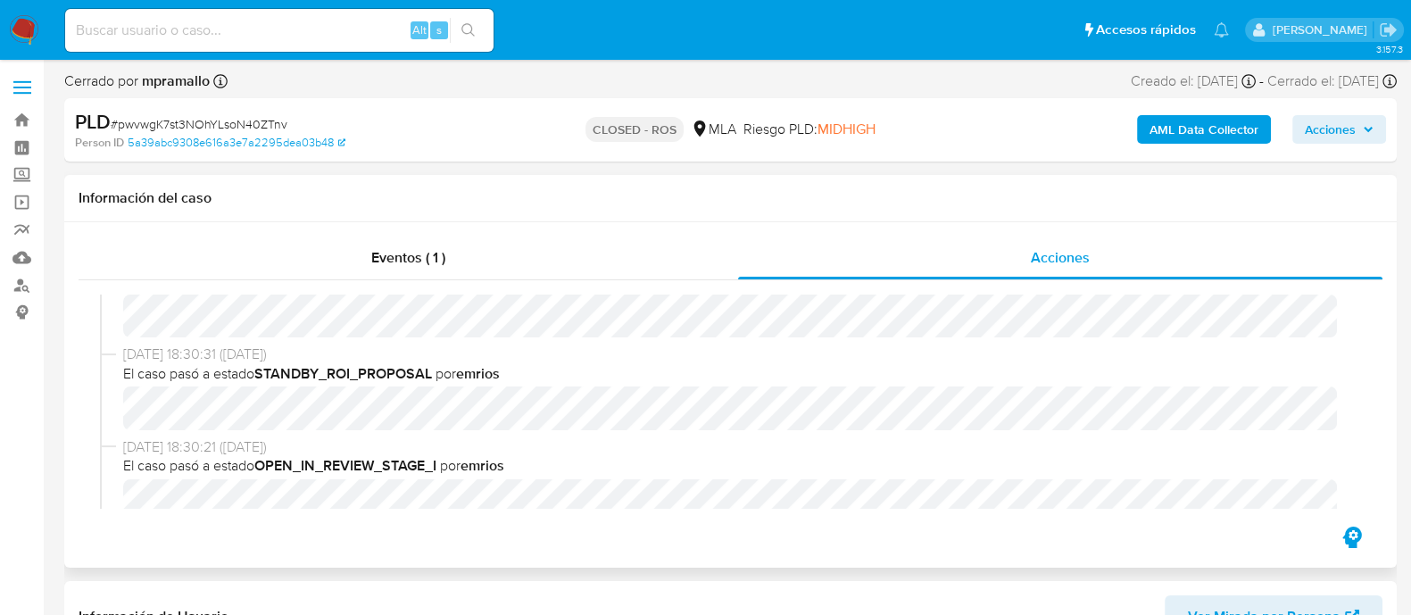
scroll to position [445, 0]
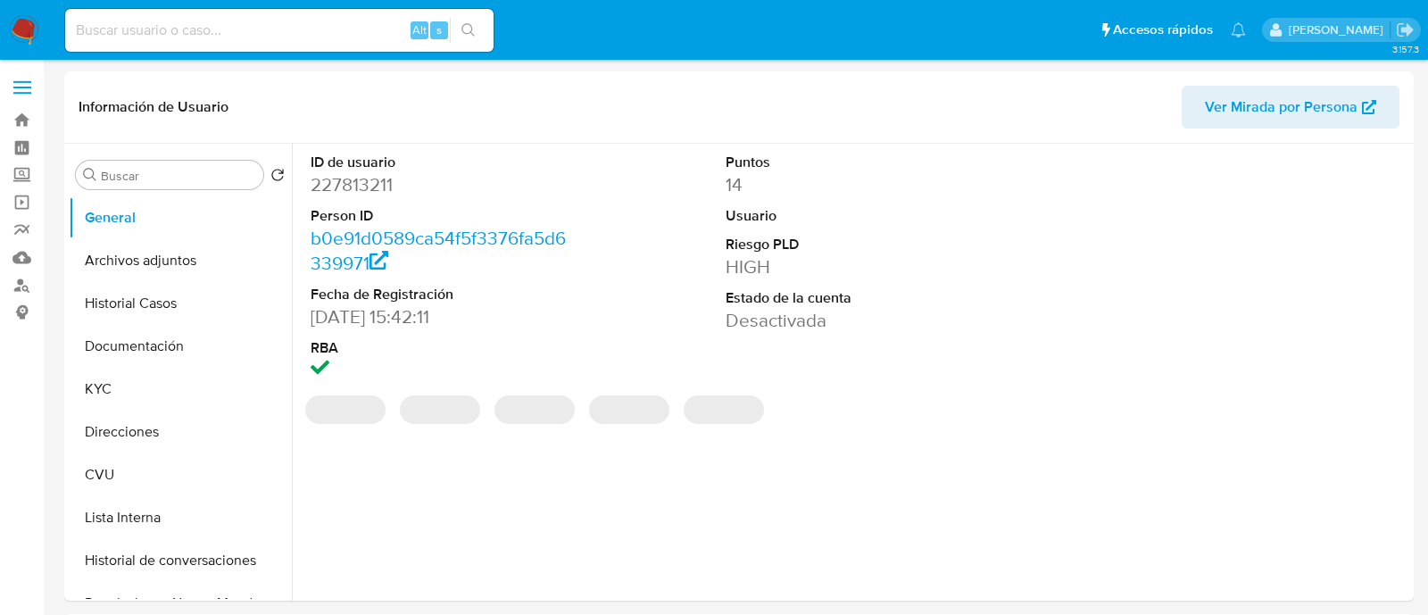
select select "10"
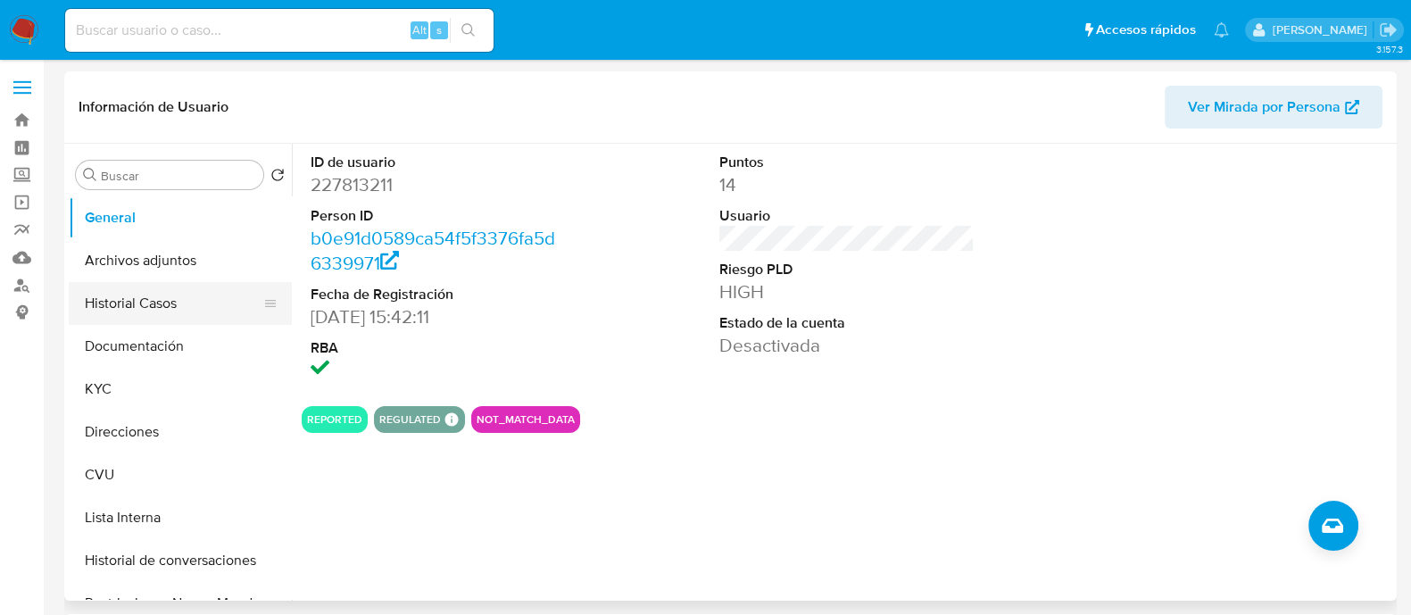
click at [151, 301] on button "Historial Casos" at bounding box center [173, 303] width 209 height 43
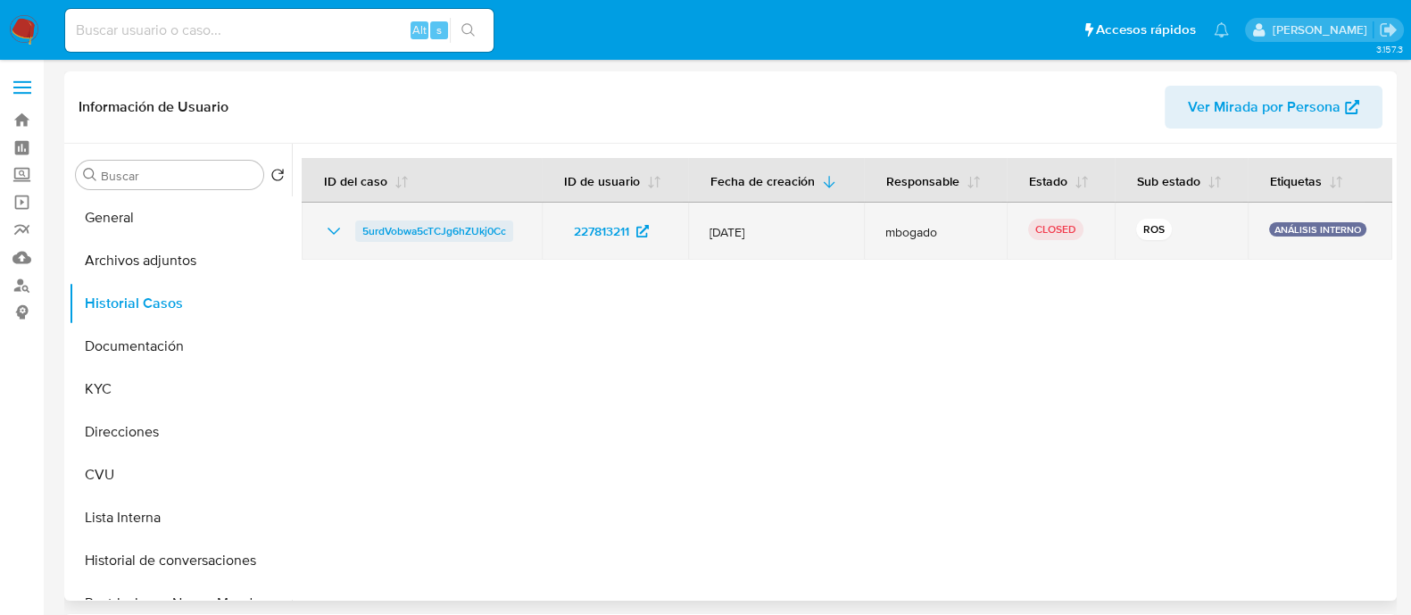
click at [411, 222] on span "5urdVobwa5cTCJg6hZUkj0Cc" at bounding box center [434, 230] width 144 height 21
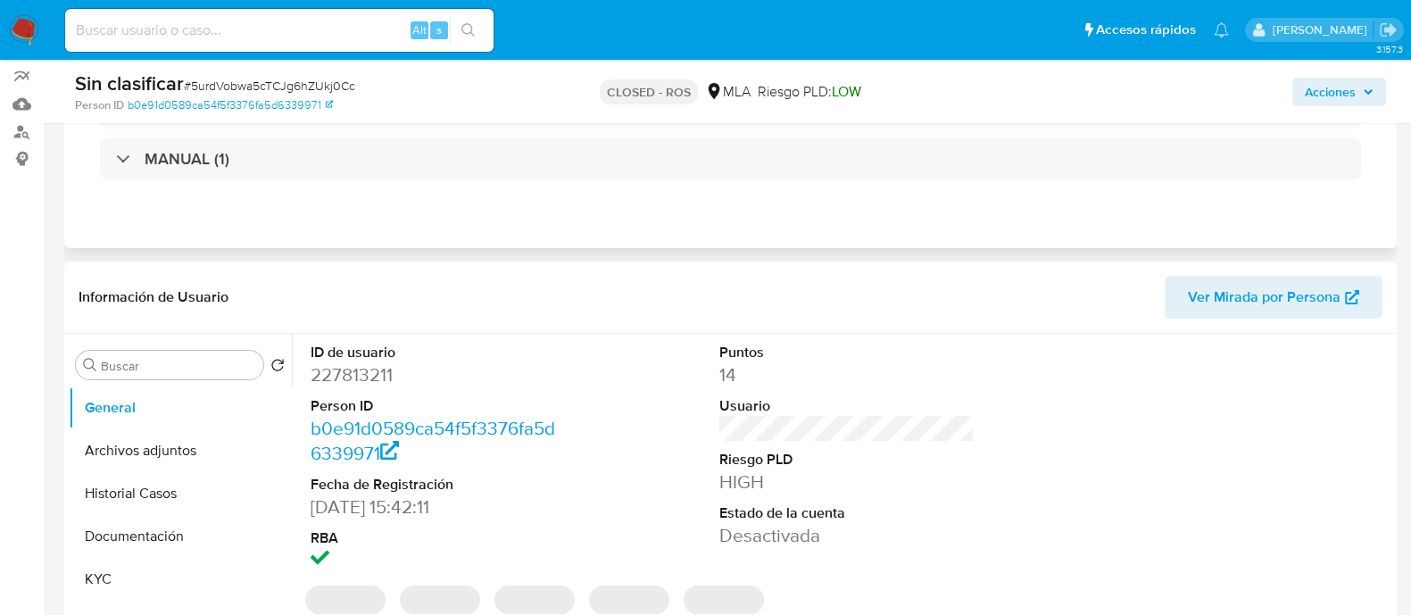
select select "10"
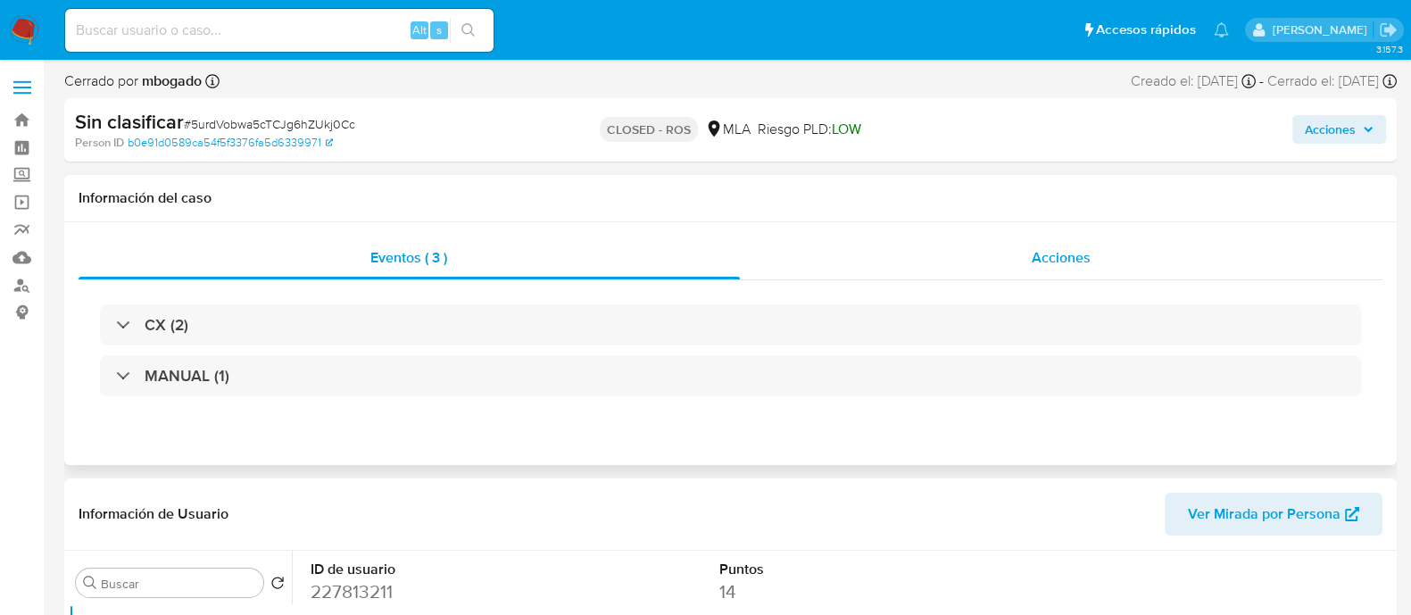
click at [1017, 263] on div "Acciones" at bounding box center [1061, 257] width 643 height 43
